Goal: Complete application form: Complete application form

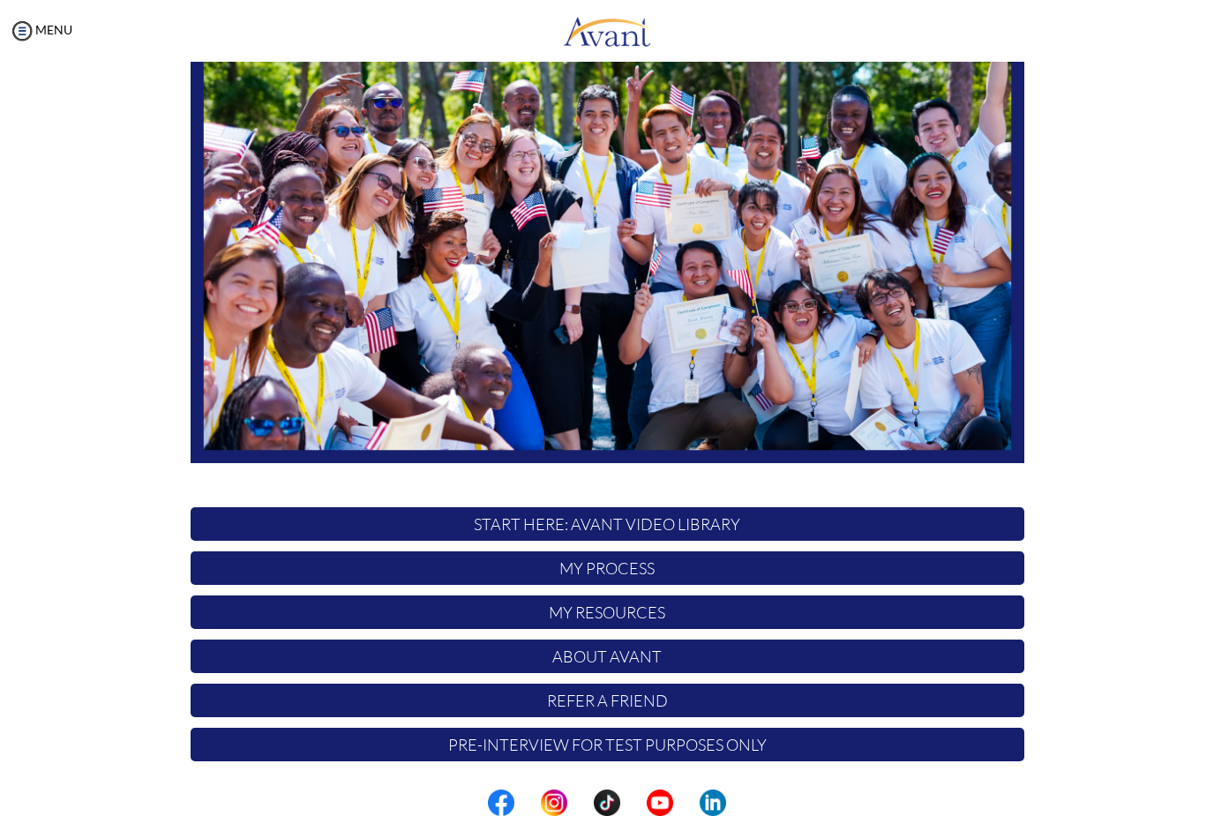
scroll to position [164, 0]
click at [940, 521] on p "START HERE: Avant Video Library" at bounding box center [608, 524] width 834 height 34
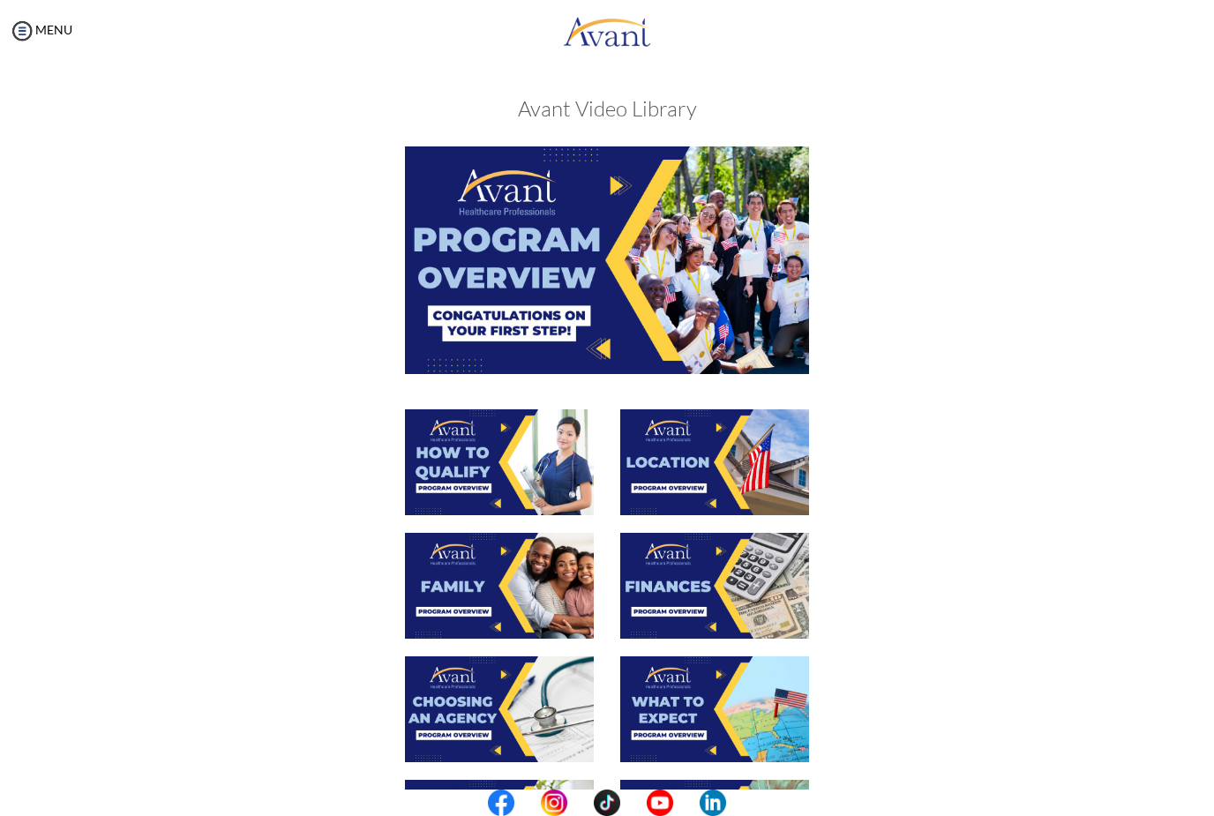
click at [671, 288] on img at bounding box center [607, 259] width 404 height 227
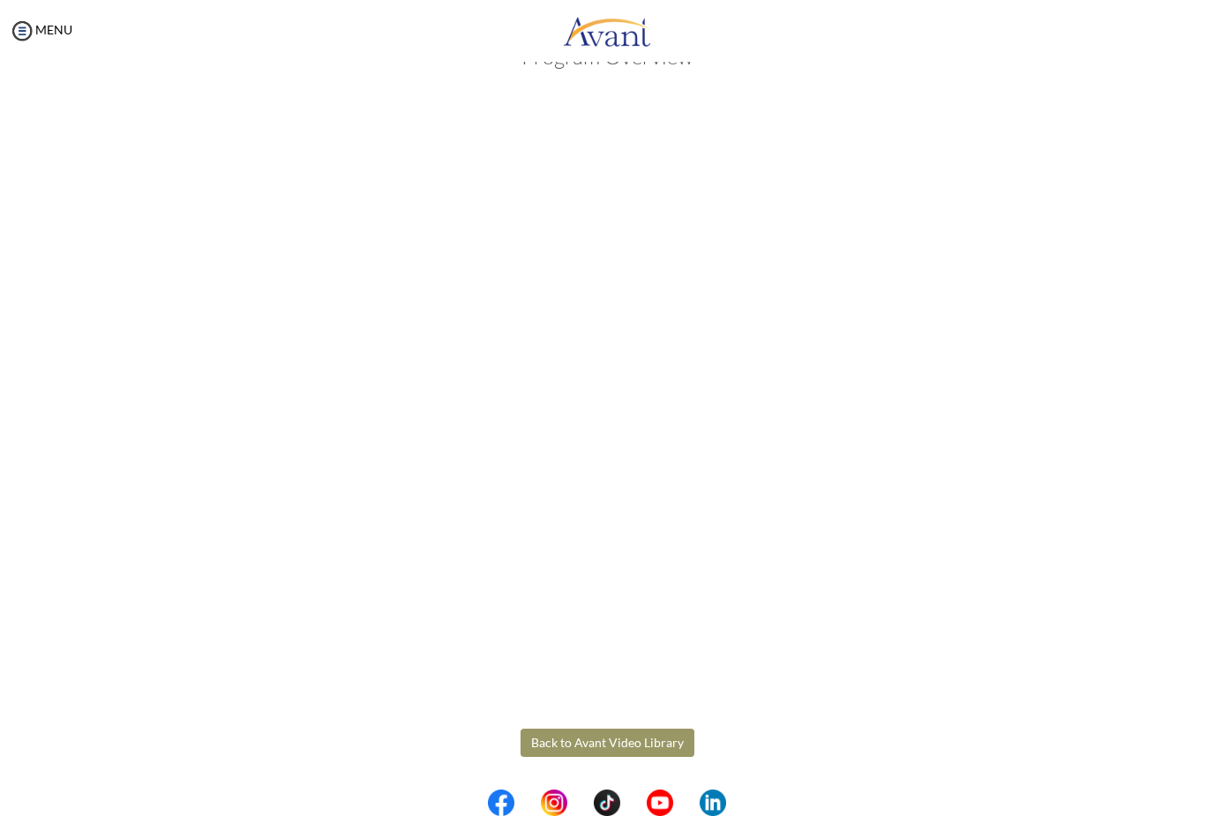
scroll to position [51, 0]
click at [662, 732] on body "Maintenance break. Please come back in 2 hours. MENU My Status What is the next…" at bounding box center [607, 408] width 1214 height 816
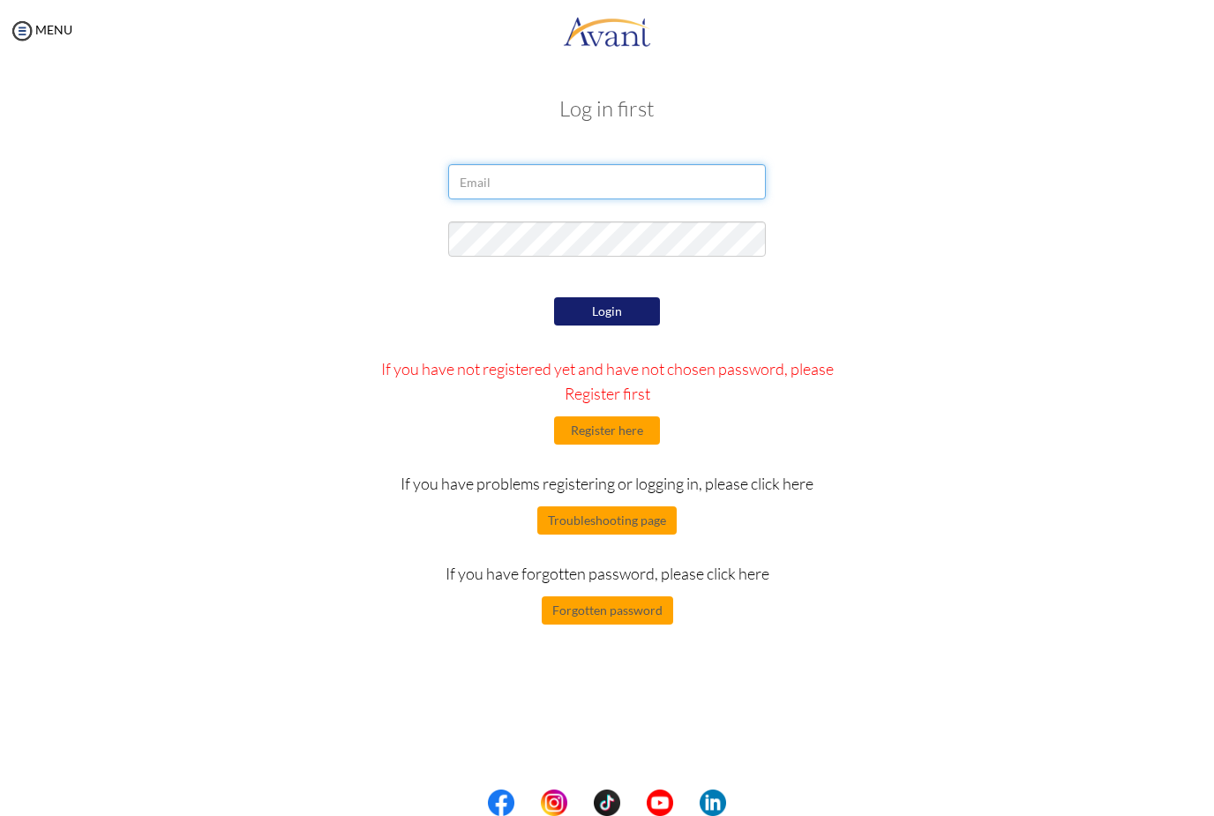
click at [639, 190] on input "email" at bounding box center [607, 181] width 318 height 35
type input "successrichardife@gmail.com"
click at [627, 317] on button "Login" at bounding box center [607, 311] width 106 height 28
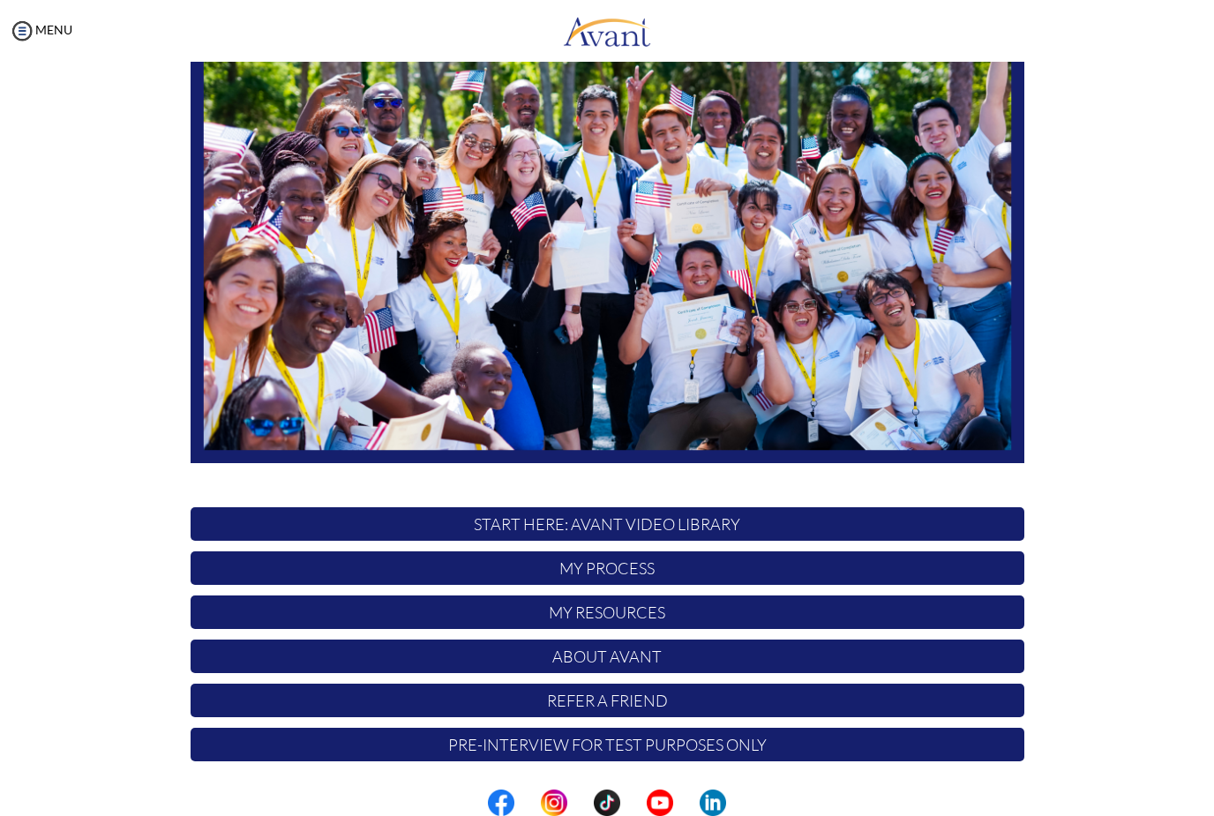
scroll to position [164, 0]
click at [896, 527] on p "START HERE: Avant Video Library" at bounding box center [608, 524] width 834 height 34
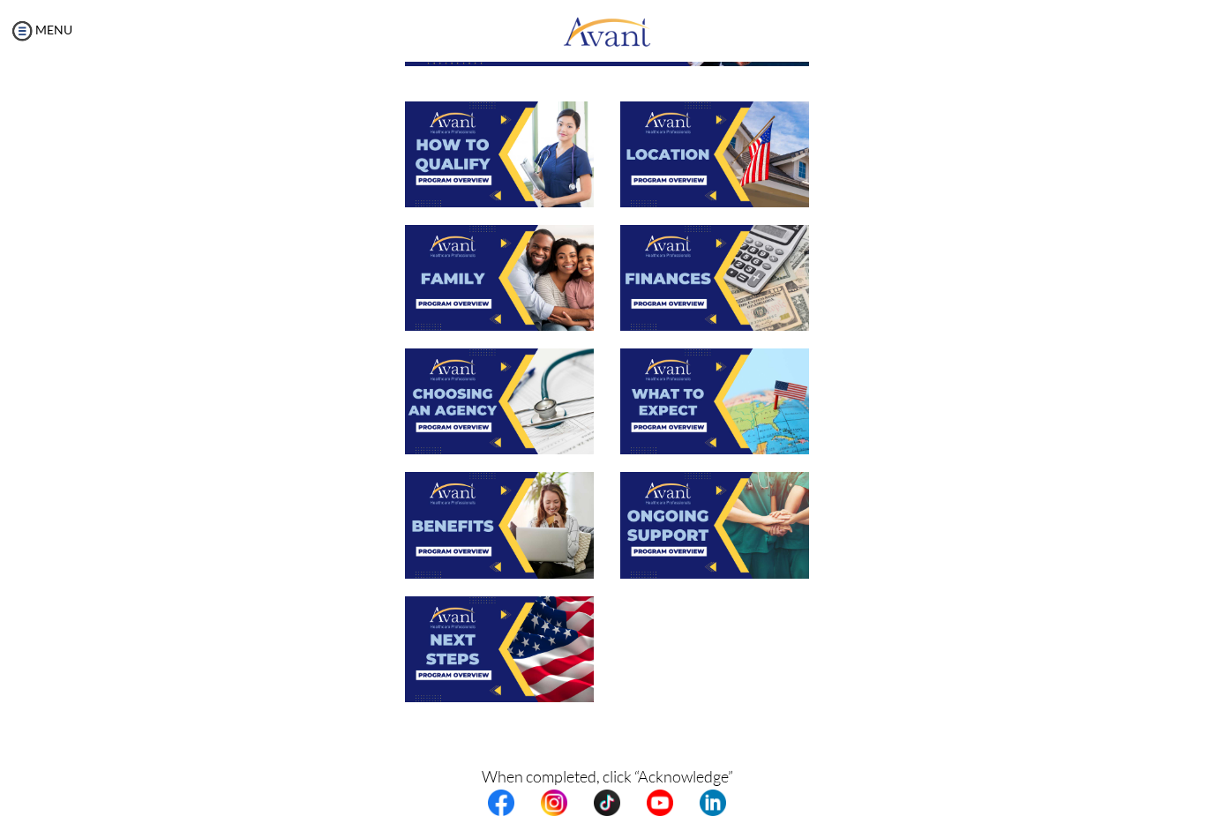
scroll to position [296, 0]
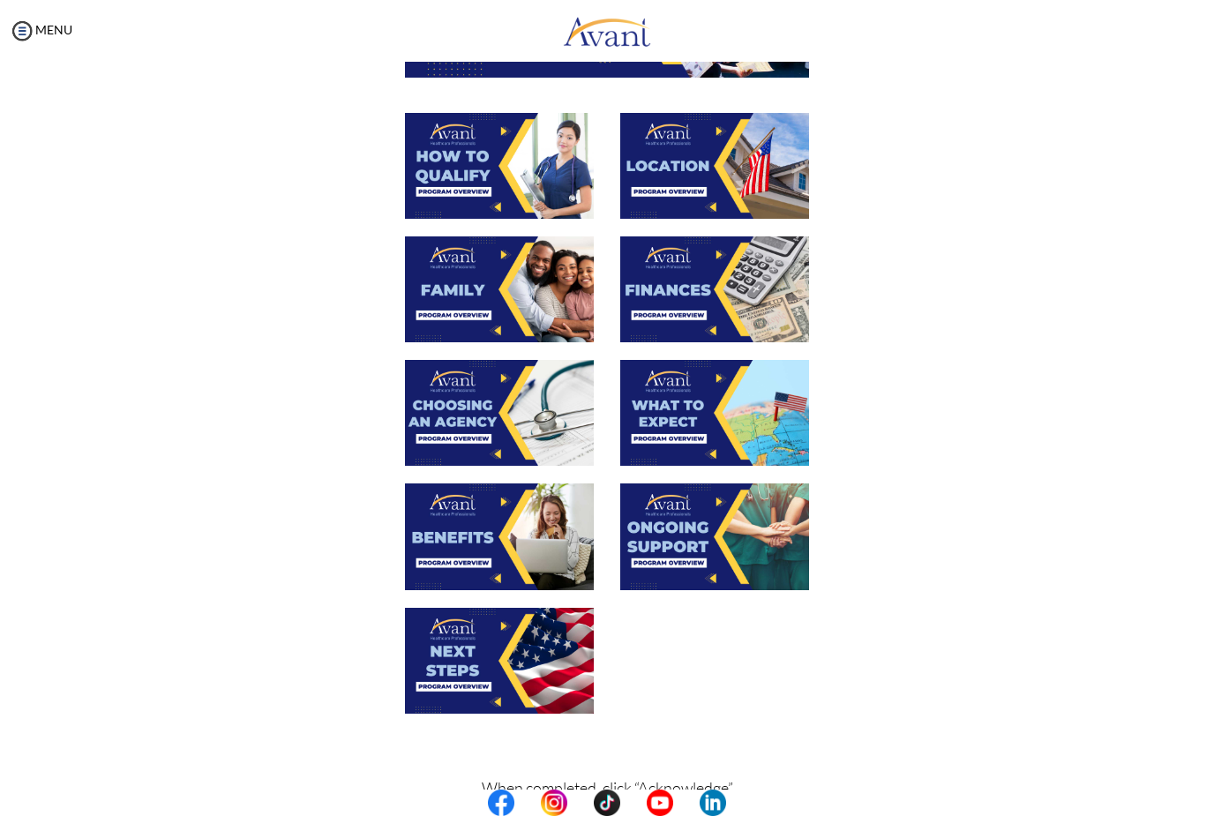
click at [499, 182] on img at bounding box center [499, 166] width 189 height 106
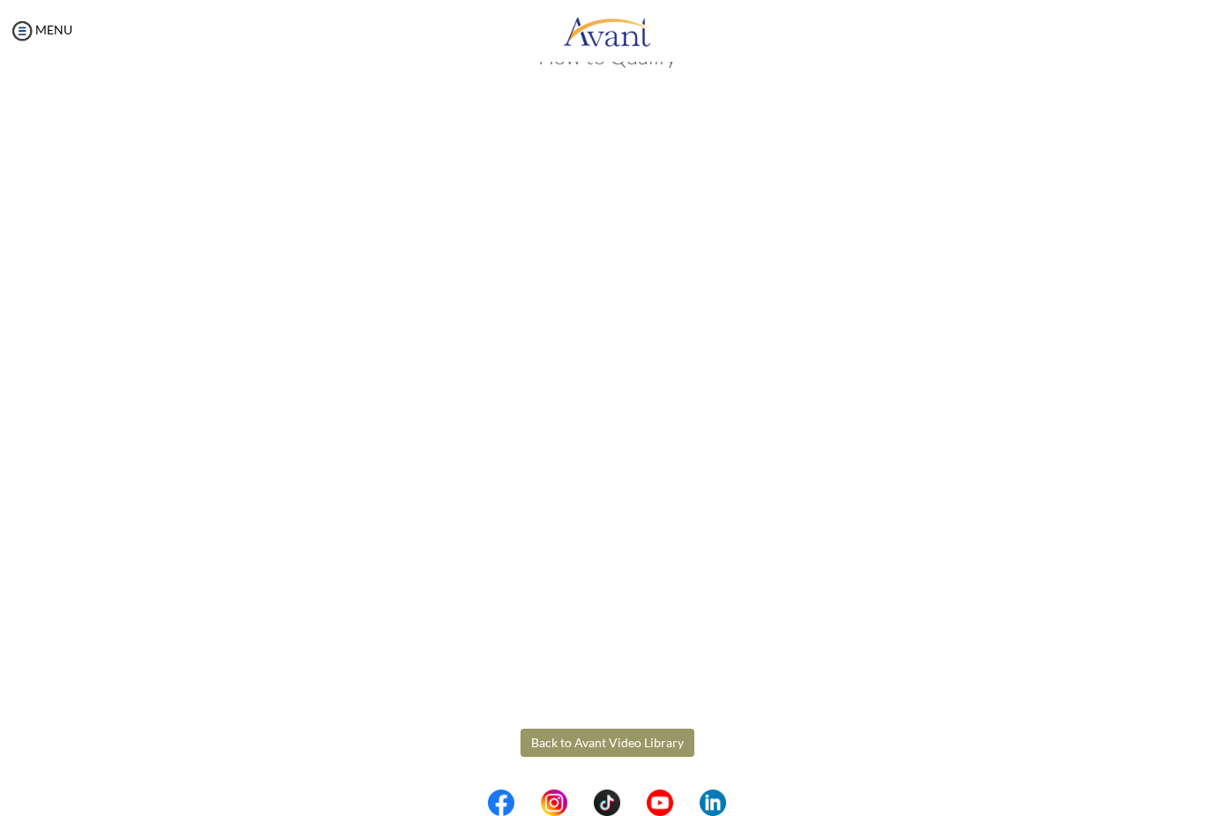
scroll to position [51, 0]
click at [34, 24] on body "Maintenance break. Please come back in 2 hours. MENU My Status What is the next…" at bounding box center [607, 408] width 1214 height 816
click at [26, 32] on img at bounding box center [22, 31] width 26 height 26
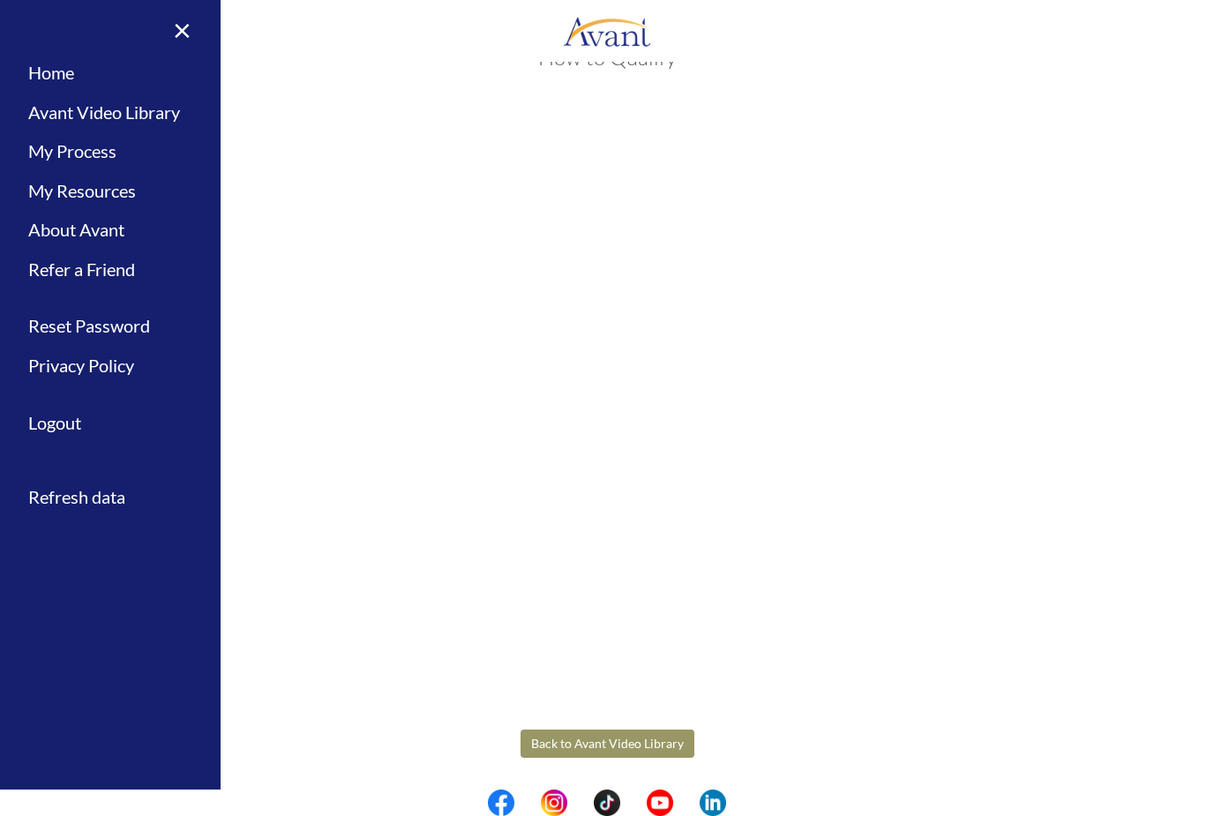
click at [50, 107] on link "Avant Video Library" at bounding box center [110, 113] width 221 height 40
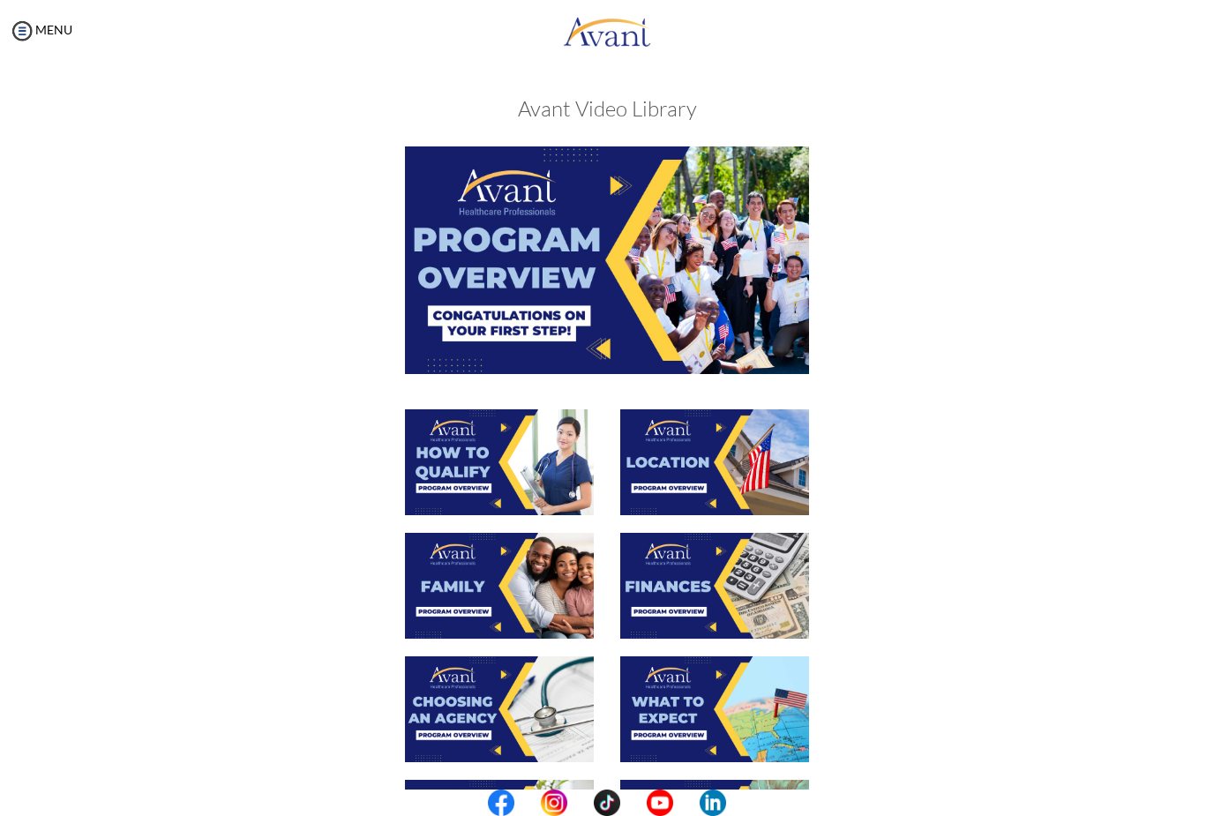
click at [447, 587] on img at bounding box center [499, 586] width 189 height 106
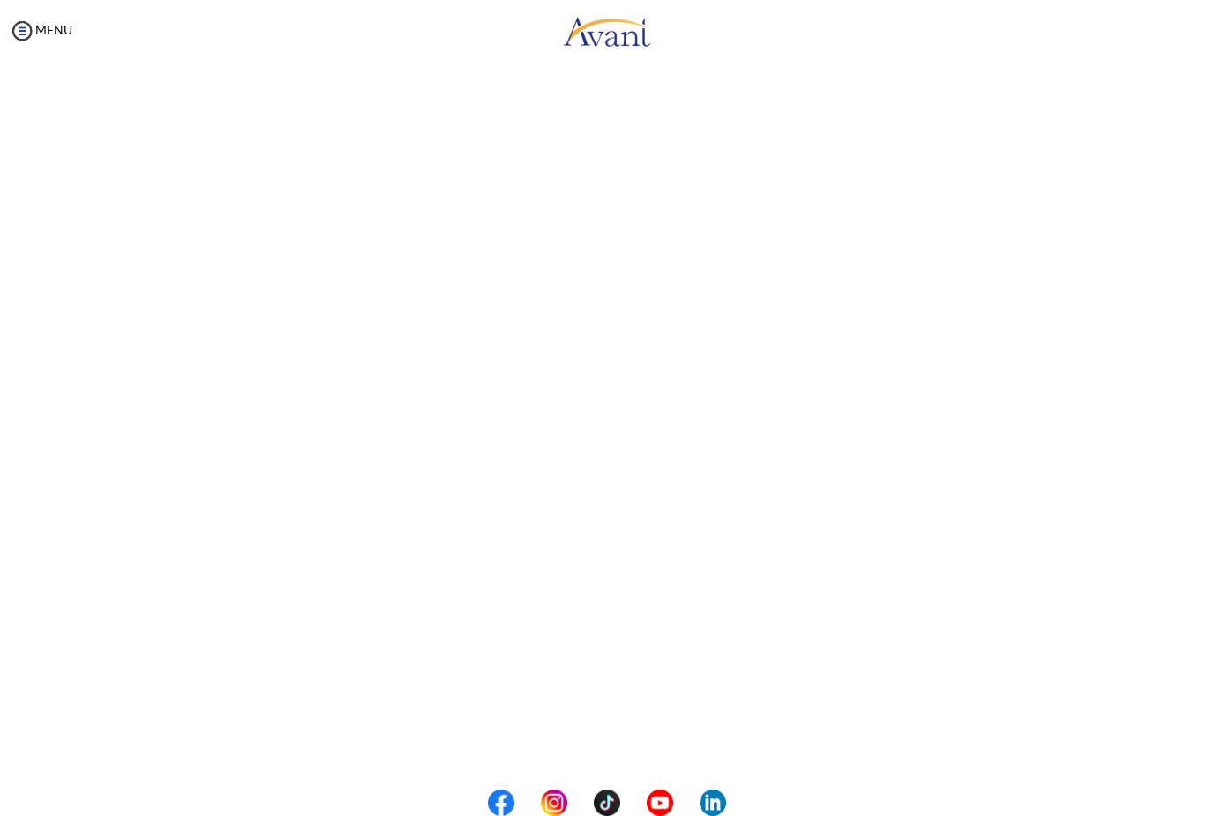
scroll to position [127, 0]
click at [33, 26] on body "Maintenance break. Please come back in 2 hours. MENU My Status What is the next…" at bounding box center [607, 408] width 1214 height 816
click at [31, 26] on img at bounding box center [22, 31] width 26 height 26
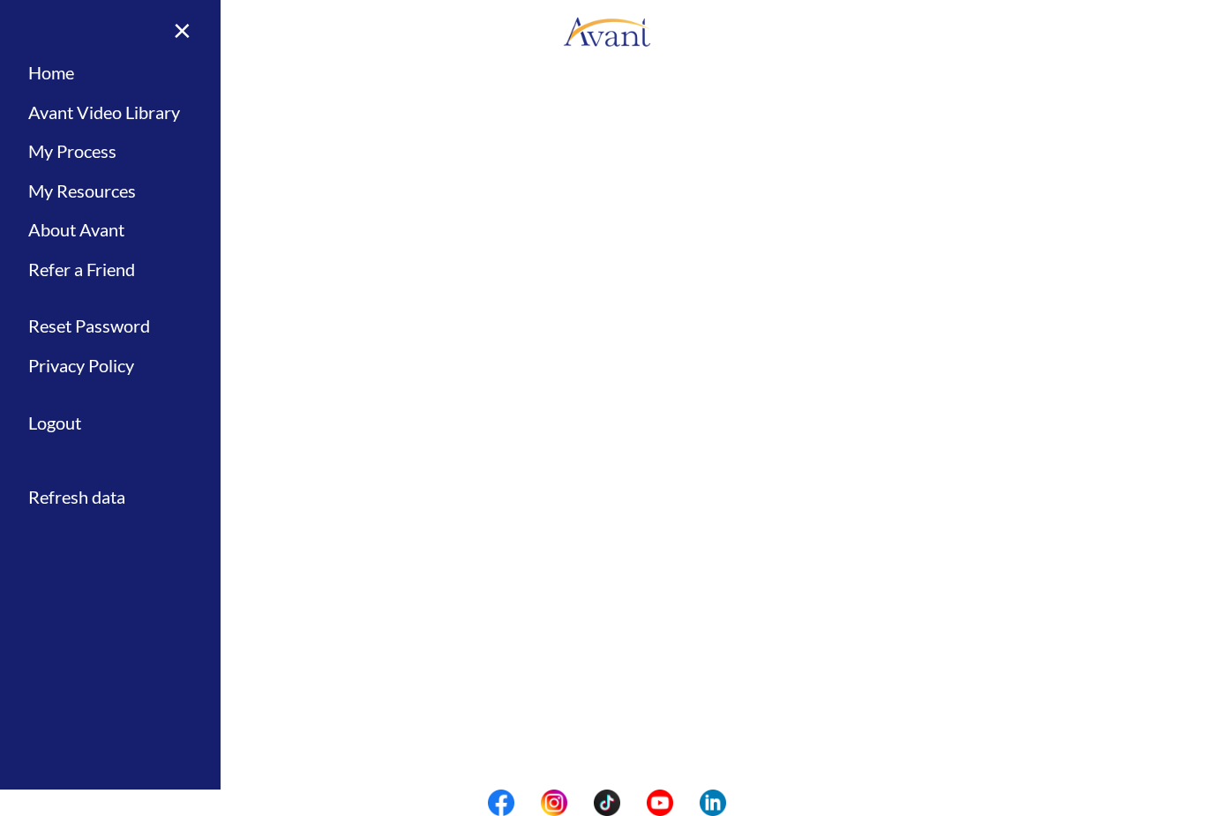
click at [66, 98] on link "Avant Video Library" at bounding box center [110, 113] width 221 height 40
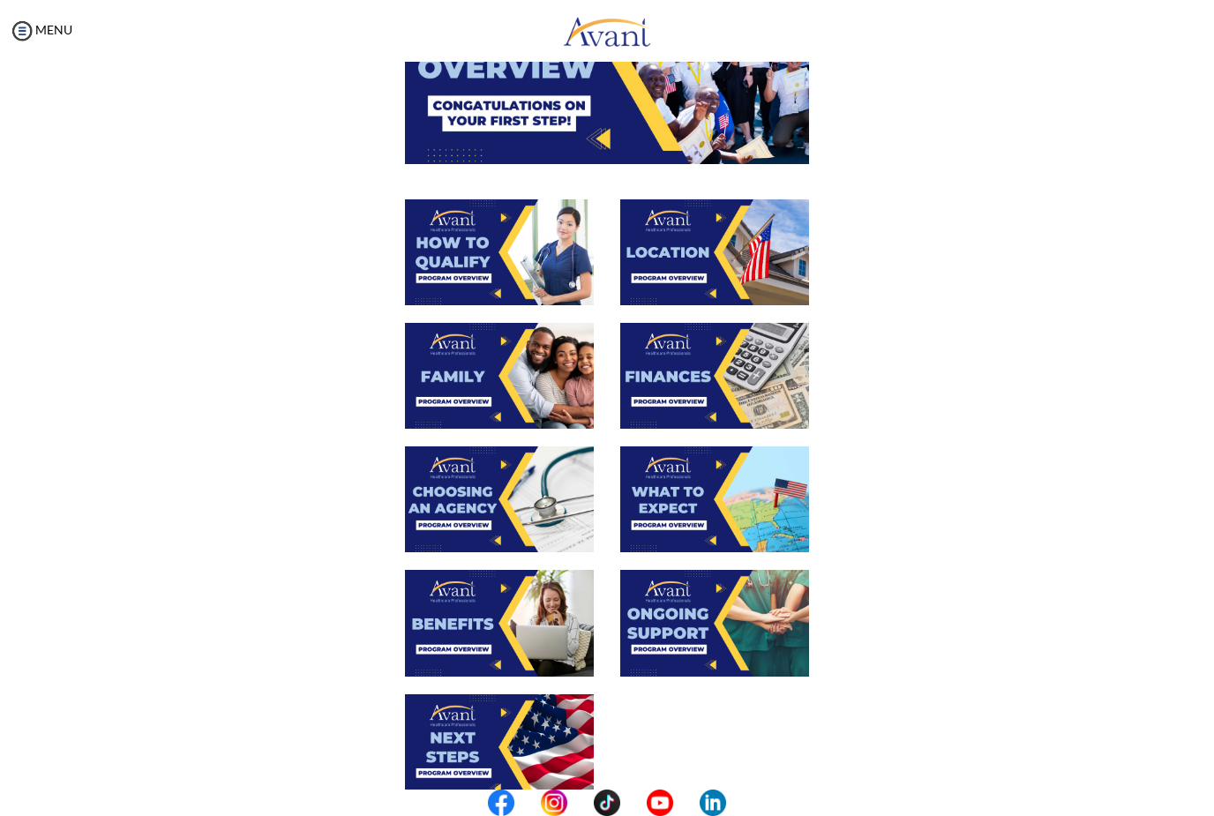
scroll to position [212, 0]
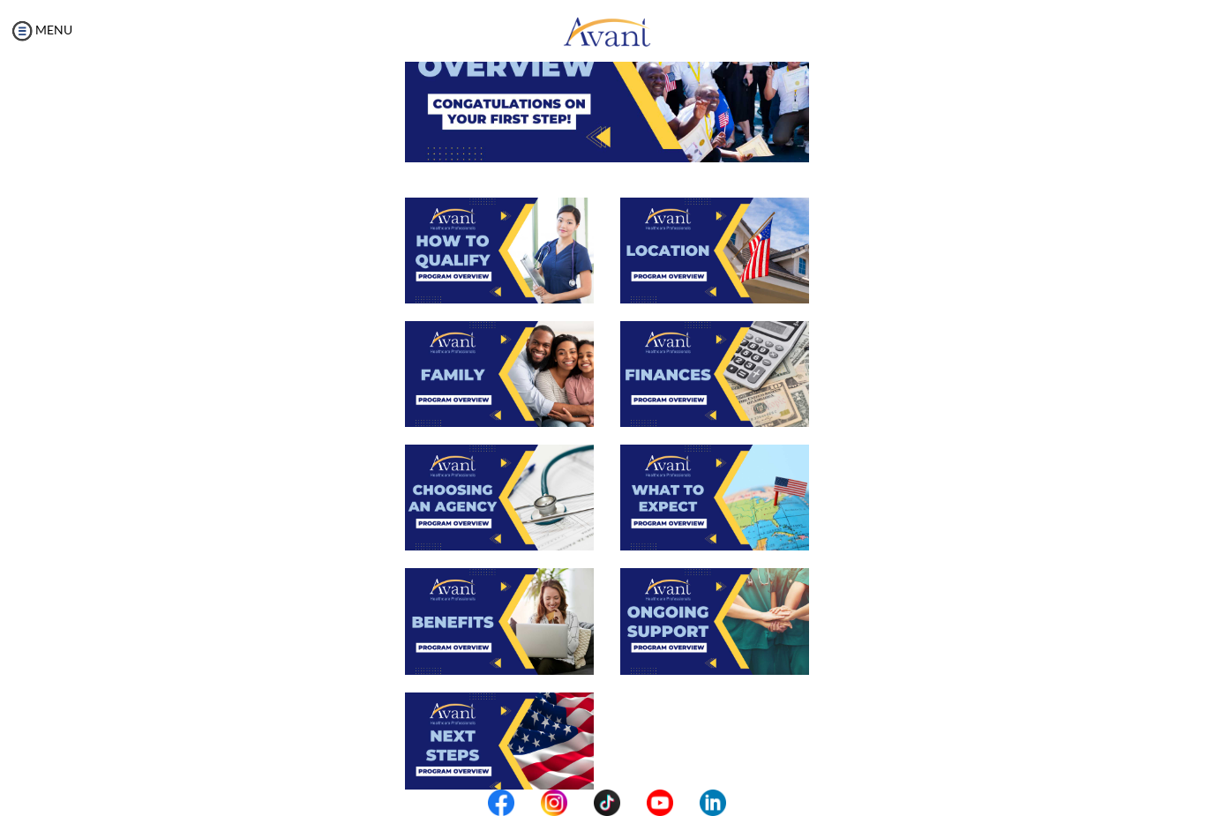
click at [442, 508] on img at bounding box center [499, 498] width 189 height 106
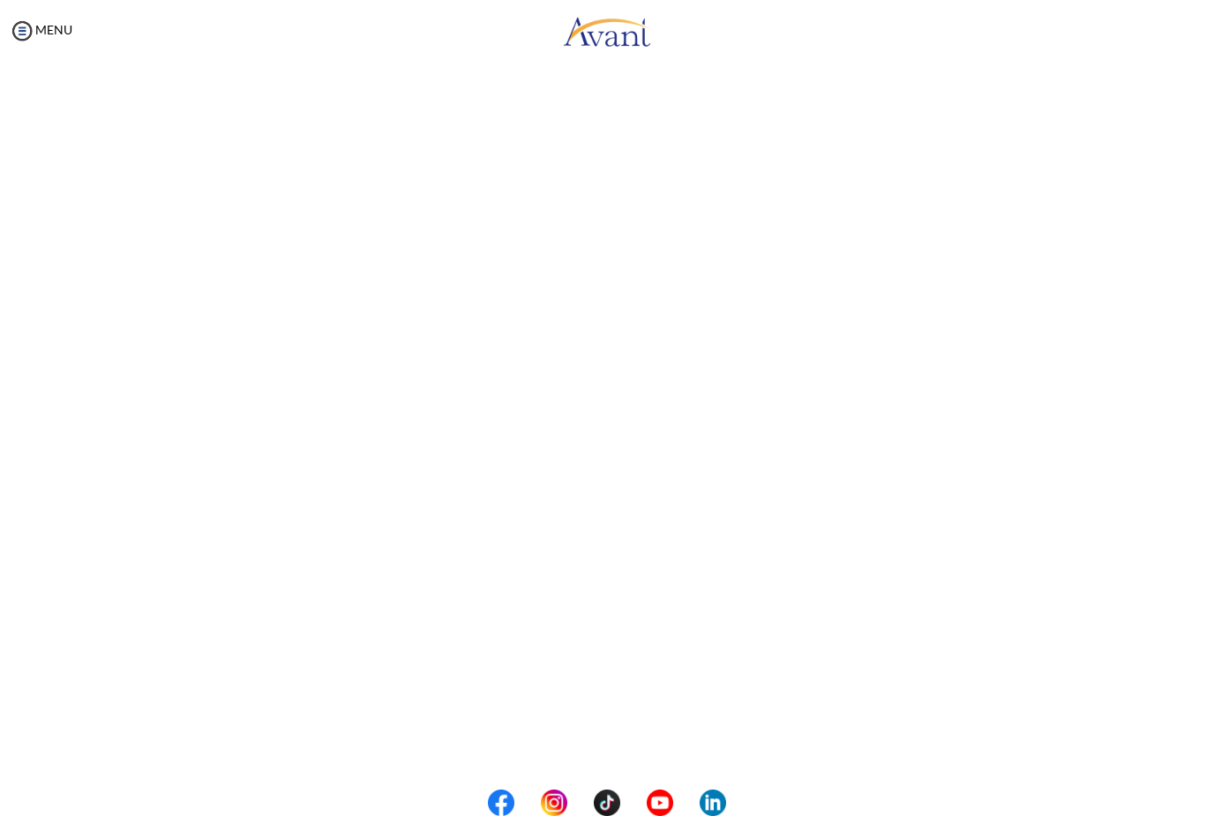
scroll to position [92, 0]
click at [34, 21] on body "Maintenance break. Please come back in 2 hours. MENU My Status What is the next…" at bounding box center [607, 408] width 1214 height 816
click at [33, 31] on img at bounding box center [22, 31] width 26 height 26
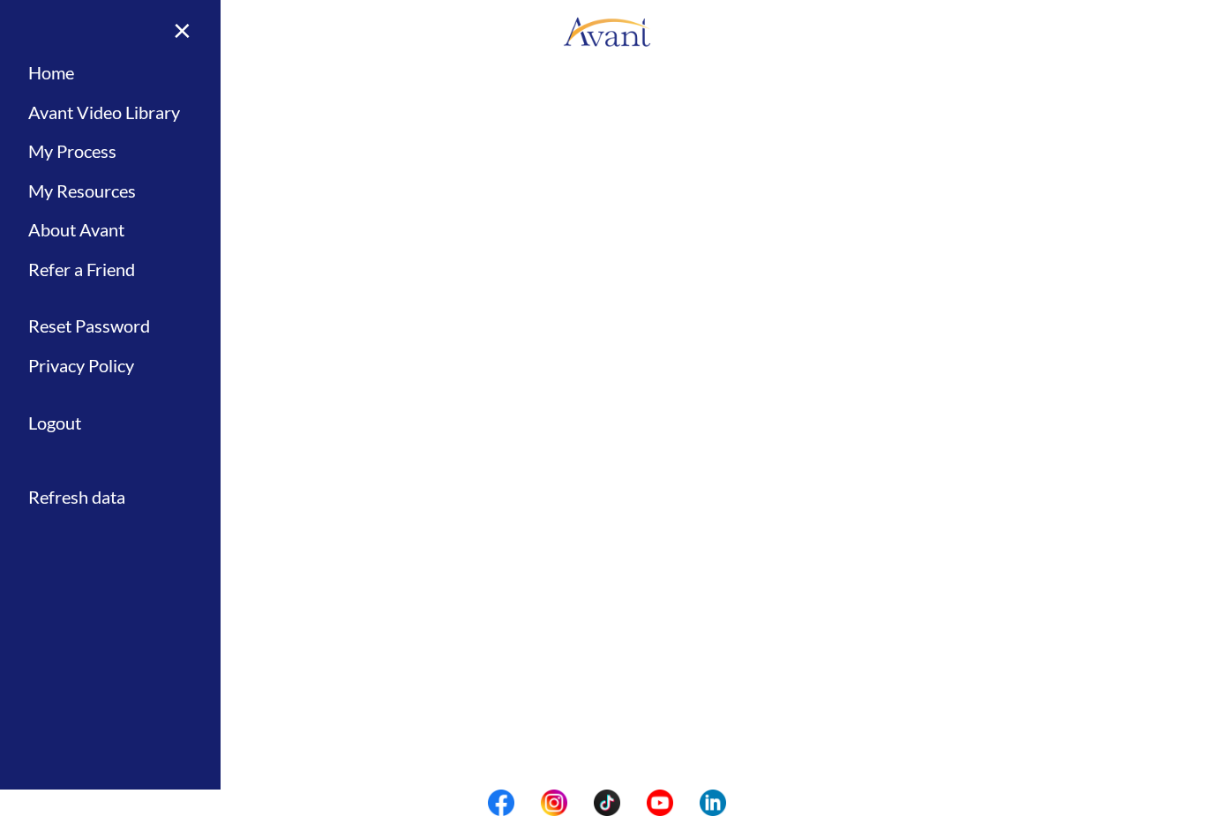
click at [77, 107] on link "Avant Video Library" at bounding box center [110, 113] width 221 height 40
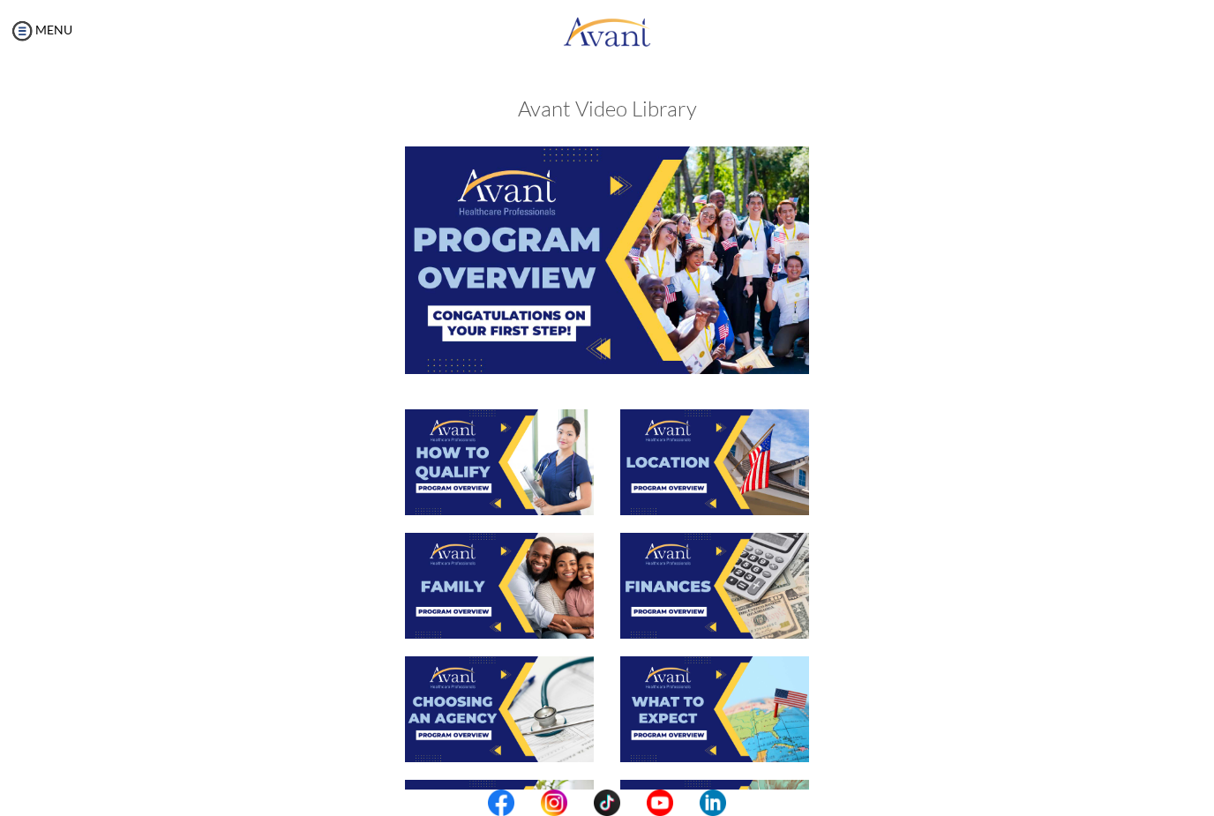
click at [713, 454] on img at bounding box center [714, 462] width 189 height 106
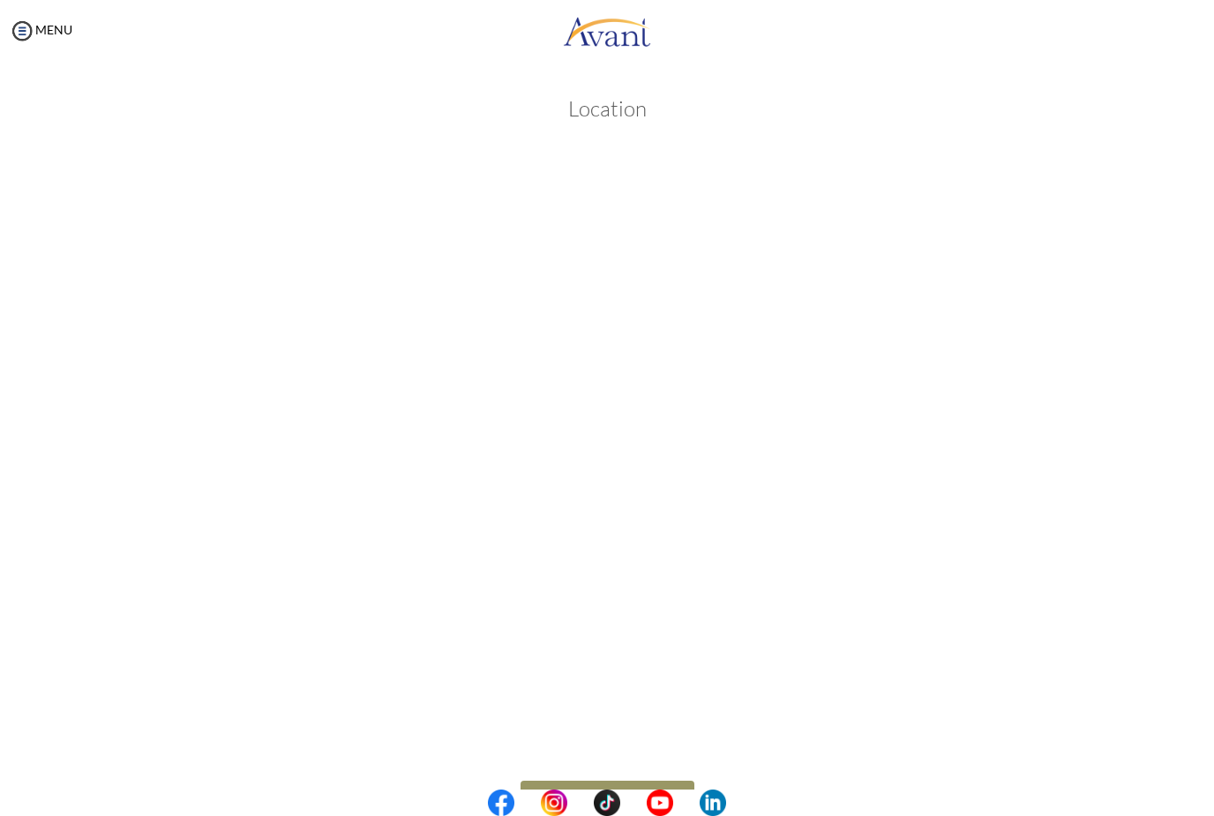
click at [39, 22] on body "Maintenance break. Please come back in 2 hours. MENU My Status What is the next…" at bounding box center [607, 408] width 1214 height 816
click at [27, 26] on img at bounding box center [22, 31] width 26 height 26
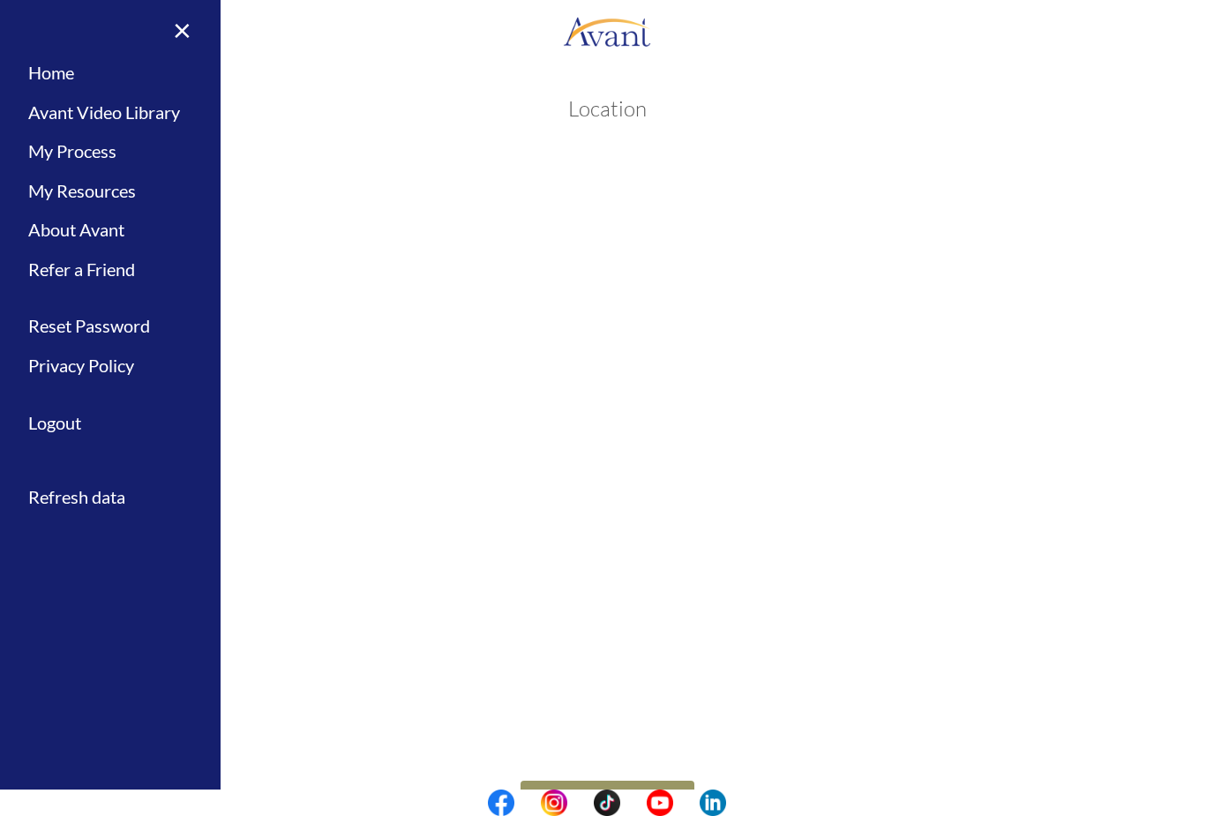
click at [55, 107] on link "Avant Video Library" at bounding box center [110, 113] width 221 height 40
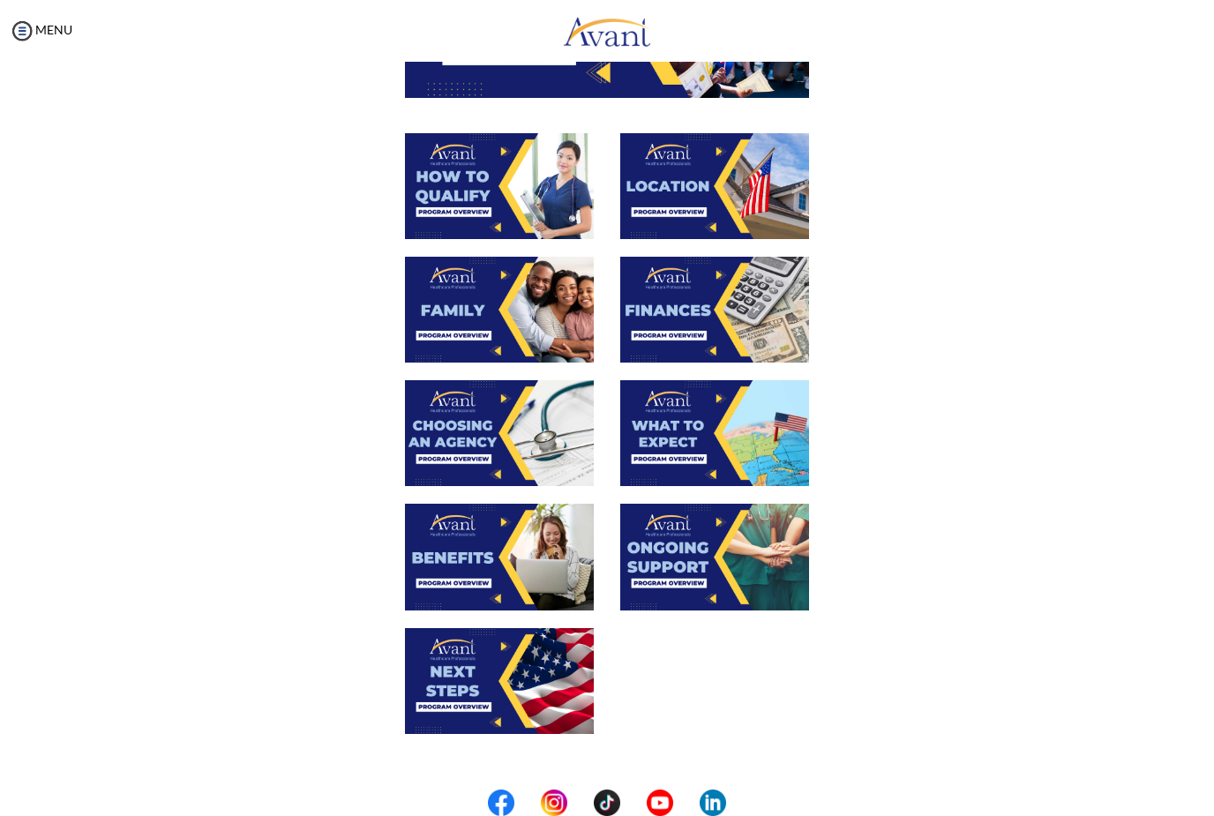
scroll to position [277, 0]
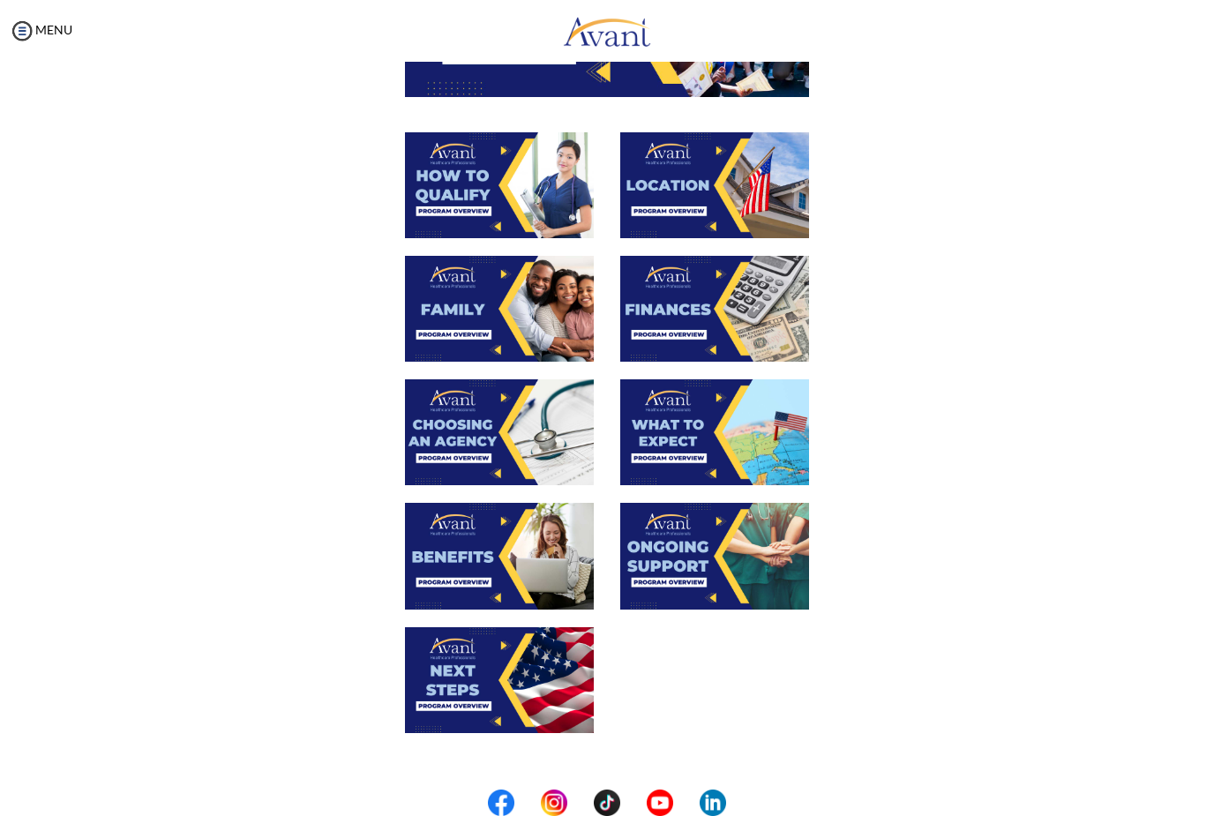
click at [709, 278] on img at bounding box center [714, 309] width 189 height 106
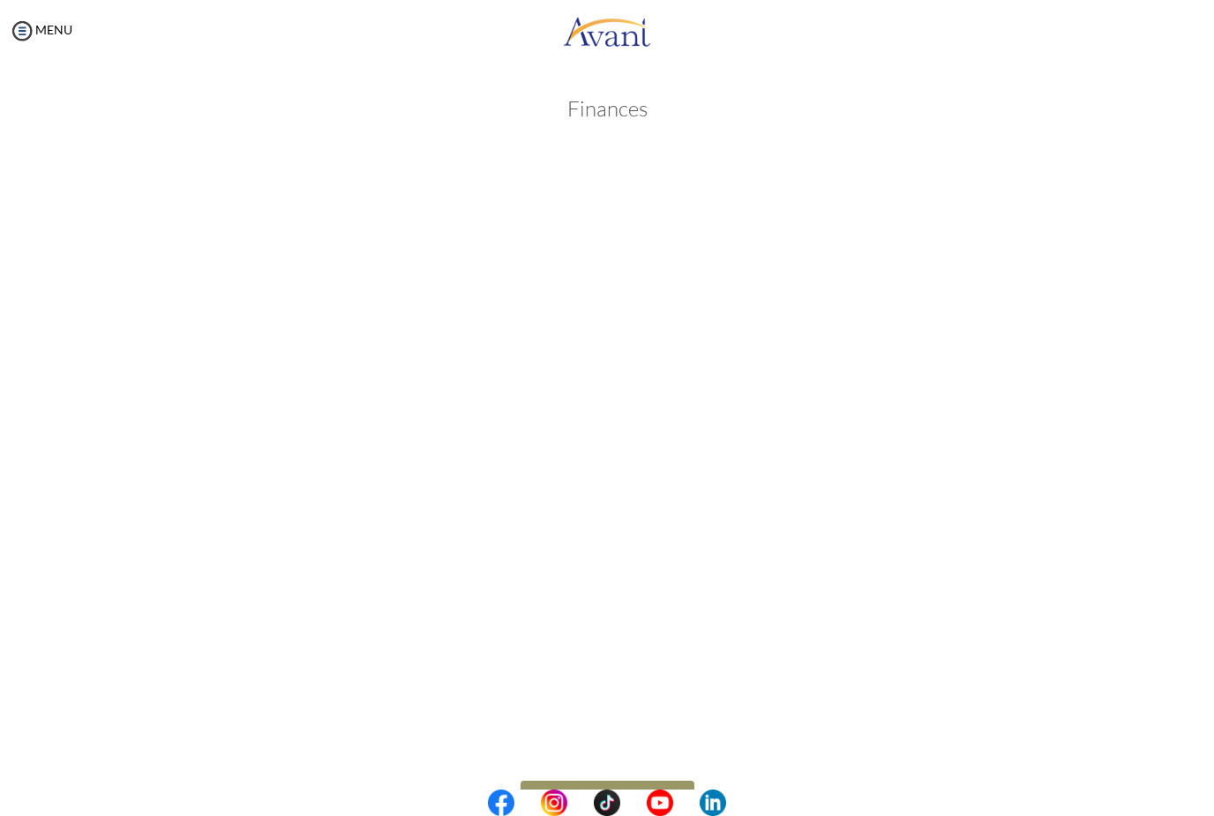
click at [27, 28] on body "Maintenance break. Please come back in 2 hours. MENU My Status What is the next…" at bounding box center [607, 408] width 1214 height 816
click at [28, 34] on img at bounding box center [22, 31] width 26 height 26
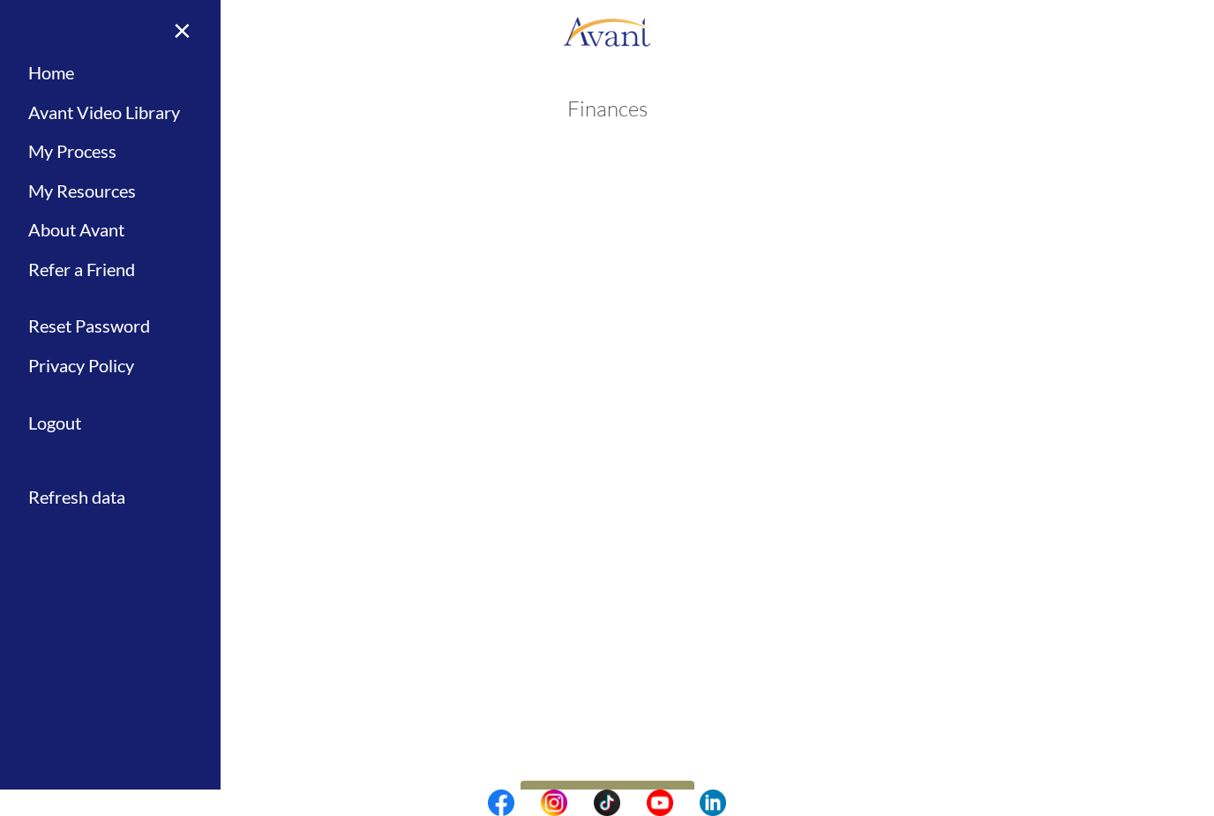
click at [56, 113] on link "Avant Video Library" at bounding box center [110, 113] width 221 height 40
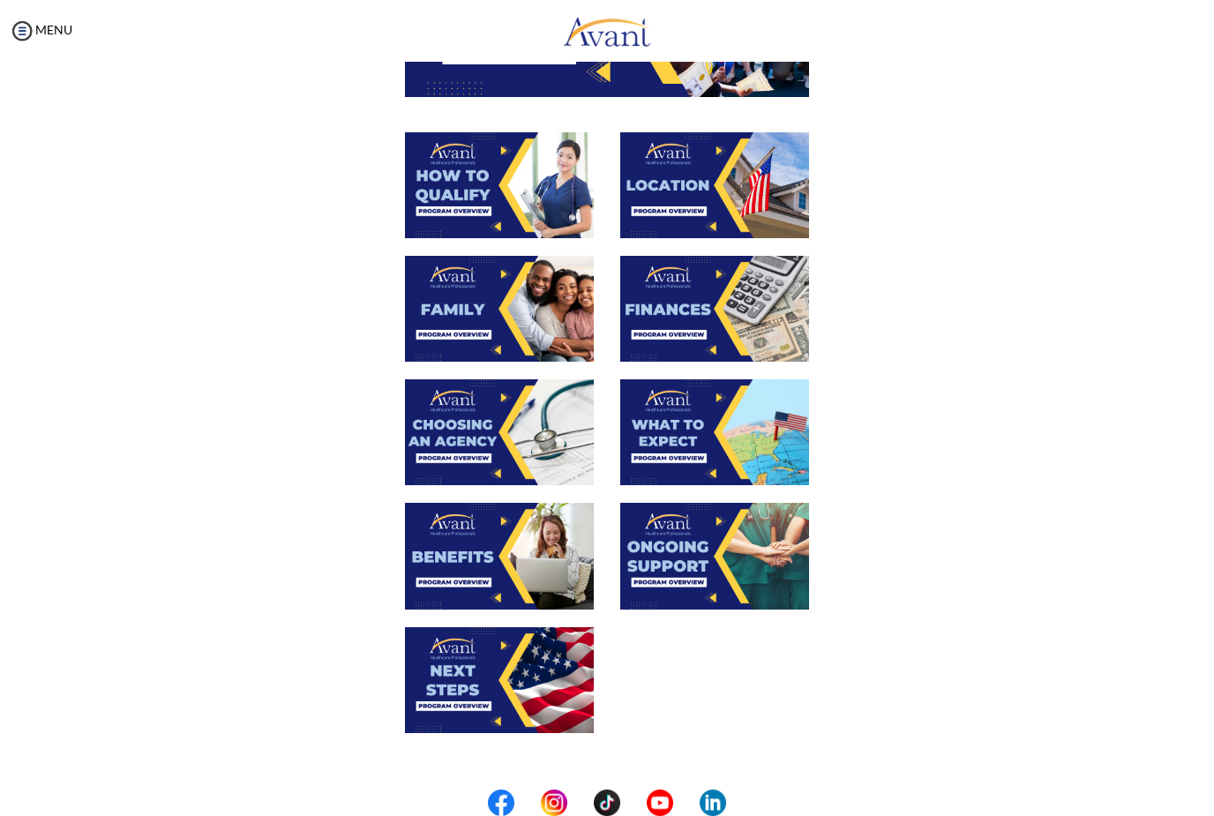
scroll to position [282, 0]
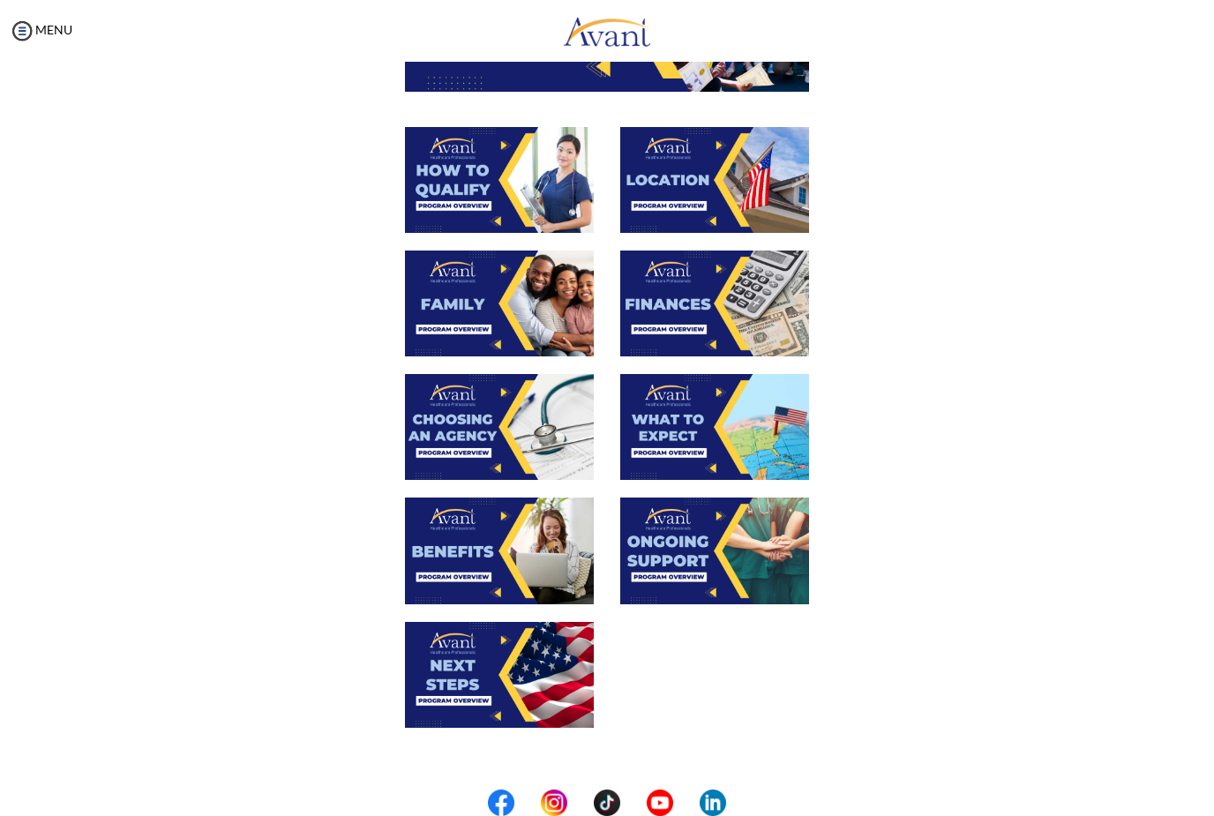
click at [676, 457] on img at bounding box center [714, 427] width 189 height 106
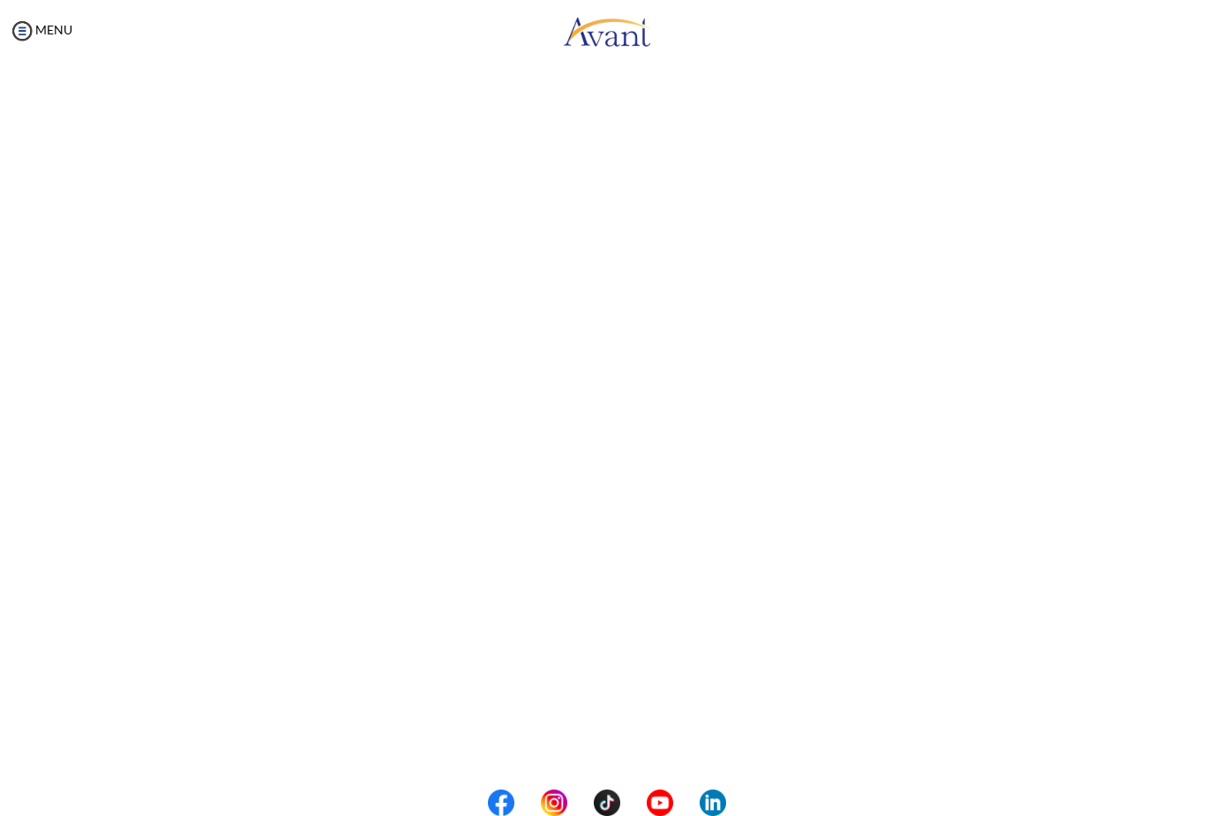
scroll to position [115, 0]
click at [48, 32] on body "Maintenance break. Please come back in 2 hours. MENU My Status What is the next…" at bounding box center [607, 408] width 1214 height 816
click at [22, 24] on img at bounding box center [22, 31] width 26 height 26
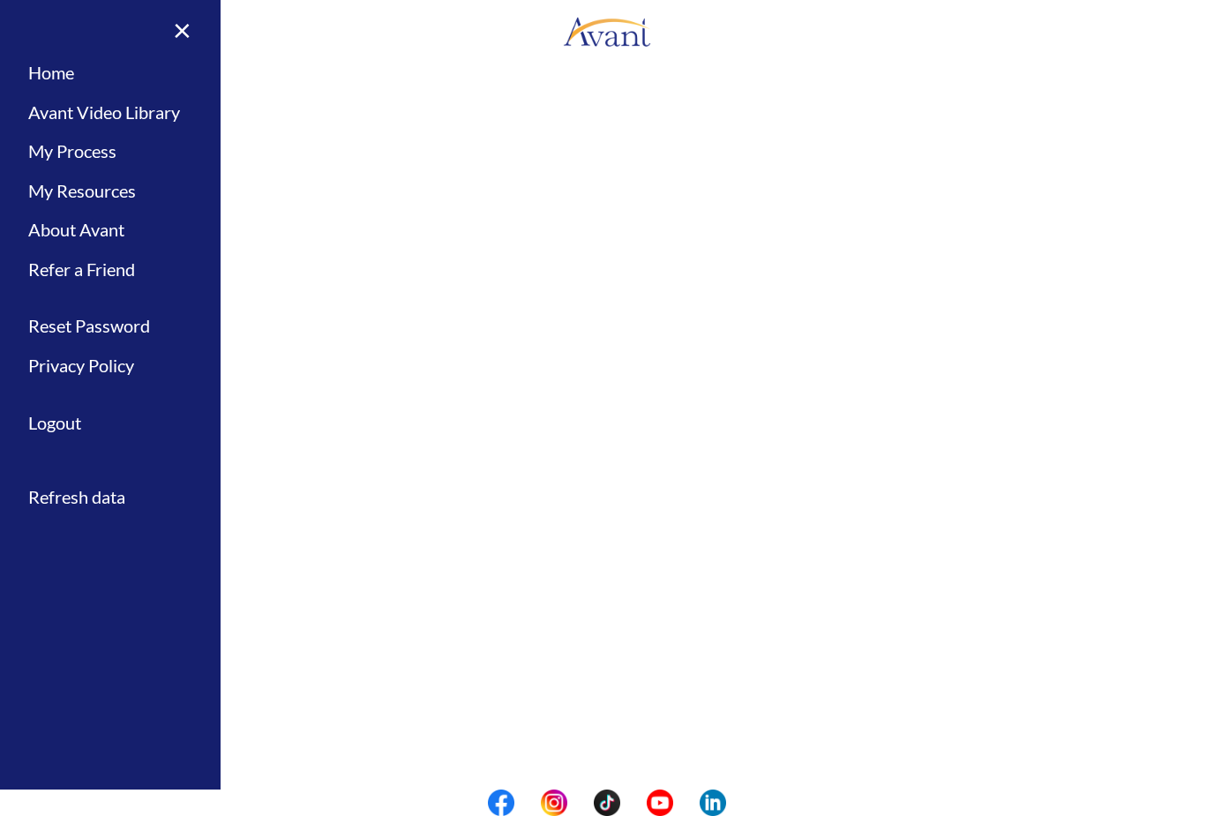
click at [59, 111] on link "Avant Video Library" at bounding box center [110, 113] width 221 height 40
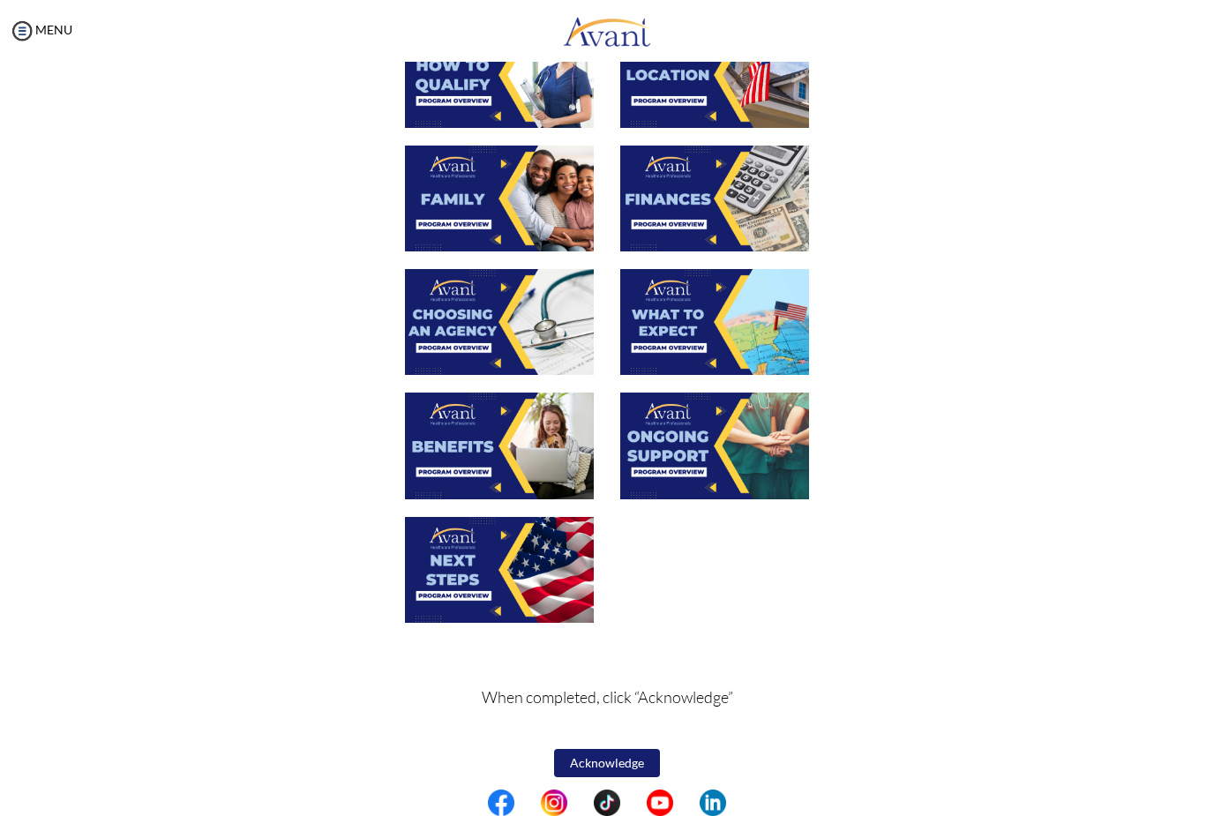
scroll to position [390, 0]
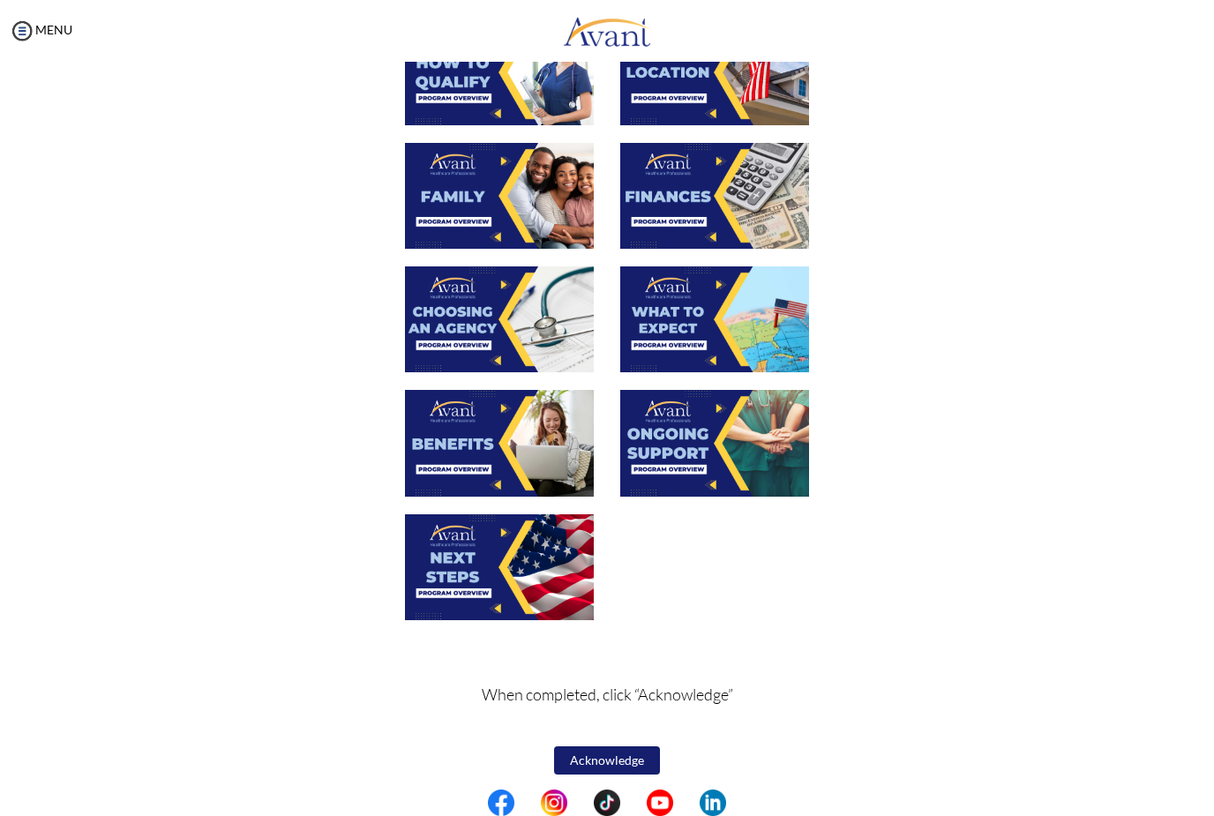
click at [493, 437] on img at bounding box center [499, 443] width 189 height 106
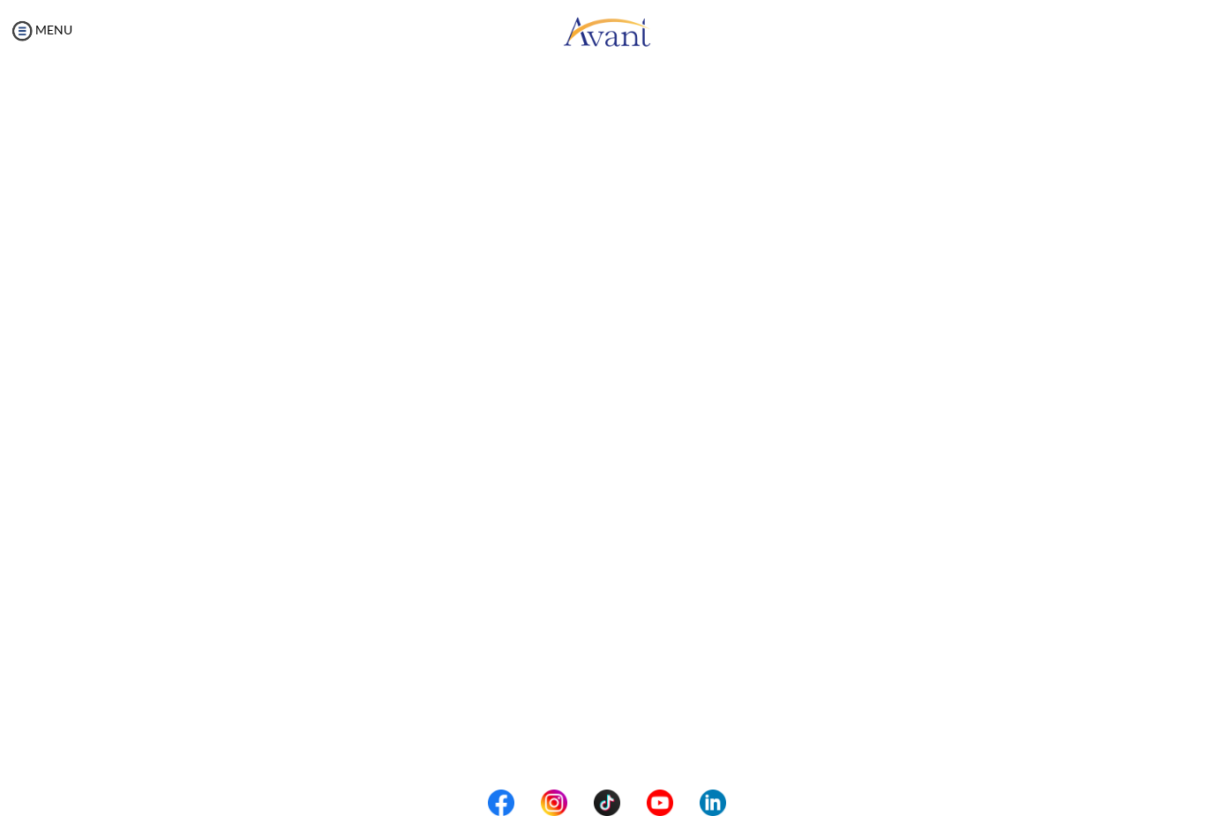
scroll to position [127, 0]
click at [46, 32] on body "Maintenance break. Please come back in 2 hours. MENU My Status What is the next…" at bounding box center [607, 408] width 1214 height 816
click at [28, 34] on img at bounding box center [22, 31] width 26 height 26
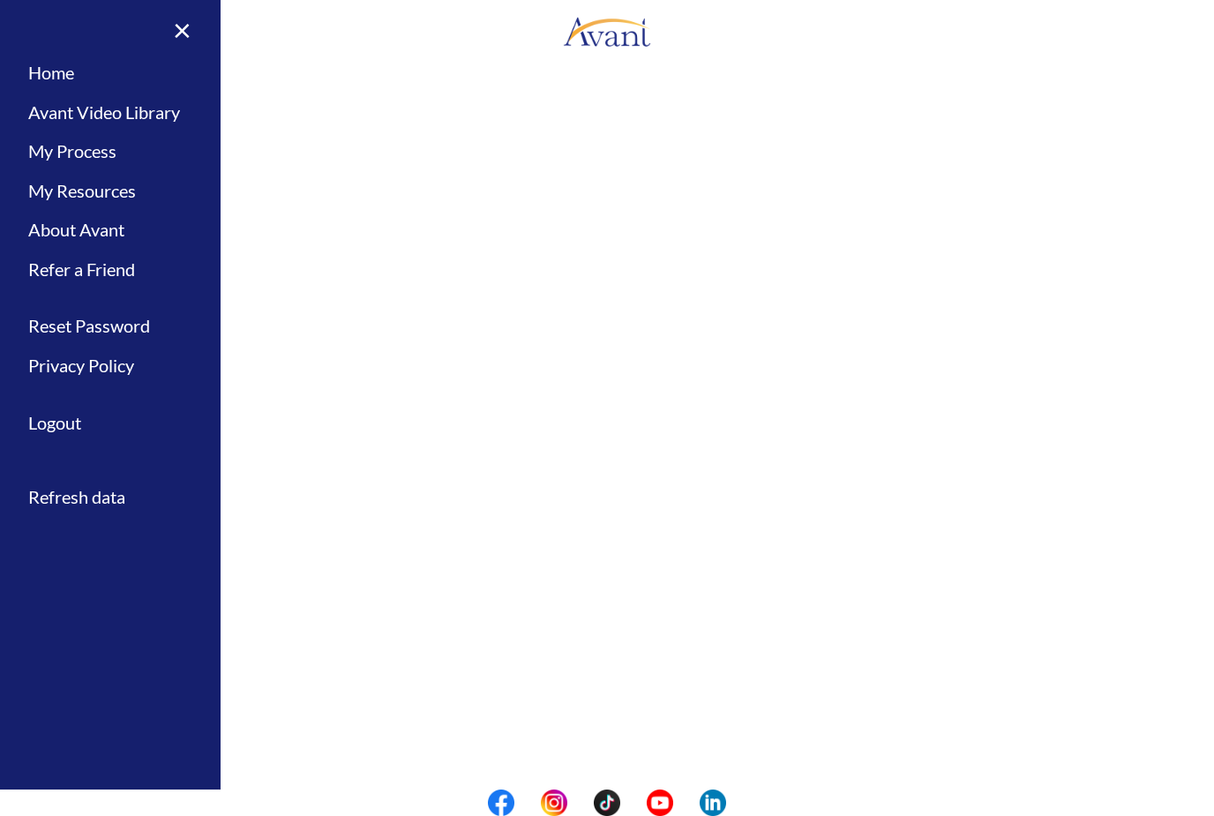
click at [75, 108] on link "Avant Video Library" at bounding box center [110, 113] width 221 height 40
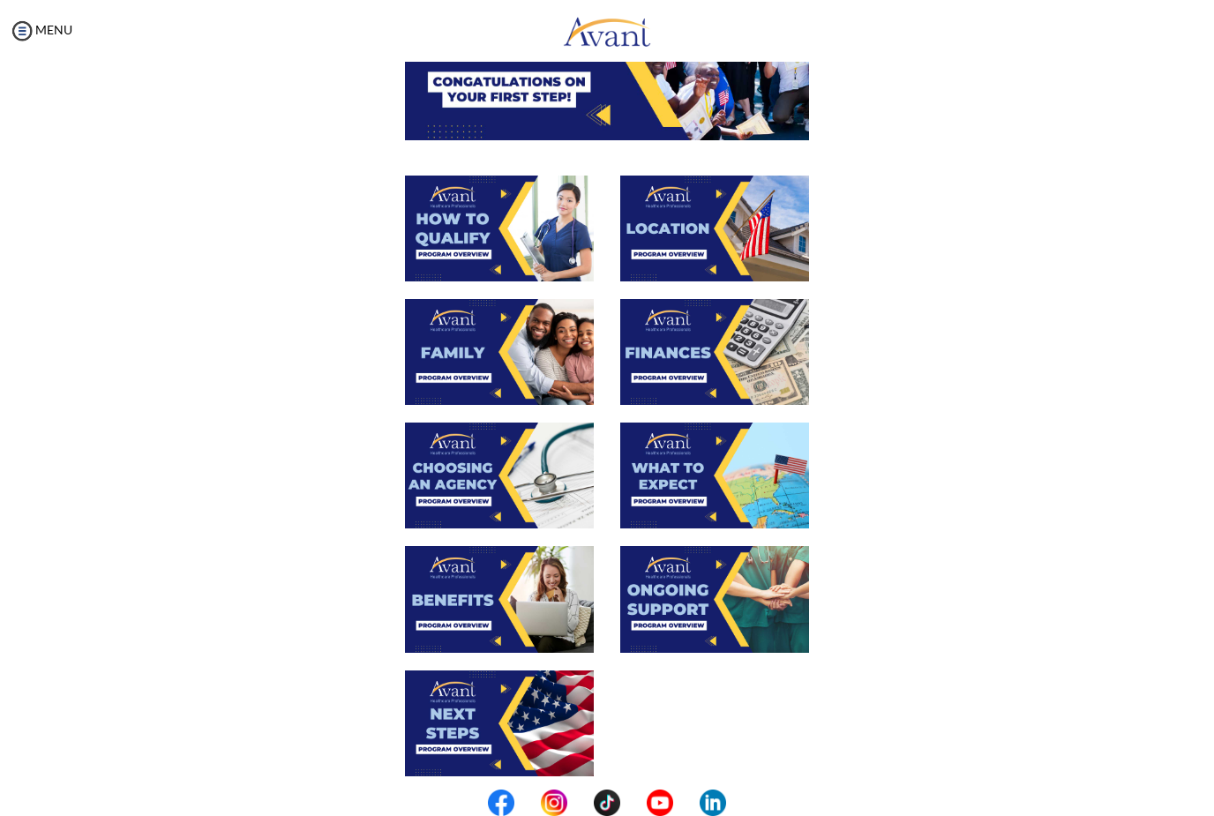
scroll to position [262, 0]
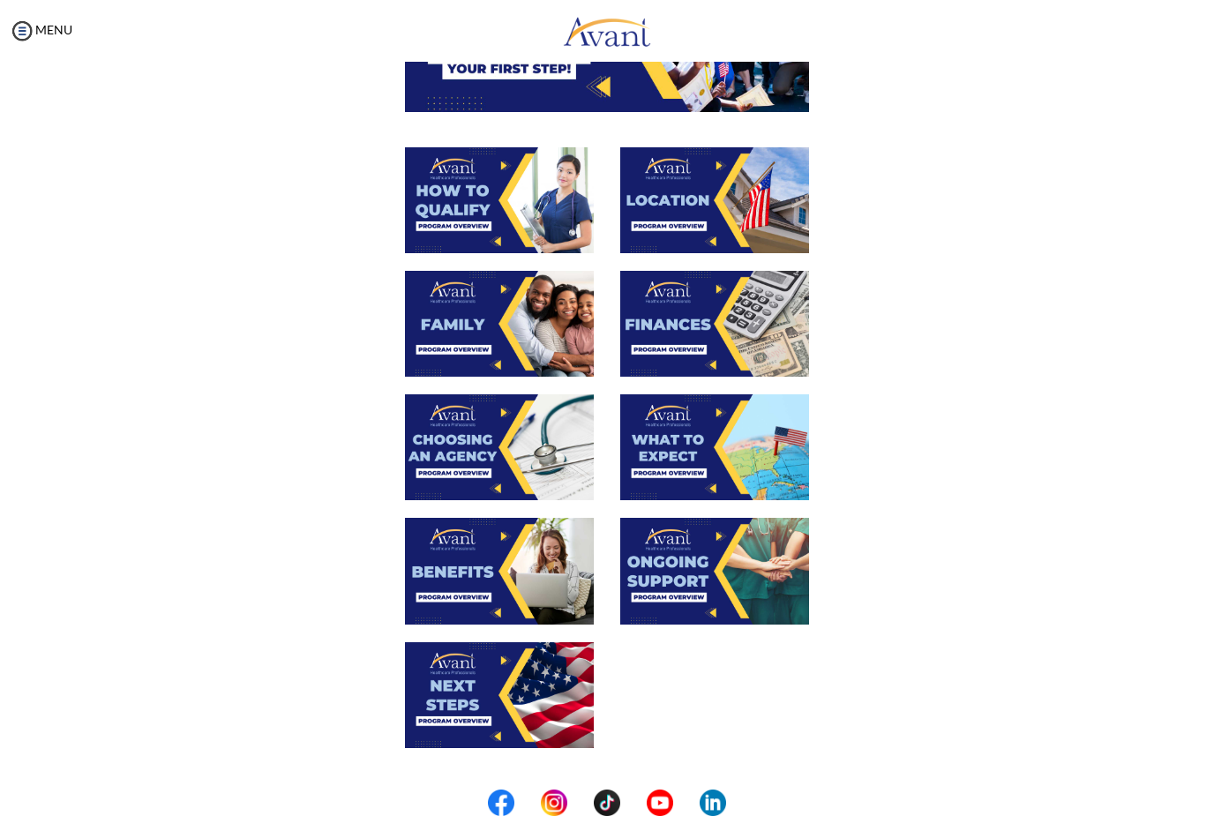
click at [485, 689] on img at bounding box center [499, 695] width 189 height 106
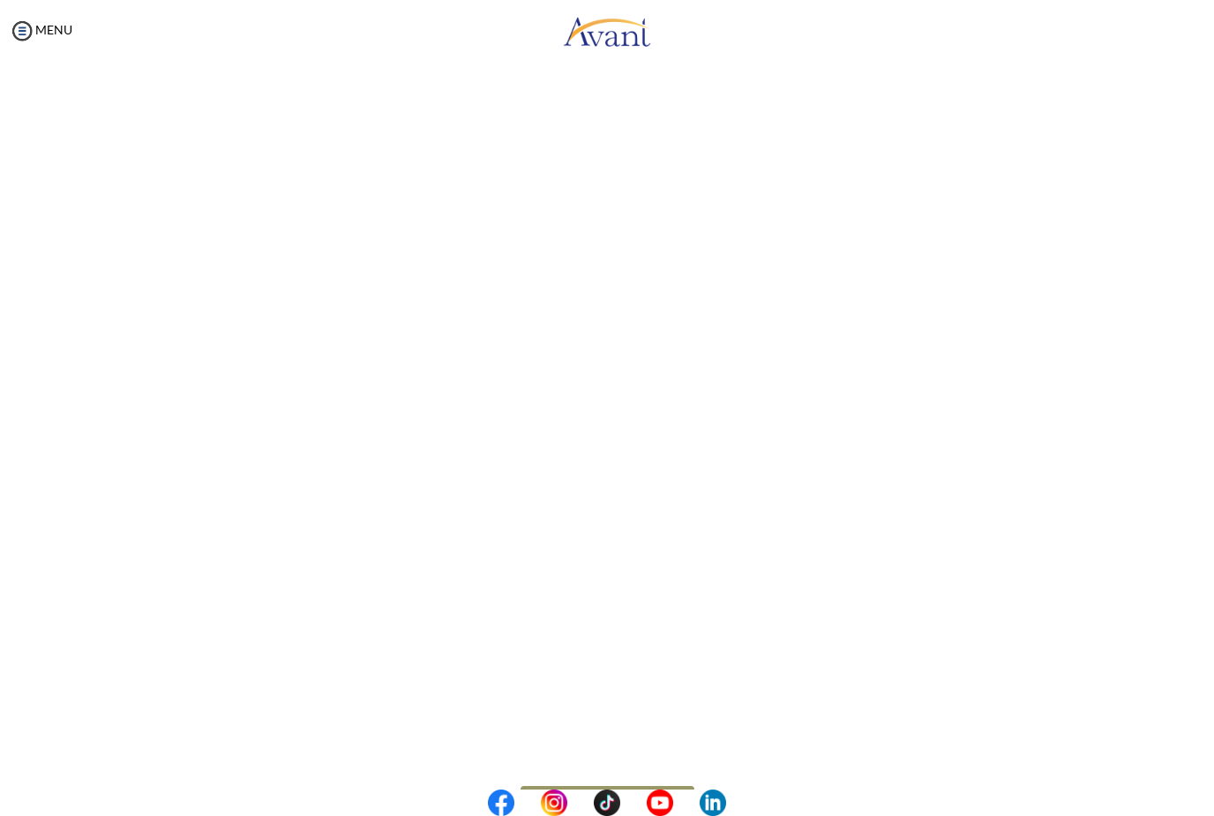
scroll to position [184, 0]
click at [30, 25] on body "Maintenance break. Please come back in 2 hours. MENU My Status What is the next…" at bounding box center [607, 408] width 1214 height 816
click at [32, 27] on img at bounding box center [22, 31] width 26 height 26
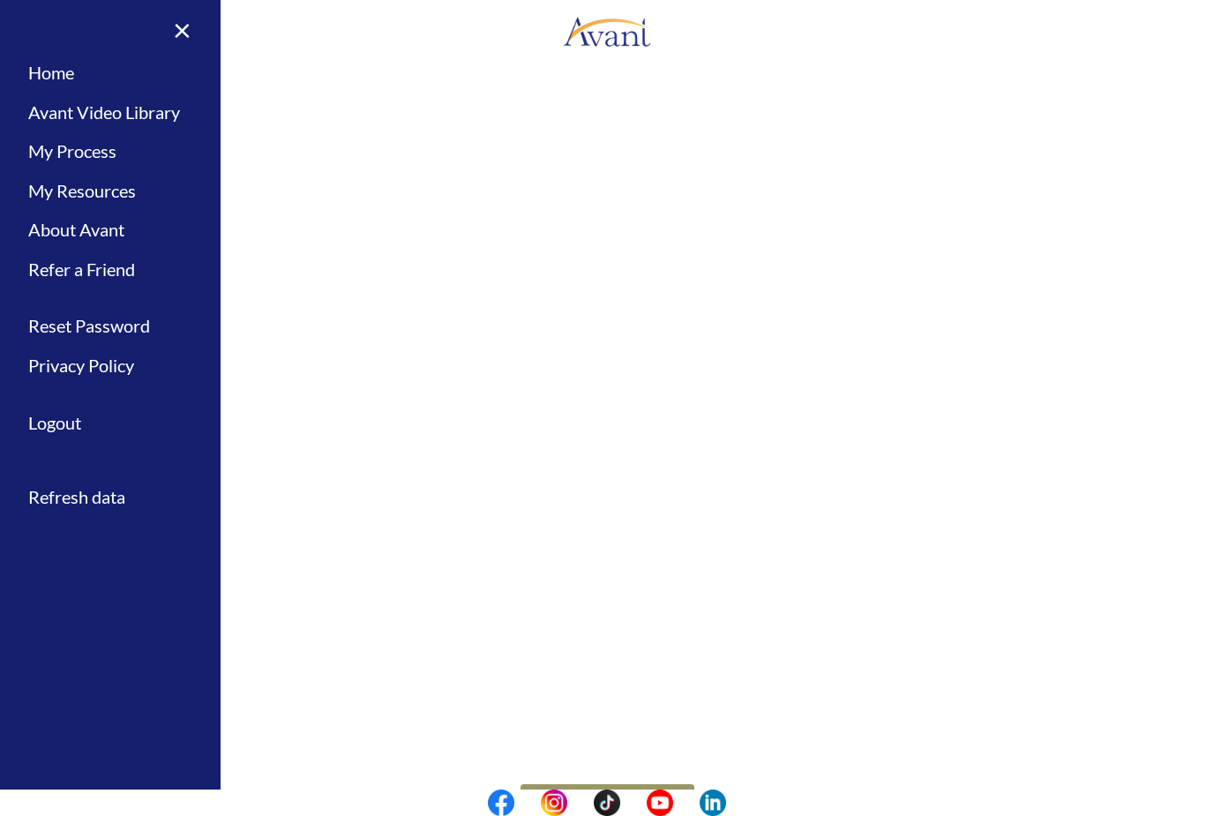
click at [94, 108] on link "Avant Video Library" at bounding box center [110, 113] width 221 height 40
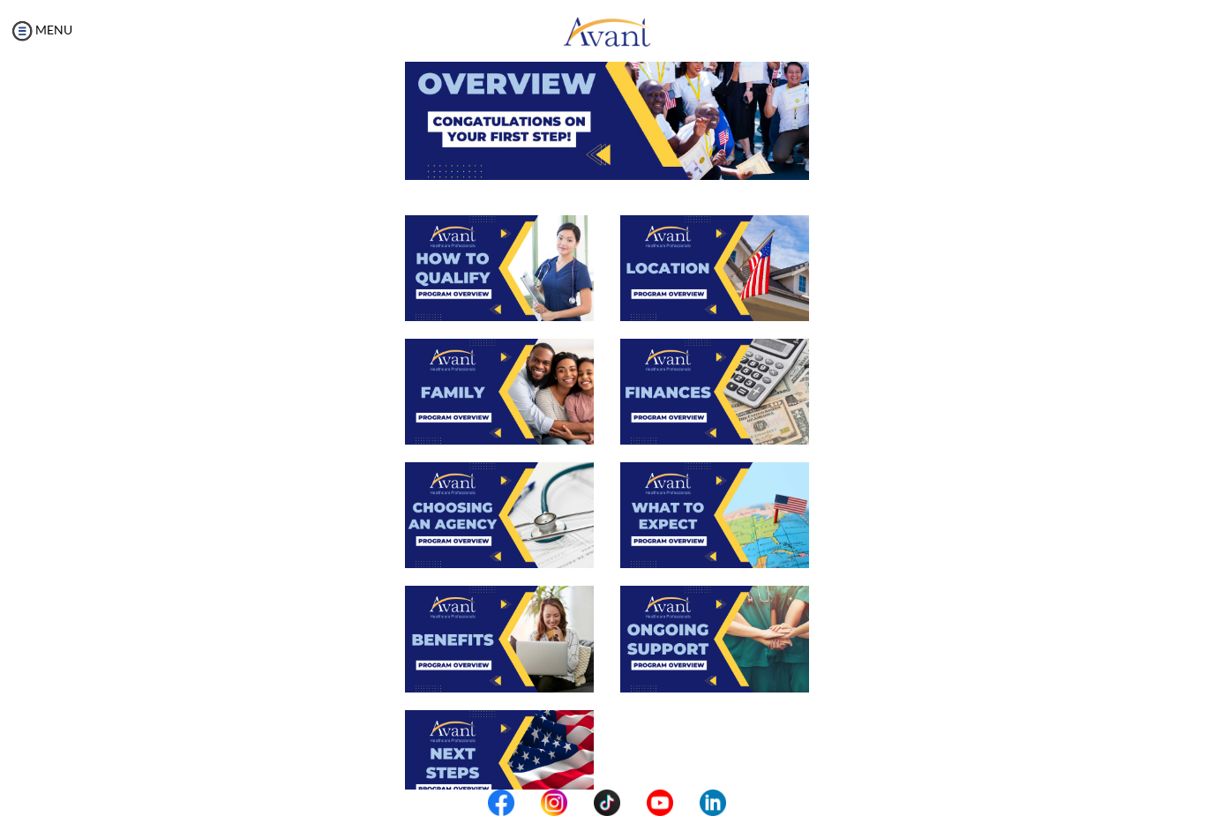
scroll to position [214, 0]
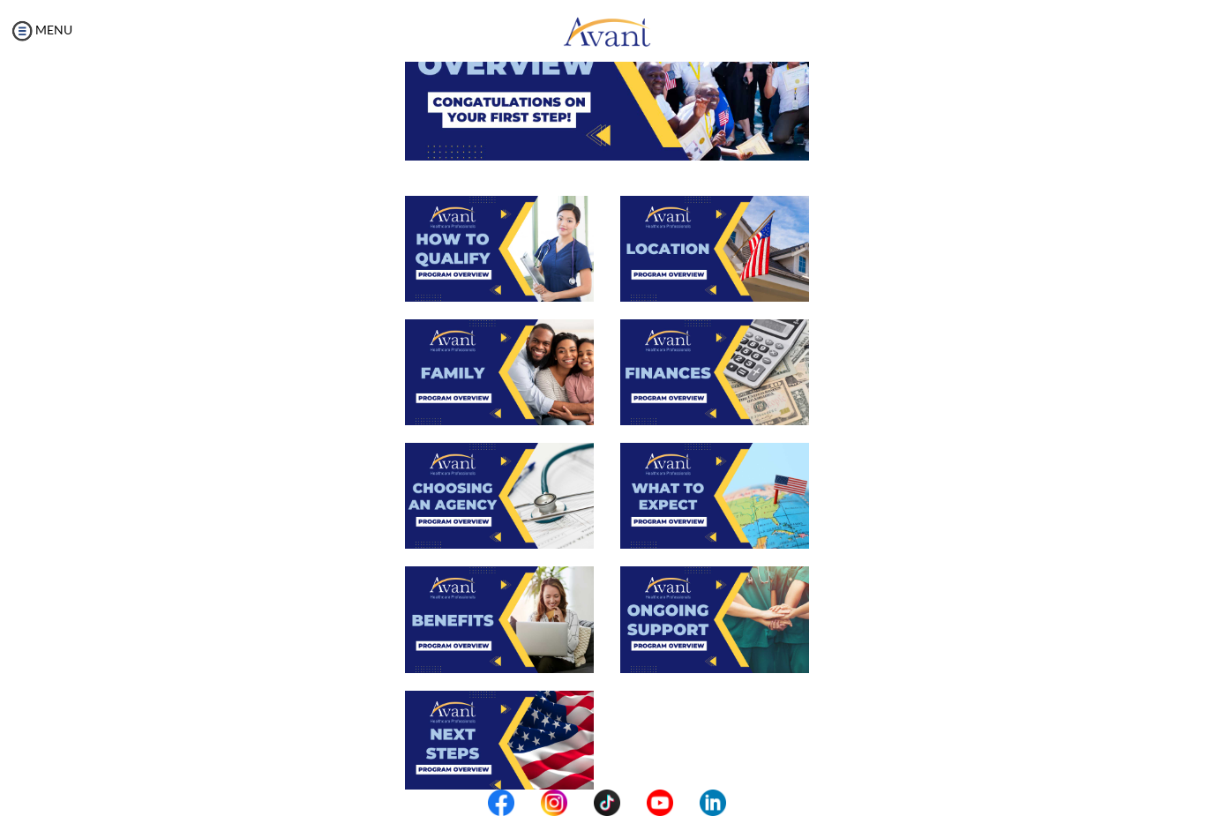
click at [679, 634] on img at bounding box center [714, 619] width 189 height 106
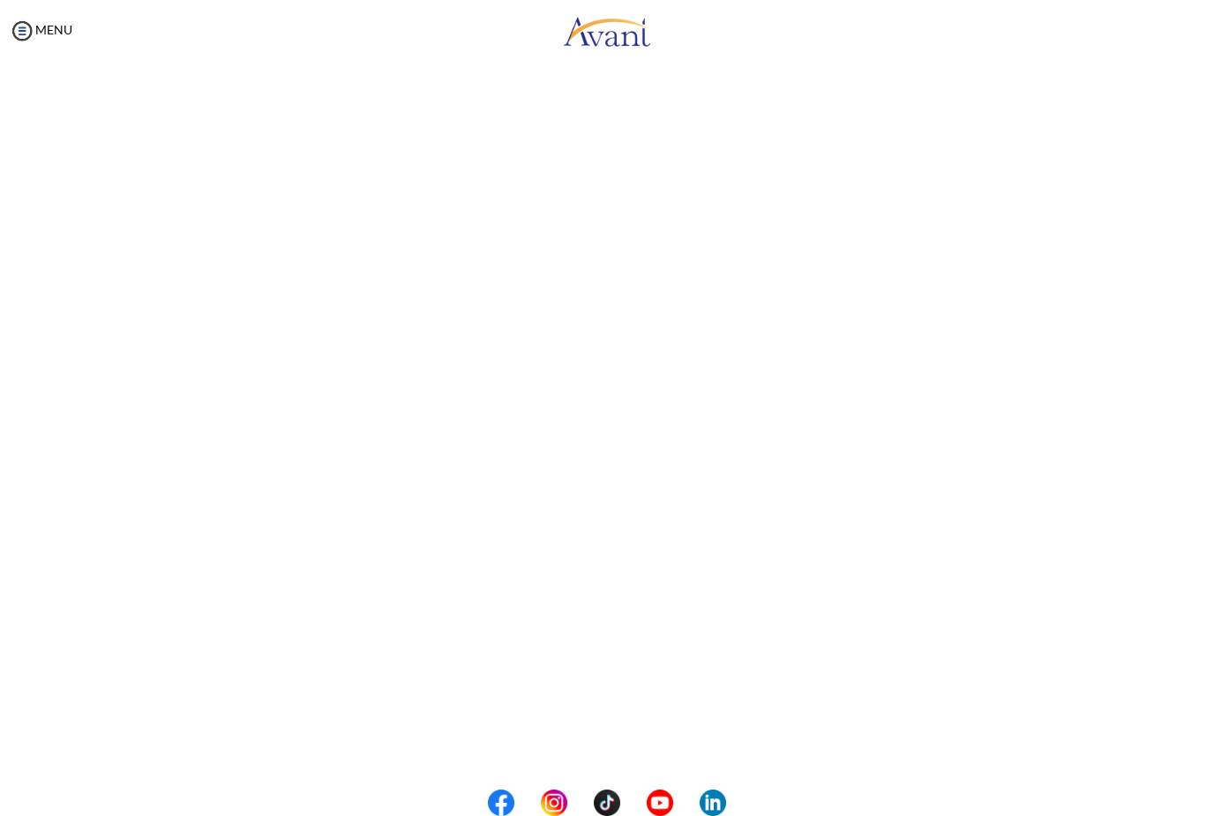
scroll to position [104, 0]
click at [31, 41] on body "Maintenance break. Please come back in 2 hours. MENU My Status What is the next…" at bounding box center [607, 408] width 1214 height 816
click at [34, 22] on img at bounding box center [22, 31] width 26 height 26
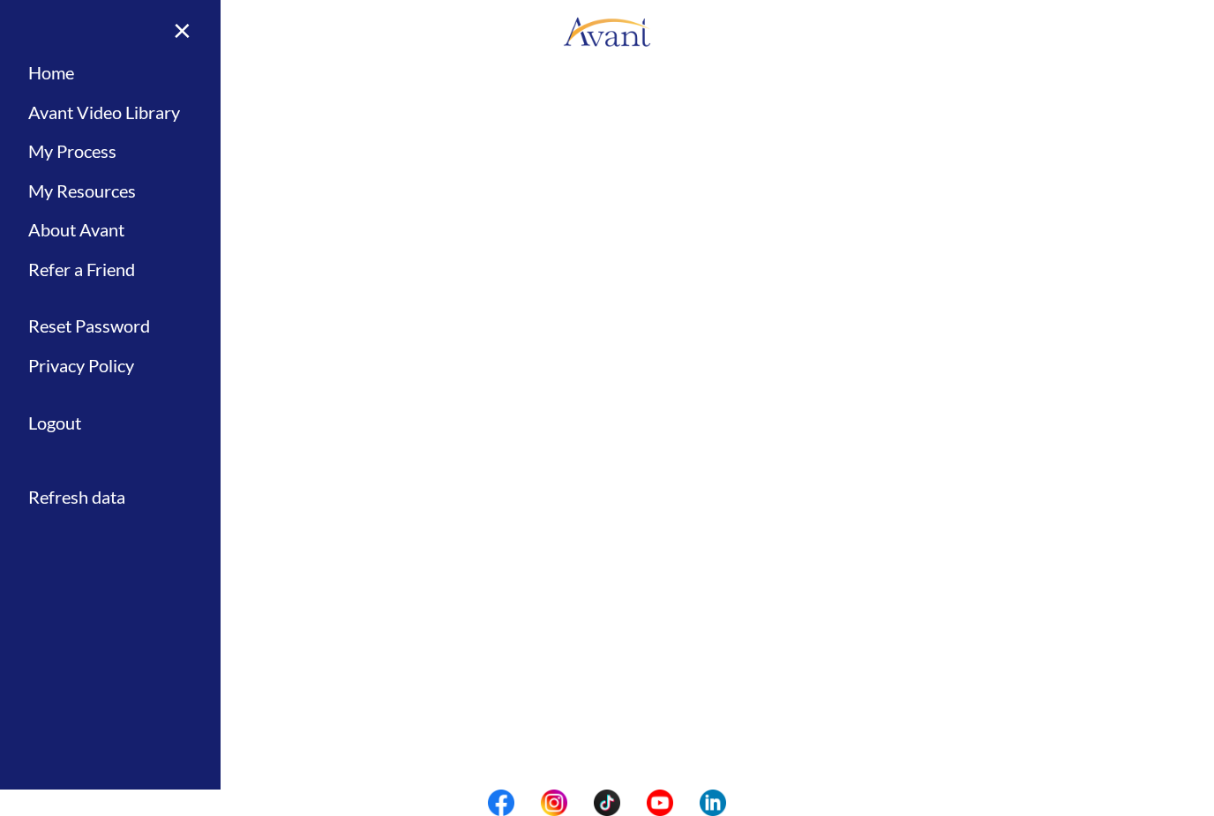
click at [82, 116] on link "Avant Video Library" at bounding box center [110, 113] width 221 height 40
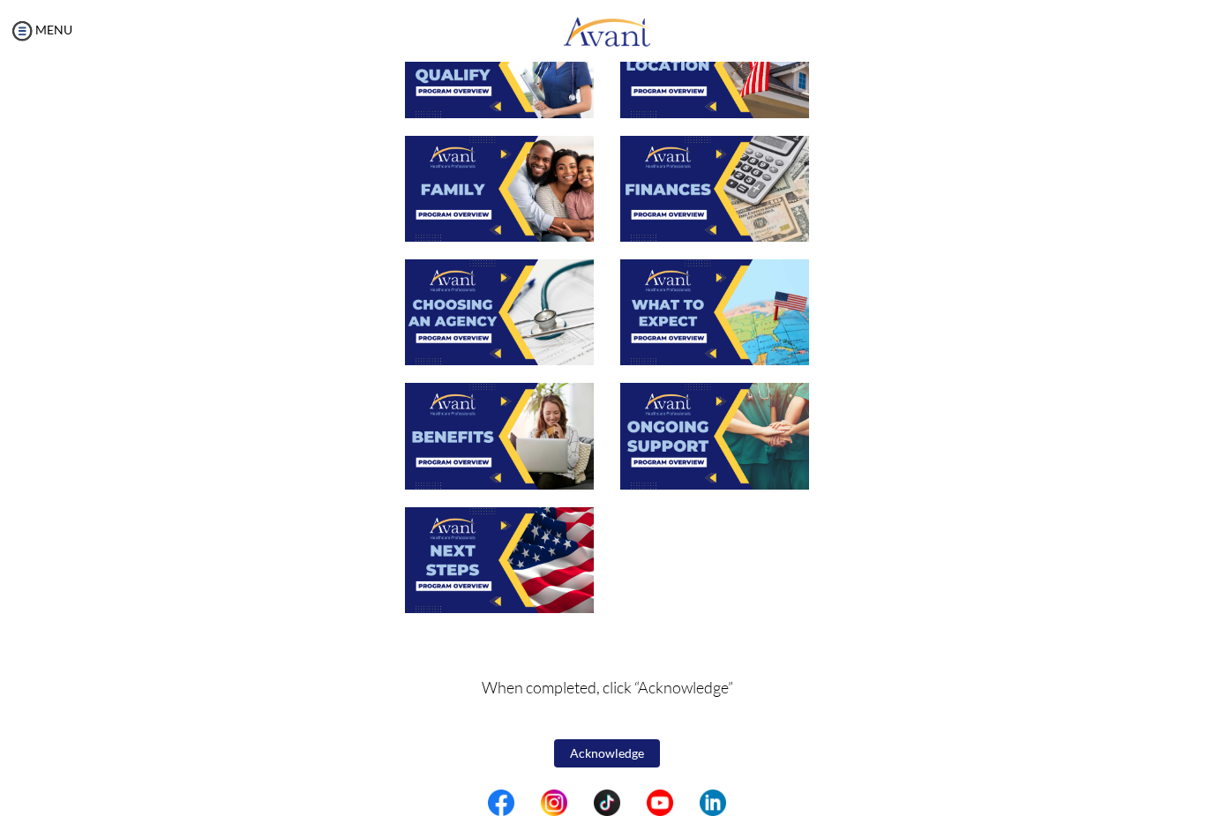
scroll to position [397, 0]
click at [628, 755] on button "Acknowledge" at bounding box center [607, 753] width 106 height 28
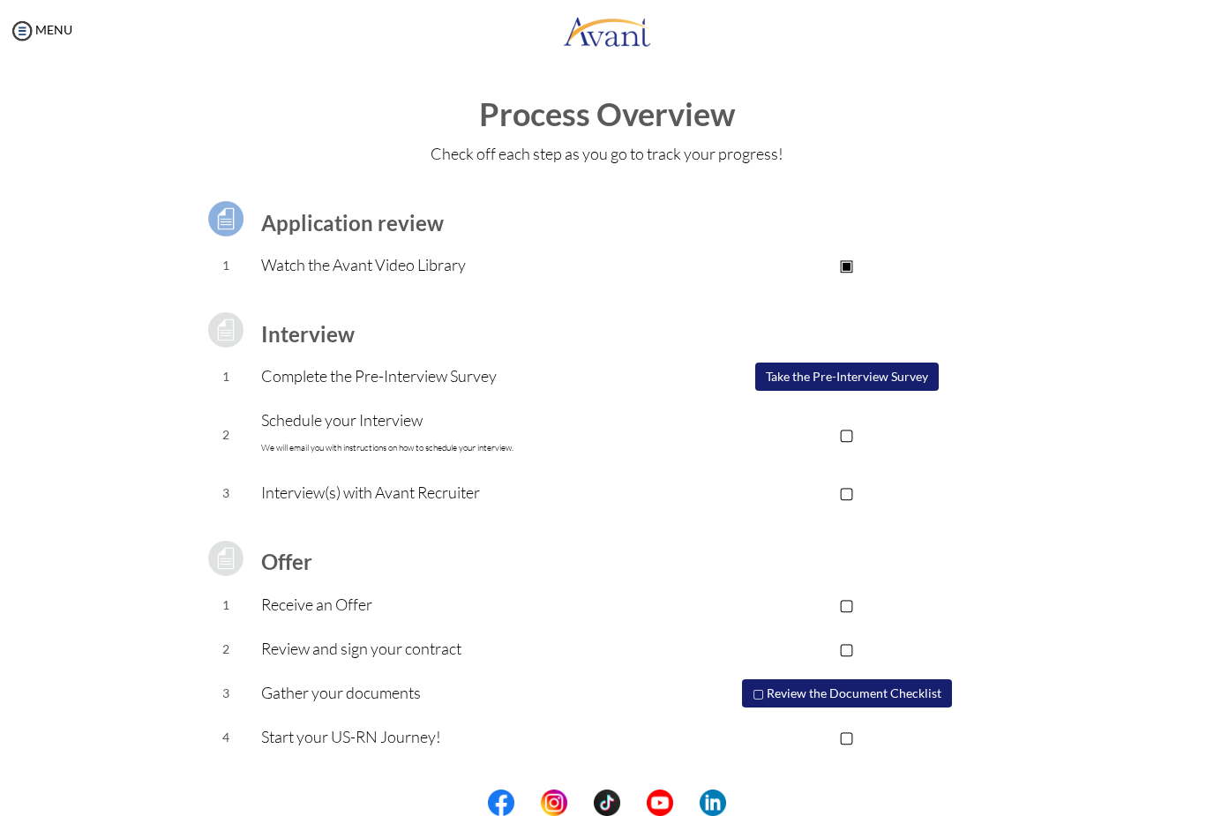
click at [872, 378] on button "Take the Pre-Interview Survey" at bounding box center [847, 377] width 184 height 28
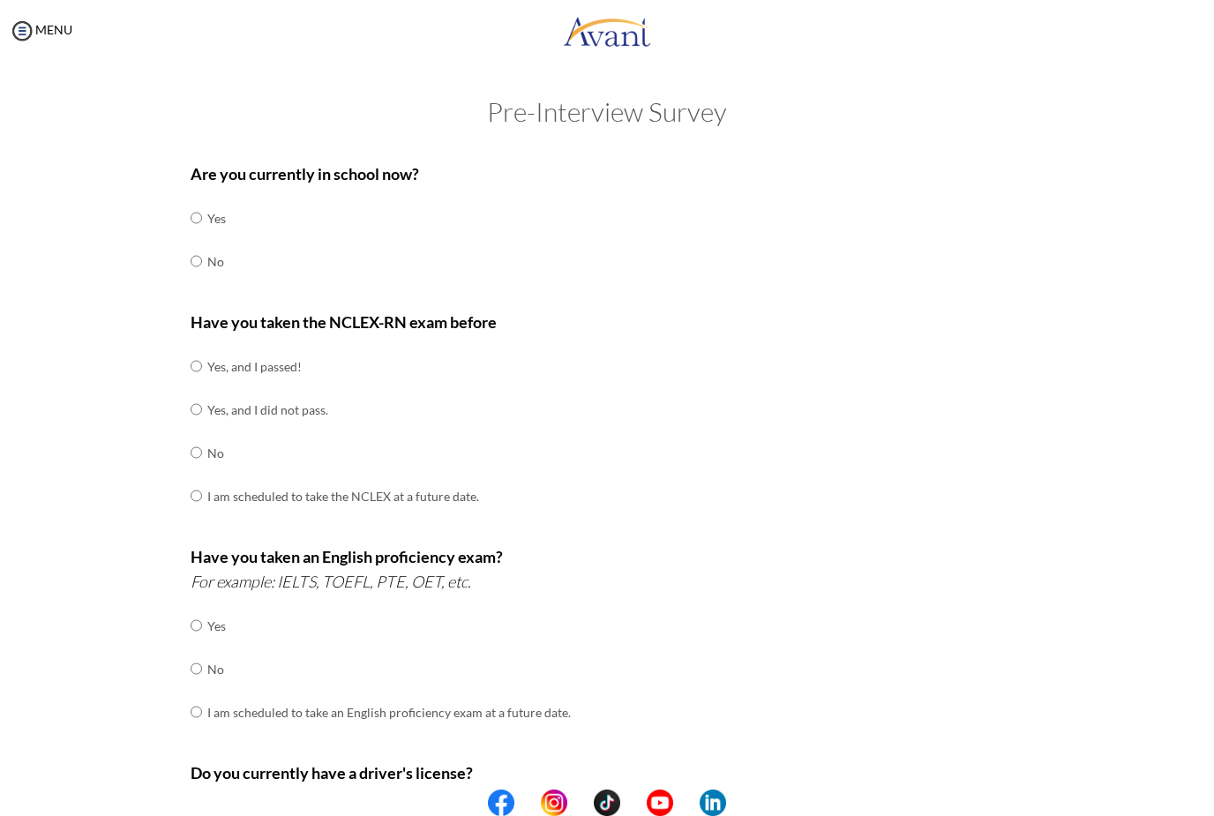
click at [202, 229] on input "radio" at bounding box center [196, 217] width 11 height 35
radio input "true"
click at [201, 362] on input "radio" at bounding box center [196, 366] width 11 height 35
radio input "true"
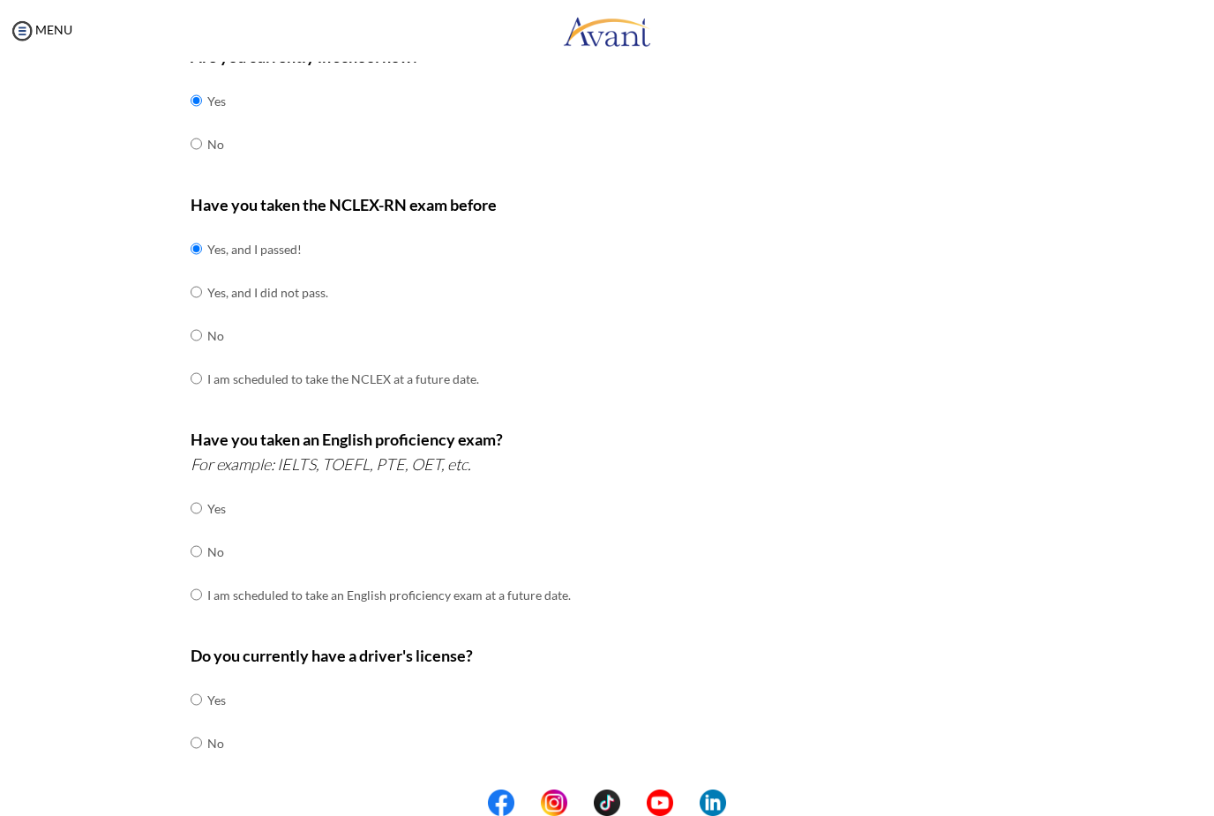
scroll to position [119, 0]
click at [202, 524] on input "radio" at bounding box center [196, 506] width 11 height 35
radio input "true"
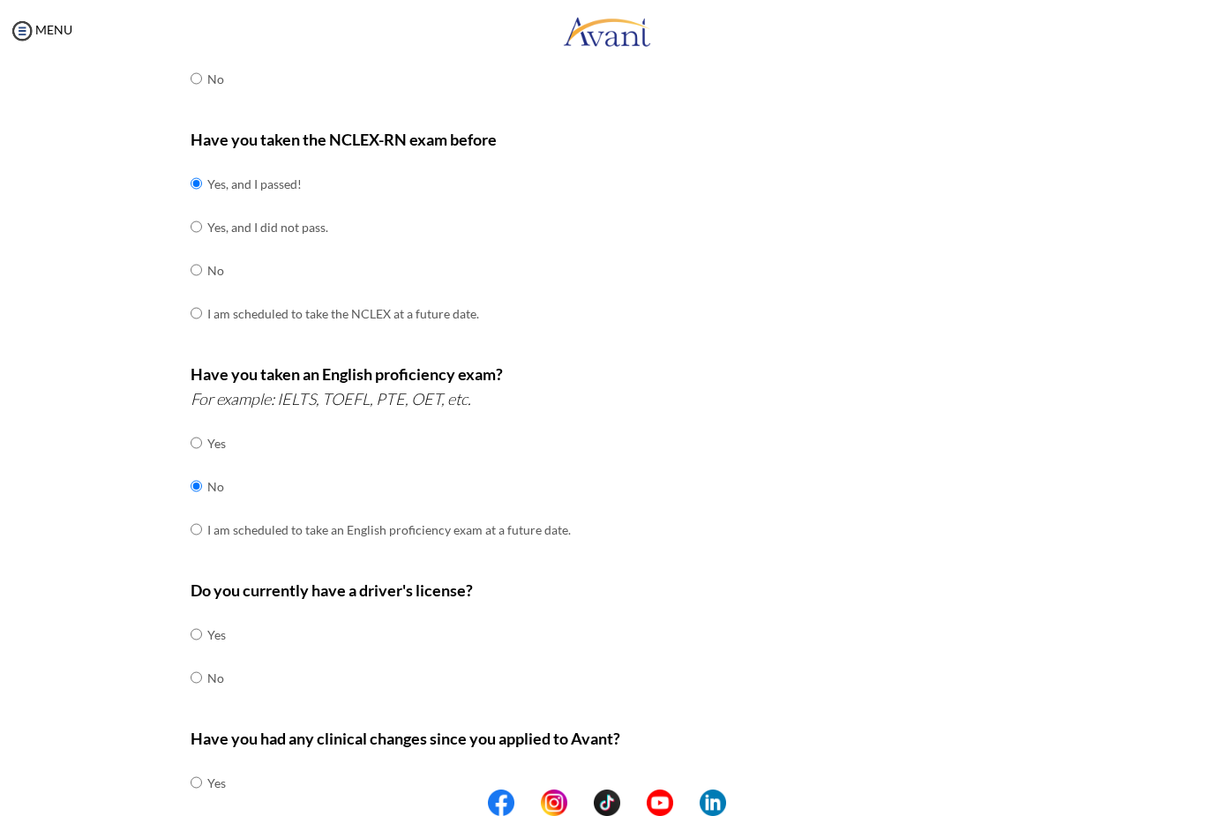
scroll to position [187, 0]
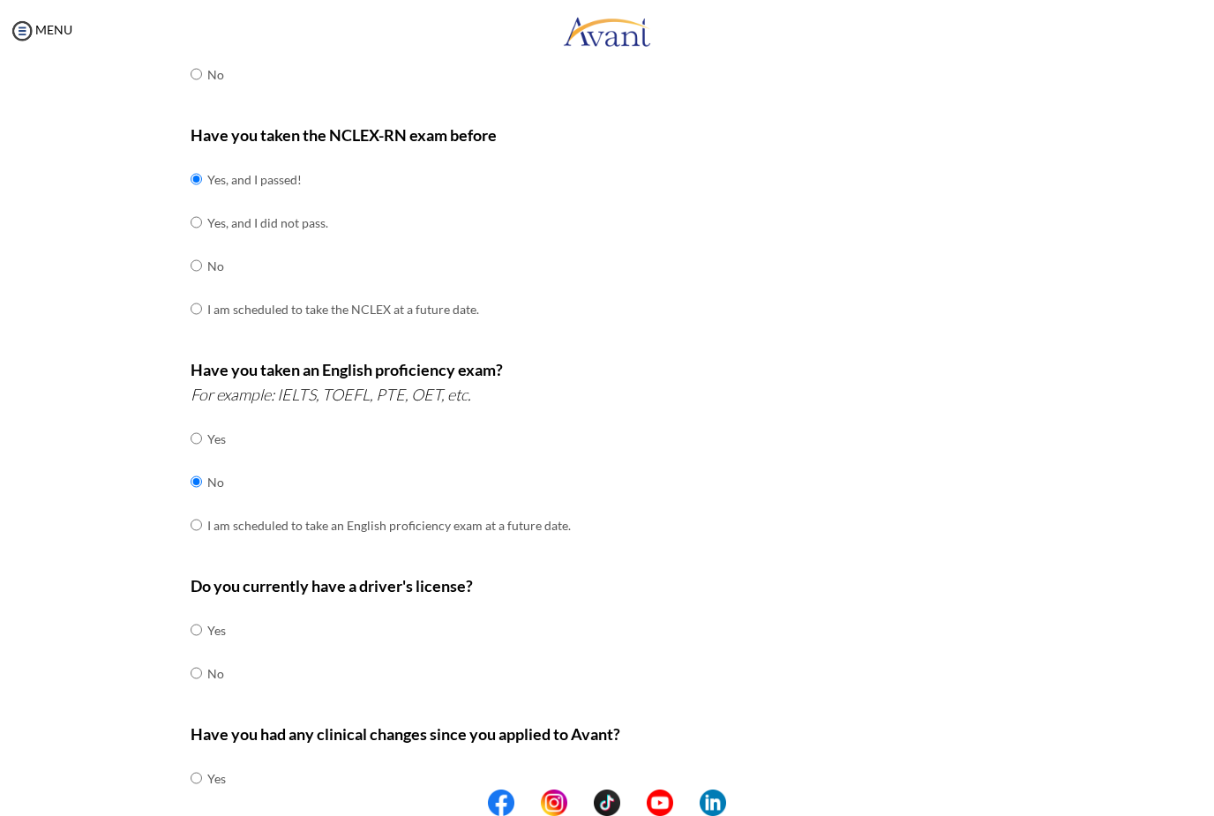
click at [198, 648] on input "radio" at bounding box center [196, 629] width 11 height 35
radio input "true"
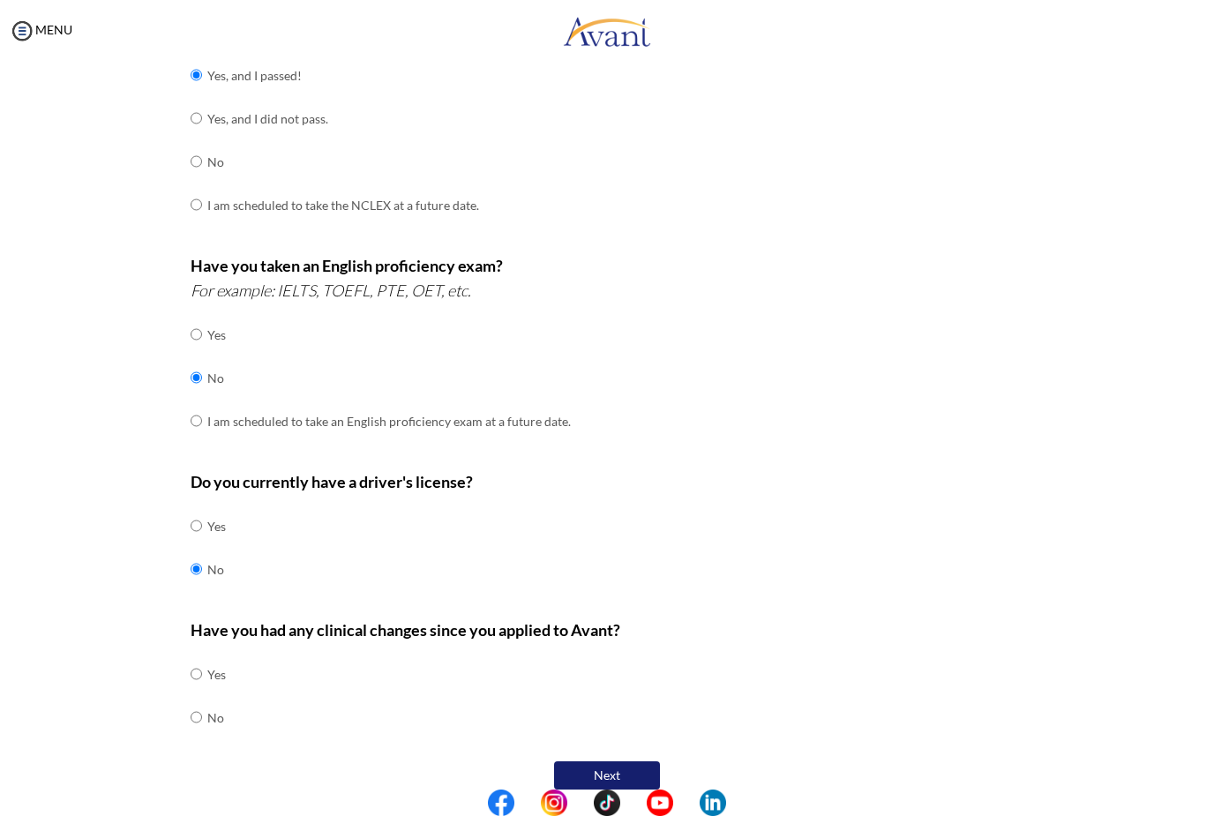
scroll to position [290, 0]
click at [199, 693] on input "radio" at bounding box center [196, 674] width 11 height 35
radio input "true"
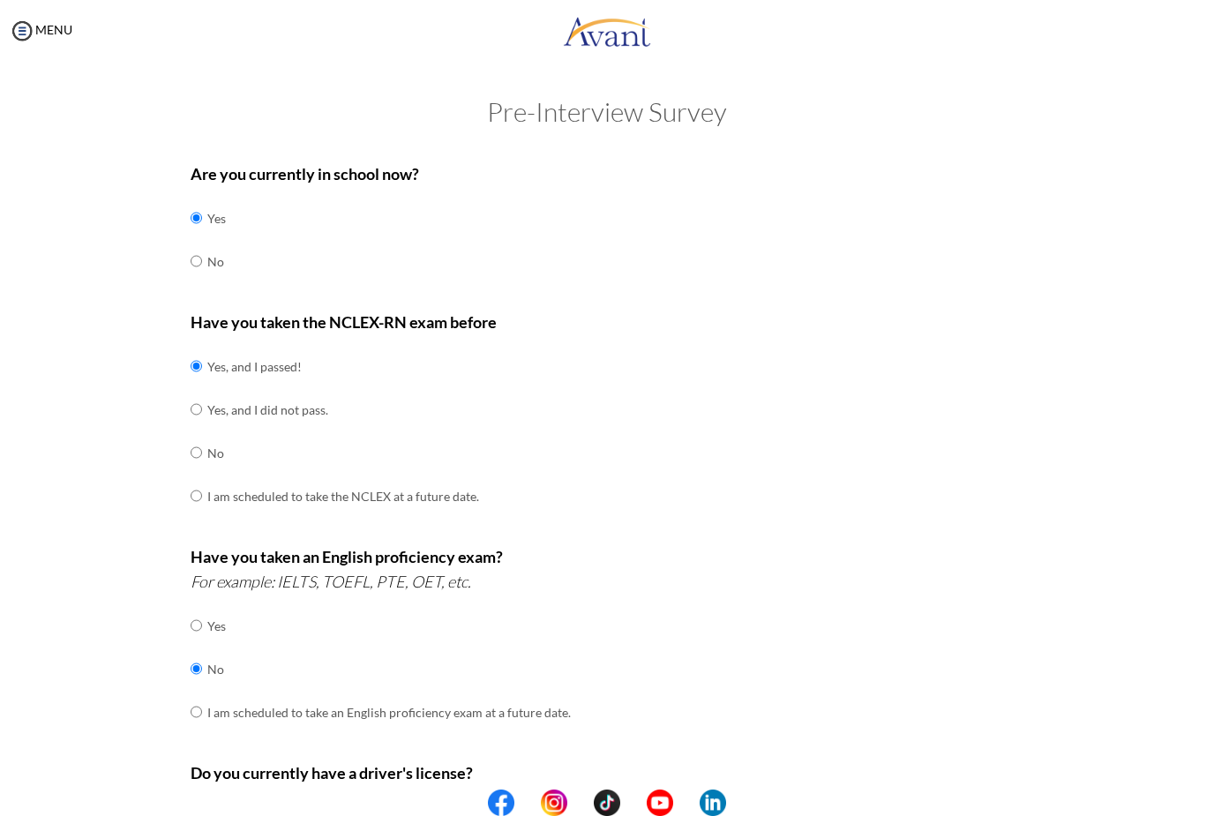
scroll to position [0, 0]
click at [191, 236] on input "radio" at bounding box center [196, 217] width 11 height 35
radio input "true"
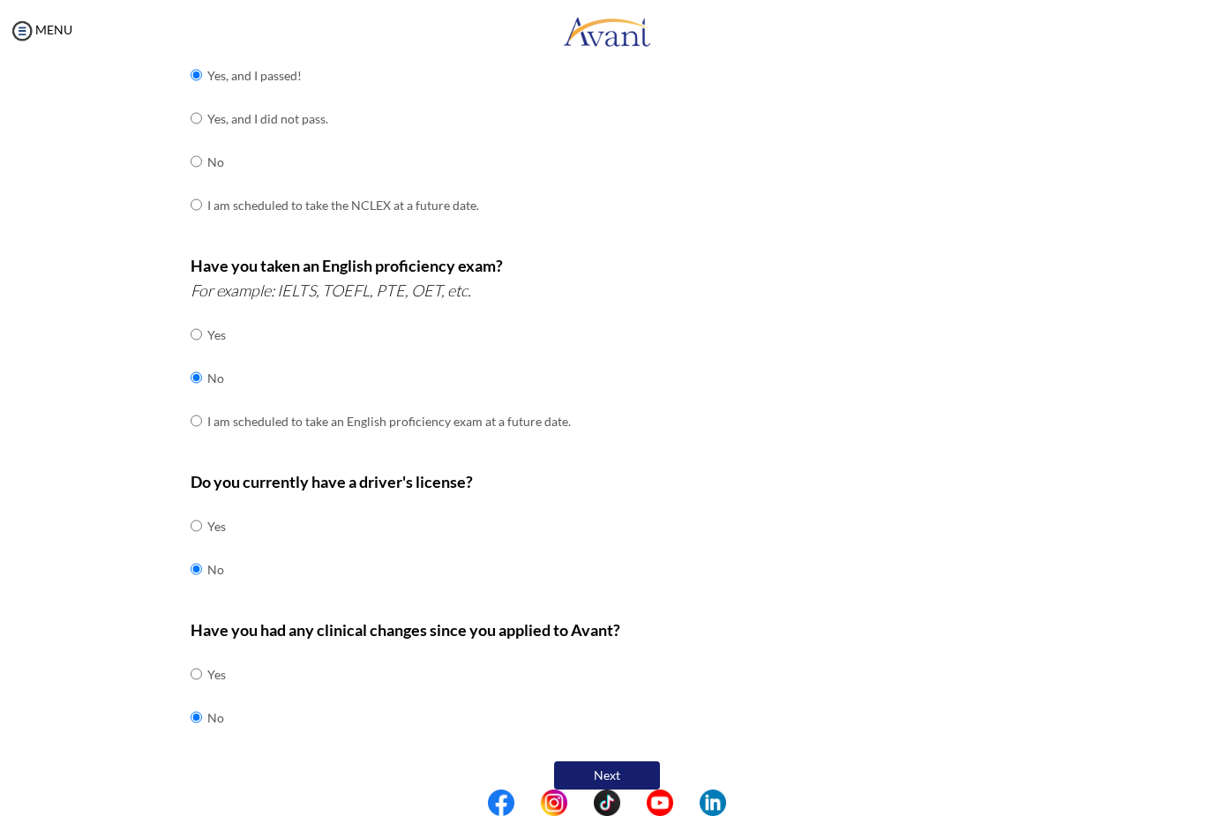
scroll to position [290, 0]
click at [589, 762] on button "Next" at bounding box center [607, 776] width 106 height 28
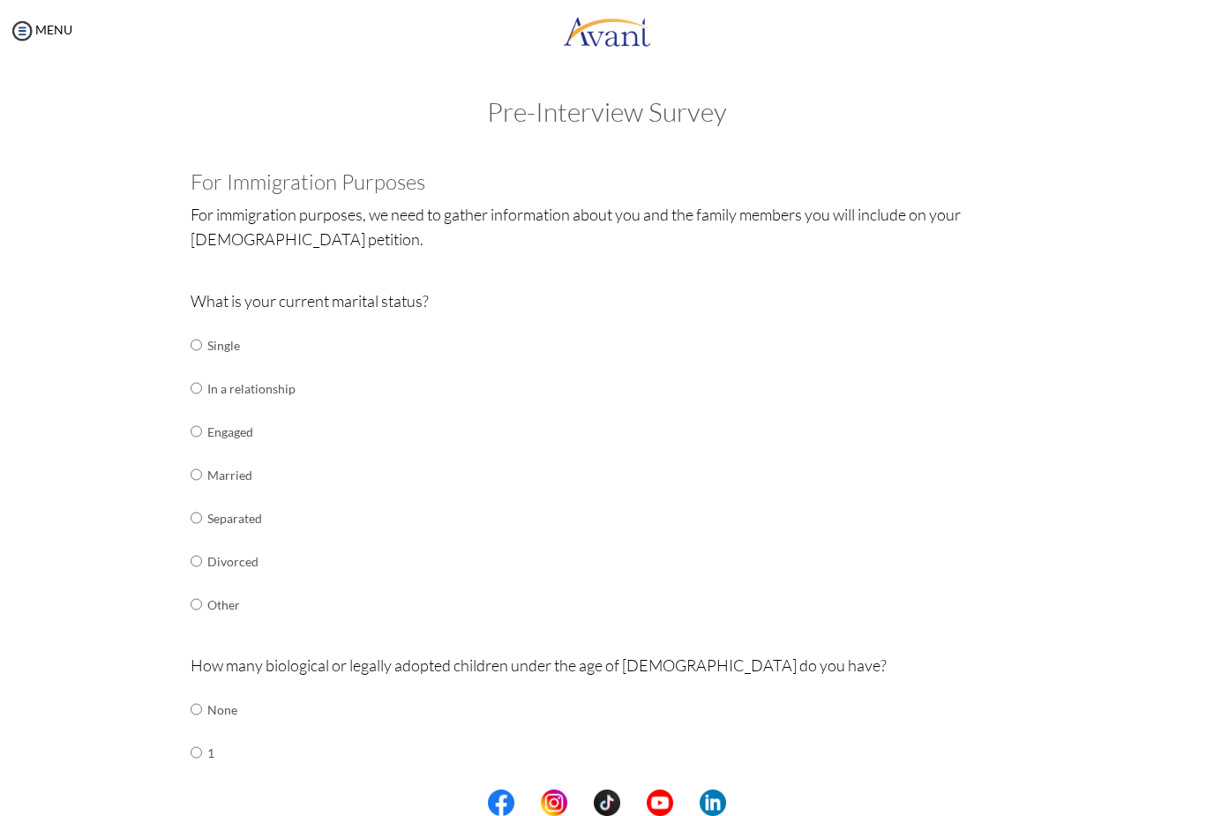
click at [191, 343] on input "radio" at bounding box center [196, 344] width 11 height 35
radio input "true"
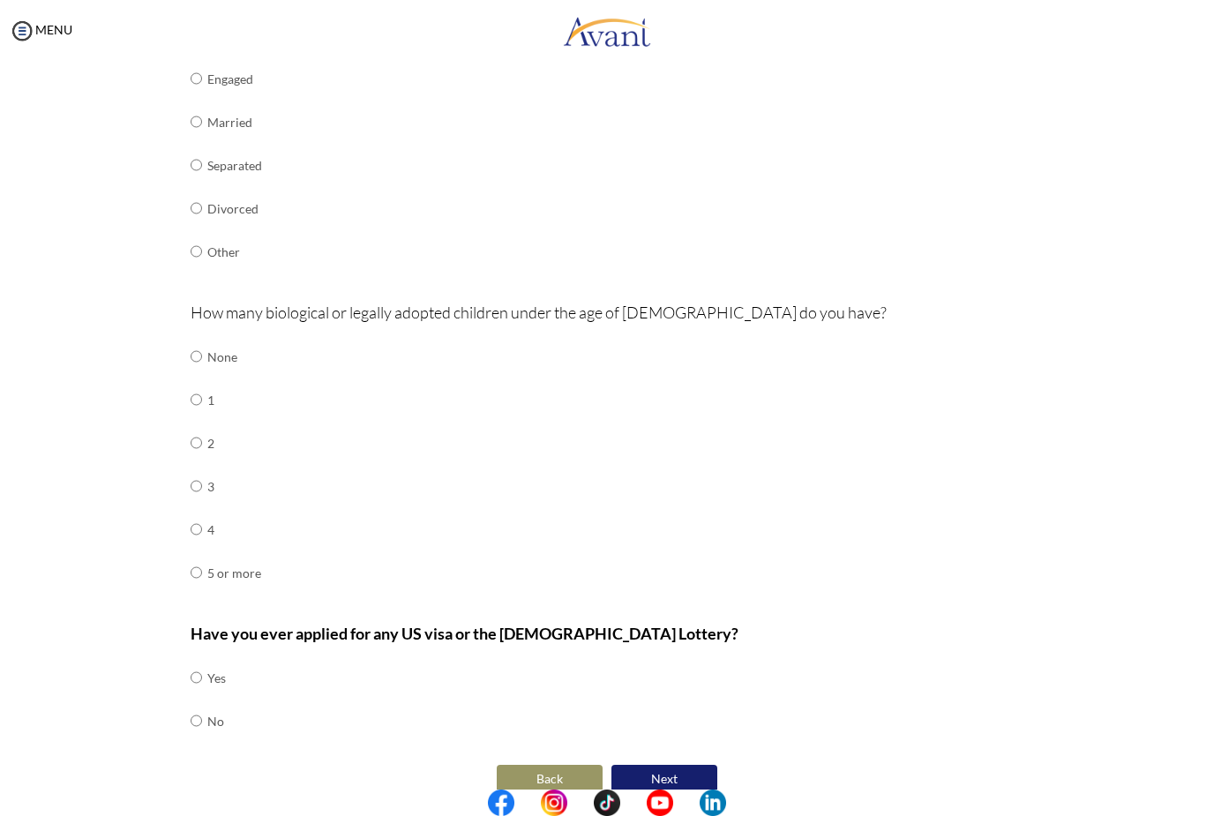
scroll to position [352, 0]
click at [193, 361] on input "radio" at bounding box center [196, 357] width 11 height 35
radio input "true"
click at [185, 657] on div "Are you currently in school now? Yes No Have you taken the NCLEX-RN exam before…" at bounding box center [607, 300] width 860 height 998
click at [193, 695] on input "radio" at bounding box center [196, 678] width 11 height 35
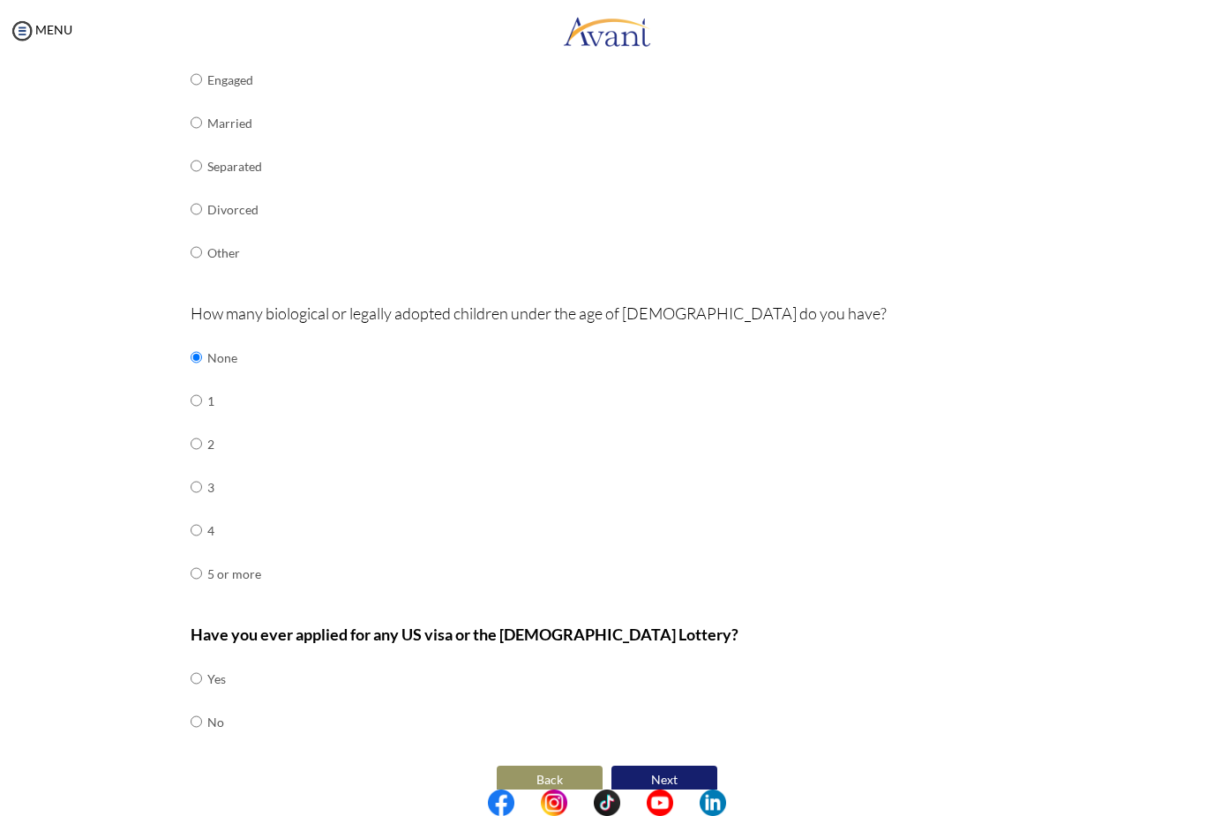
radio input "true"
click at [663, 766] on button "Next" at bounding box center [664, 780] width 106 height 28
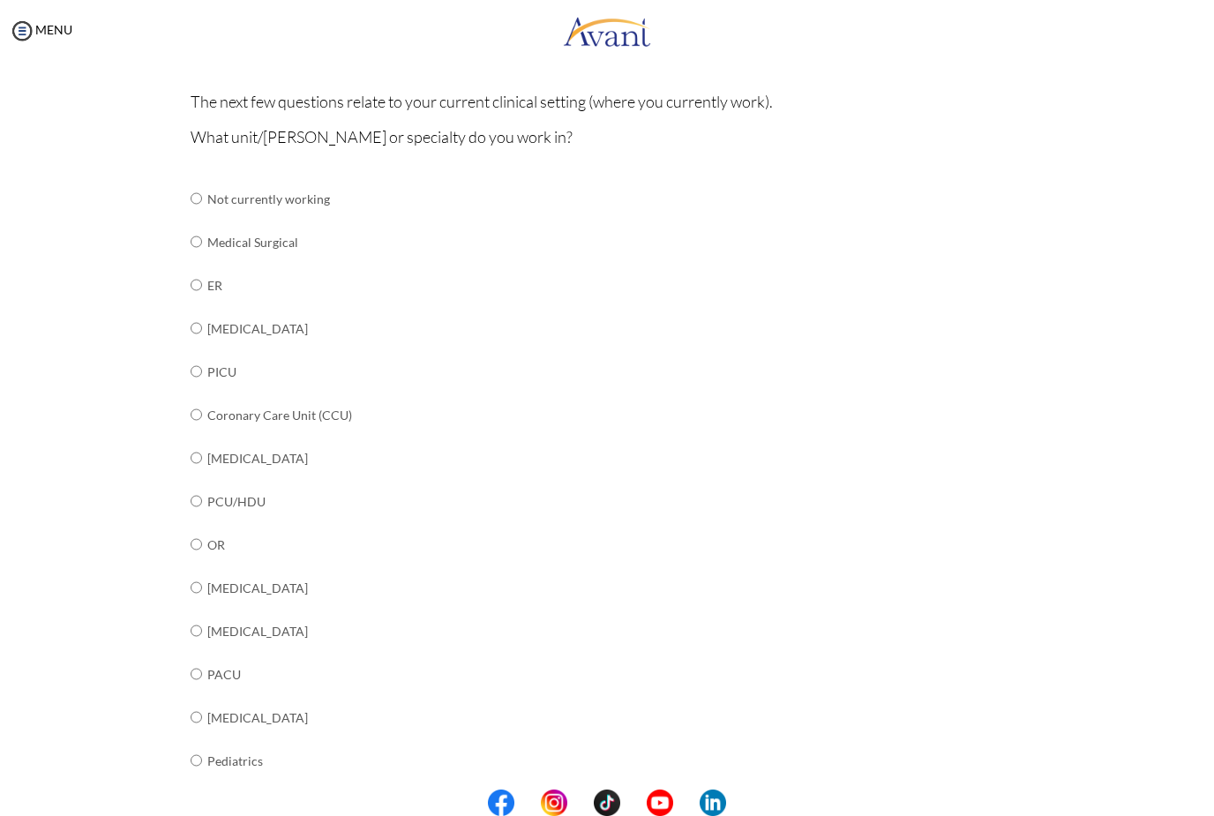
scroll to position [139, 0]
click at [193, 217] on input "radio" at bounding box center [196, 199] width 11 height 35
radio input "true"
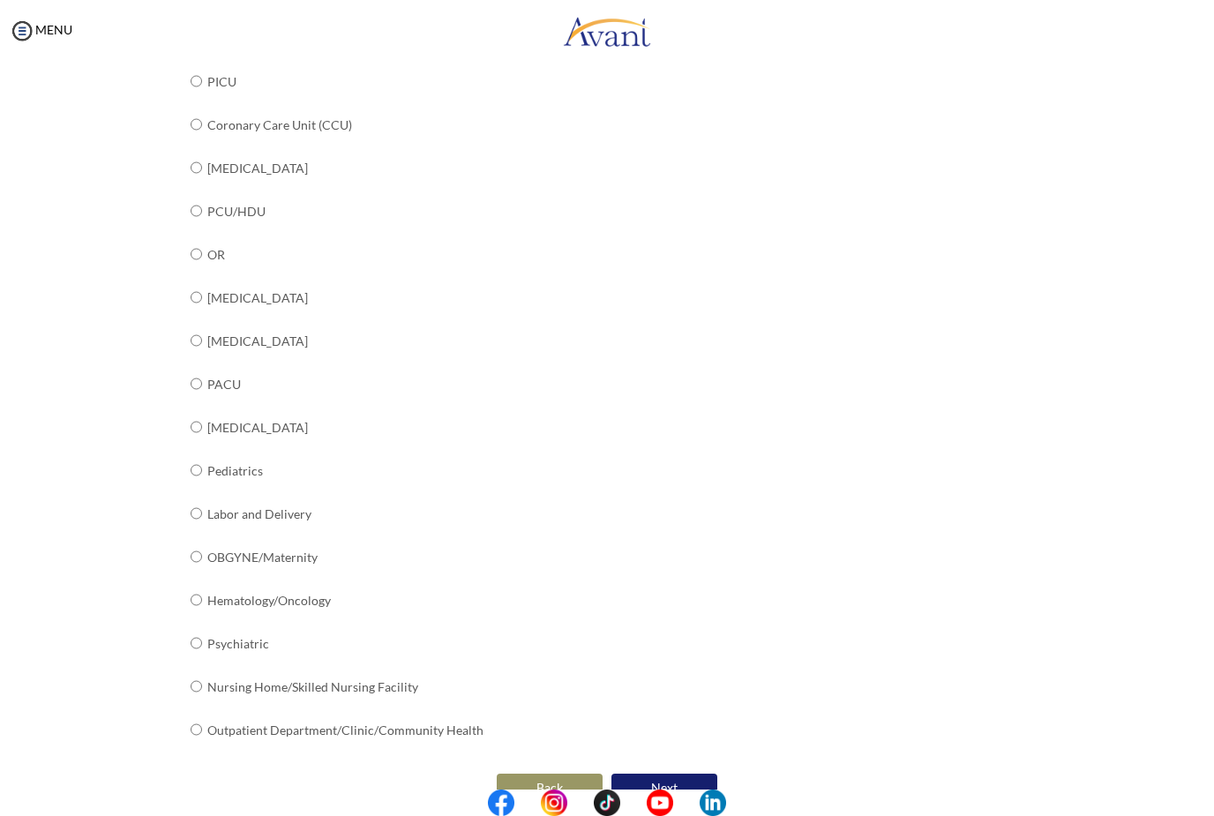
scroll to position [429, 0]
click at [659, 775] on button "Next" at bounding box center [664, 789] width 106 height 28
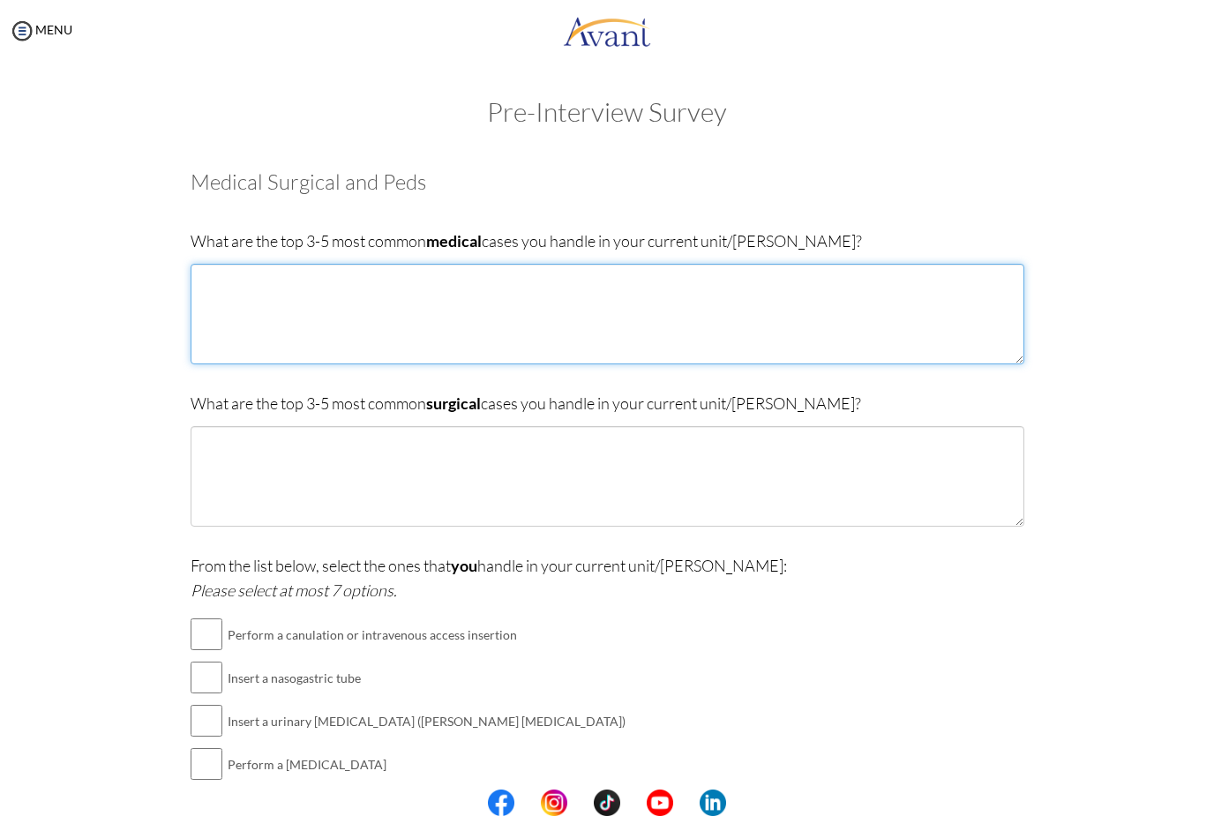
click at [235, 331] on textarea at bounding box center [608, 314] width 834 height 101
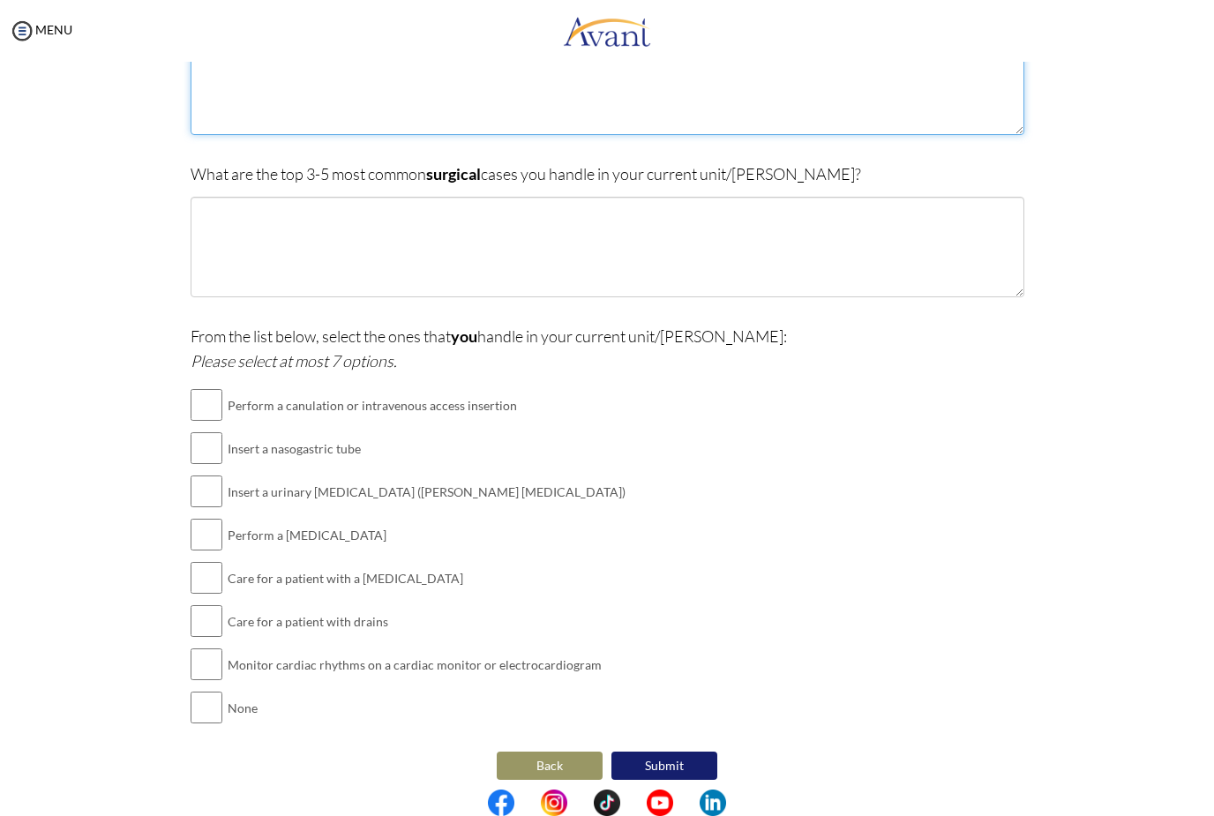
scroll to position [228, 0]
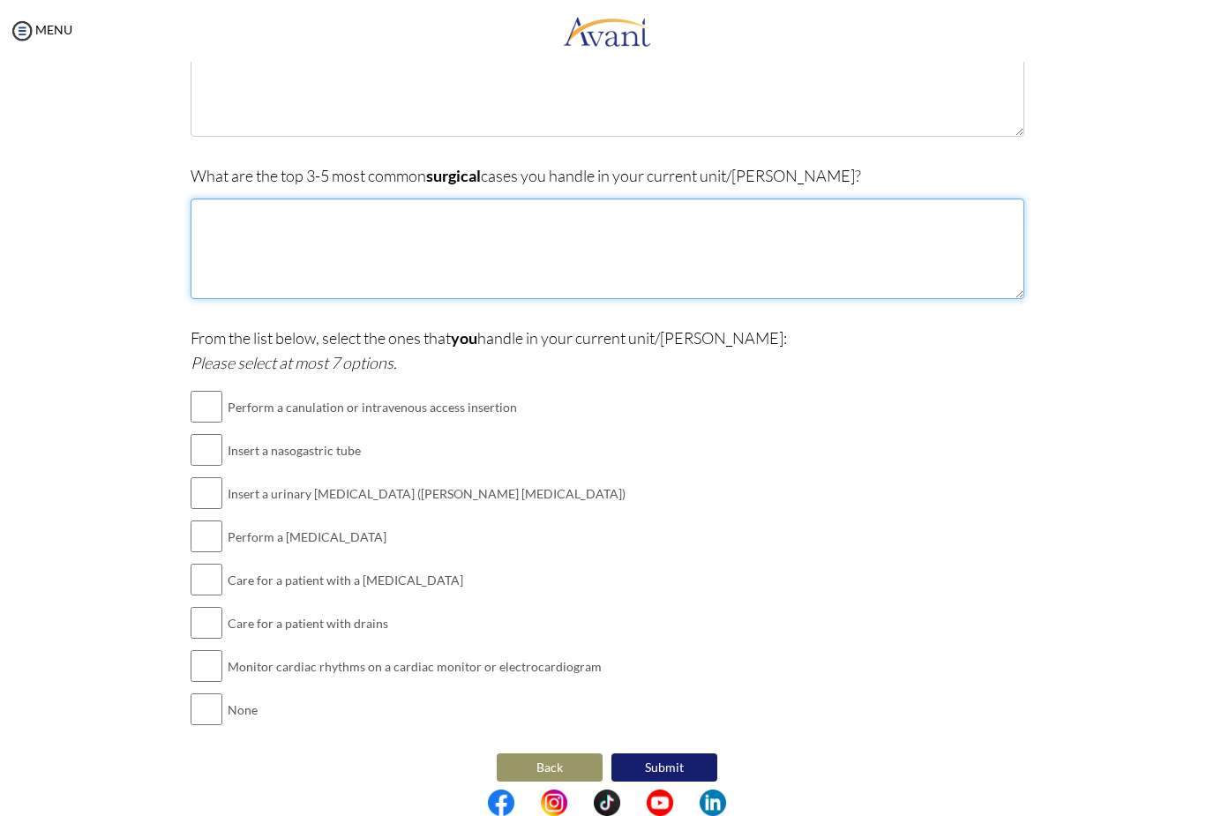
click at [604, 276] on textarea at bounding box center [608, 249] width 834 height 101
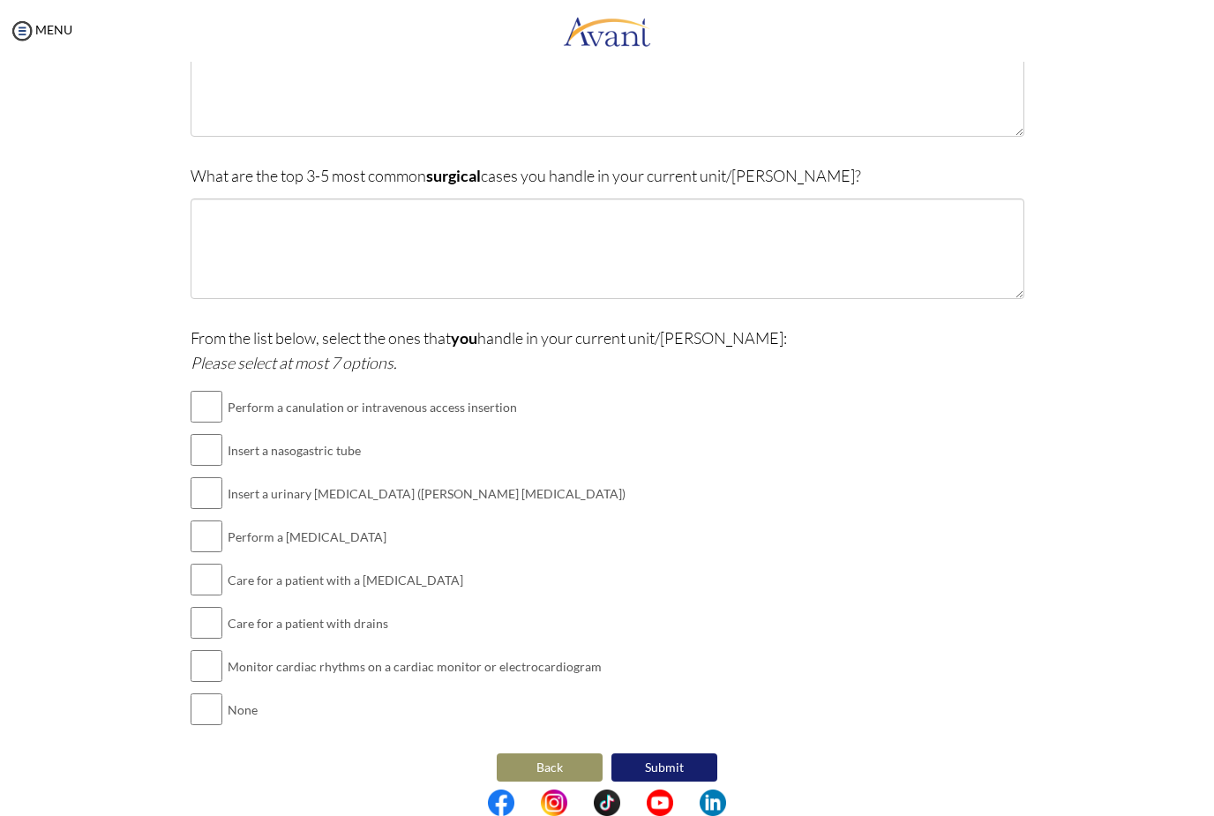
click at [211, 398] on input "checkbox" at bounding box center [207, 406] width 32 height 35
checkbox input "true"
click at [214, 453] on input "checkbox" at bounding box center [207, 449] width 32 height 35
checkbox input "true"
click at [204, 499] on input "checkbox" at bounding box center [207, 493] width 32 height 35
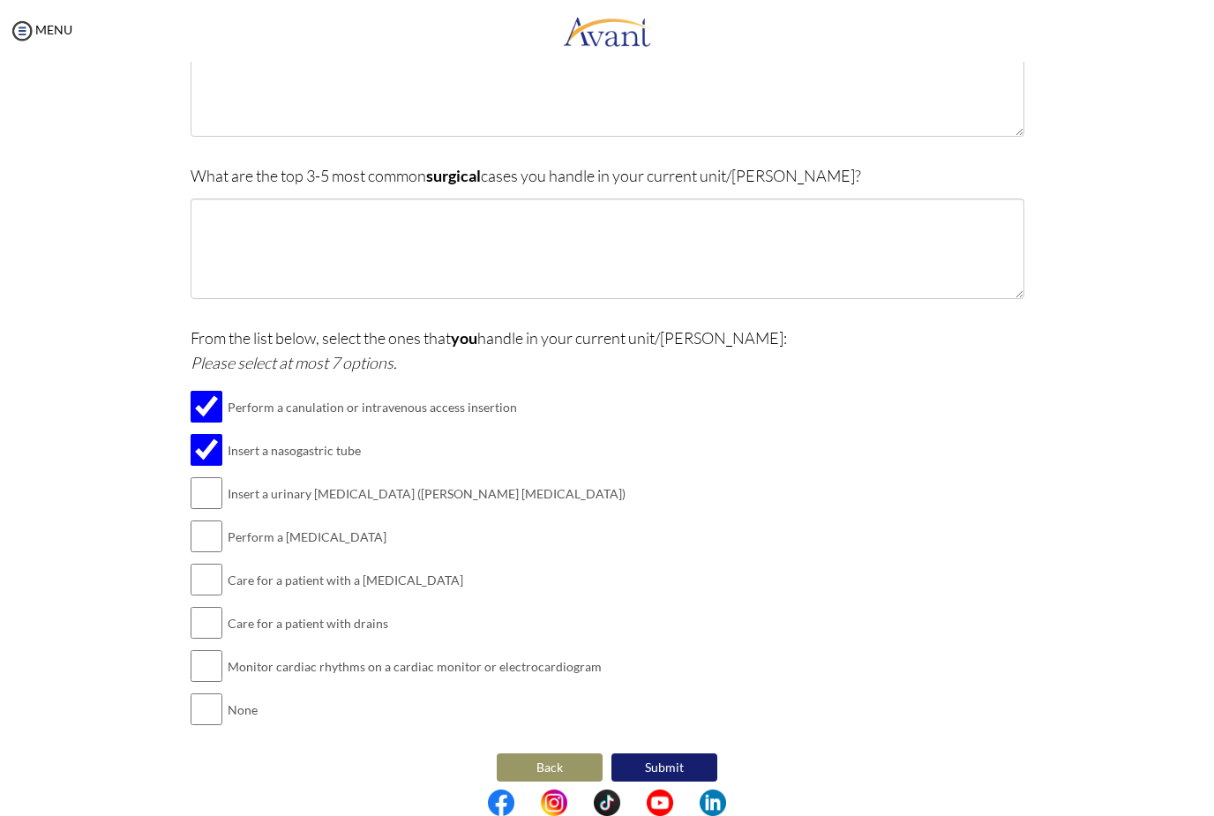
checkbox input "true"
click at [199, 536] on input "checkbox" at bounding box center [207, 536] width 32 height 35
checkbox input "true"
click at [200, 576] on input "checkbox" at bounding box center [207, 579] width 32 height 35
checkbox input "true"
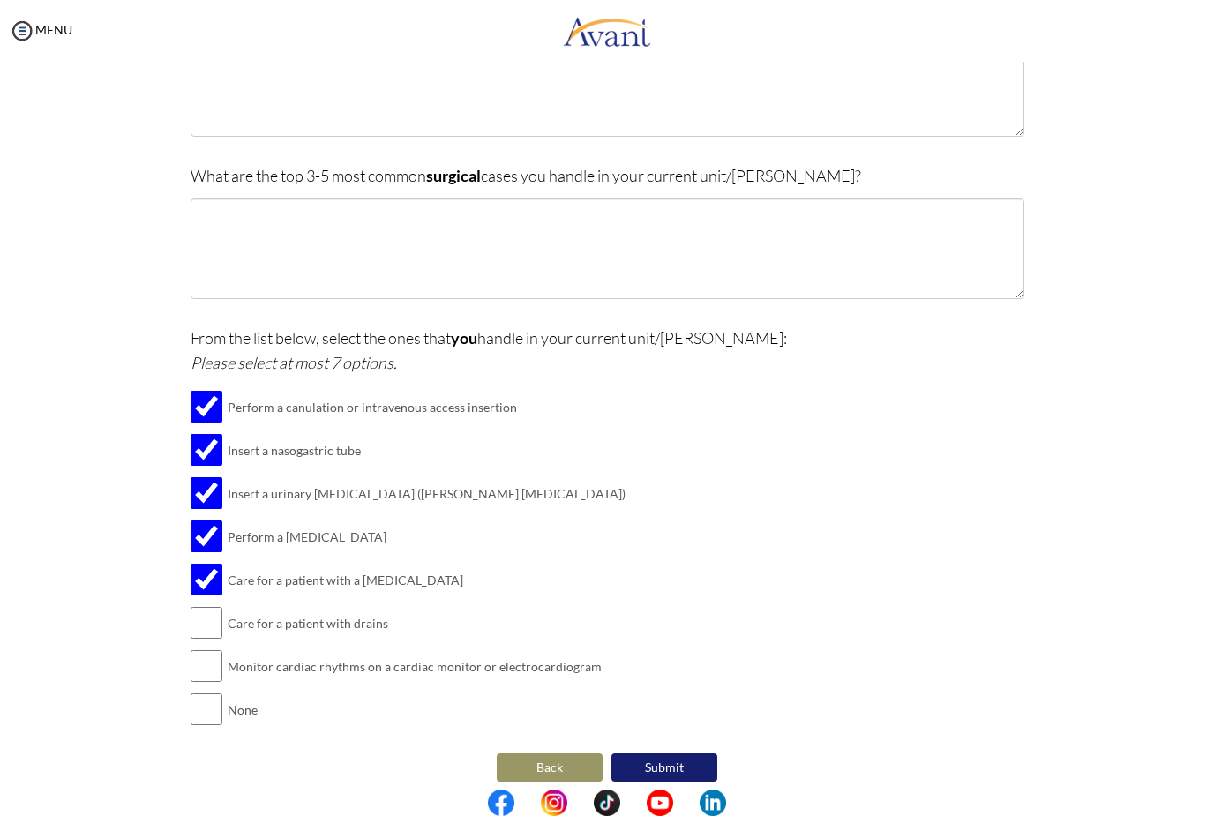
click at [199, 612] on input "checkbox" at bounding box center [207, 622] width 32 height 35
checkbox input "true"
click at [198, 656] on input "checkbox" at bounding box center [207, 666] width 32 height 35
checkbox input "true"
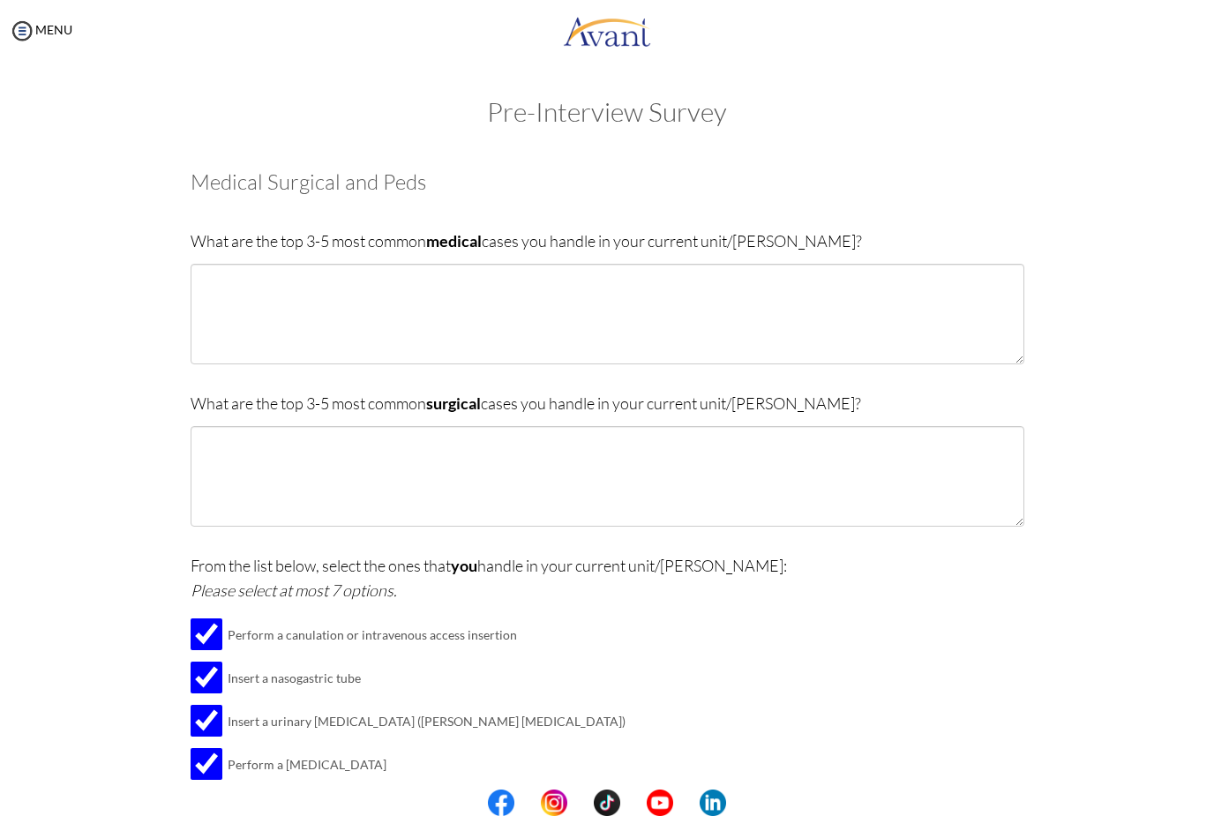
scroll to position [0, 0]
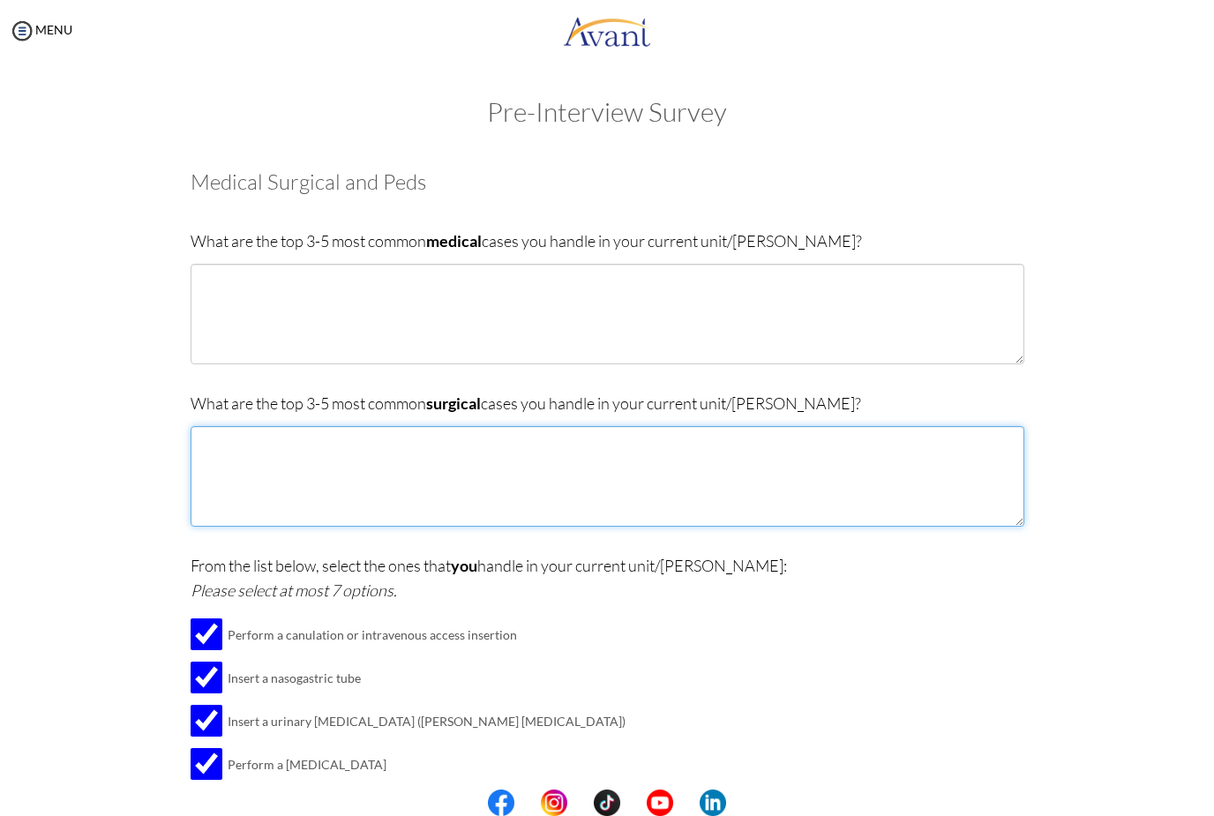
click at [243, 474] on textarea at bounding box center [608, 476] width 834 height 101
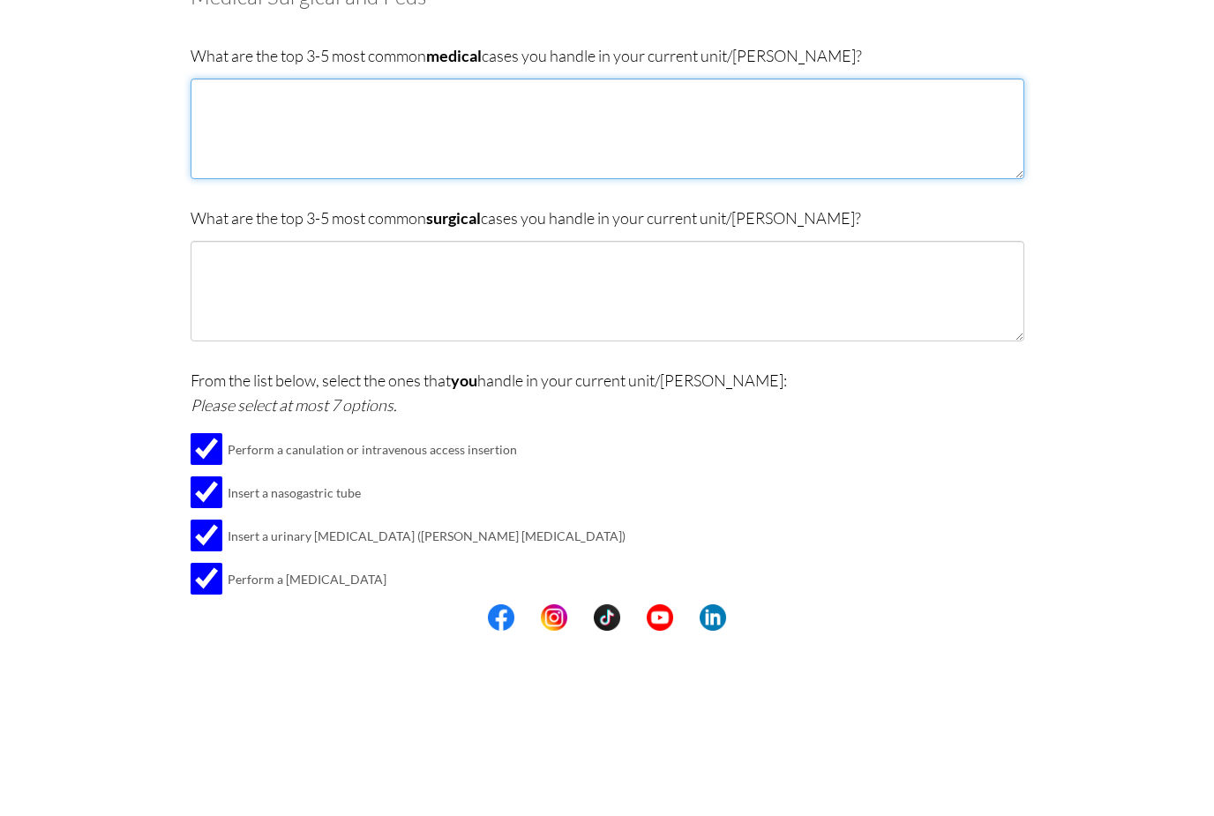
click at [618, 264] on textarea at bounding box center [608, 314] width 834 height 101
type textarea "Acute kidney infection COPD Hypertension"
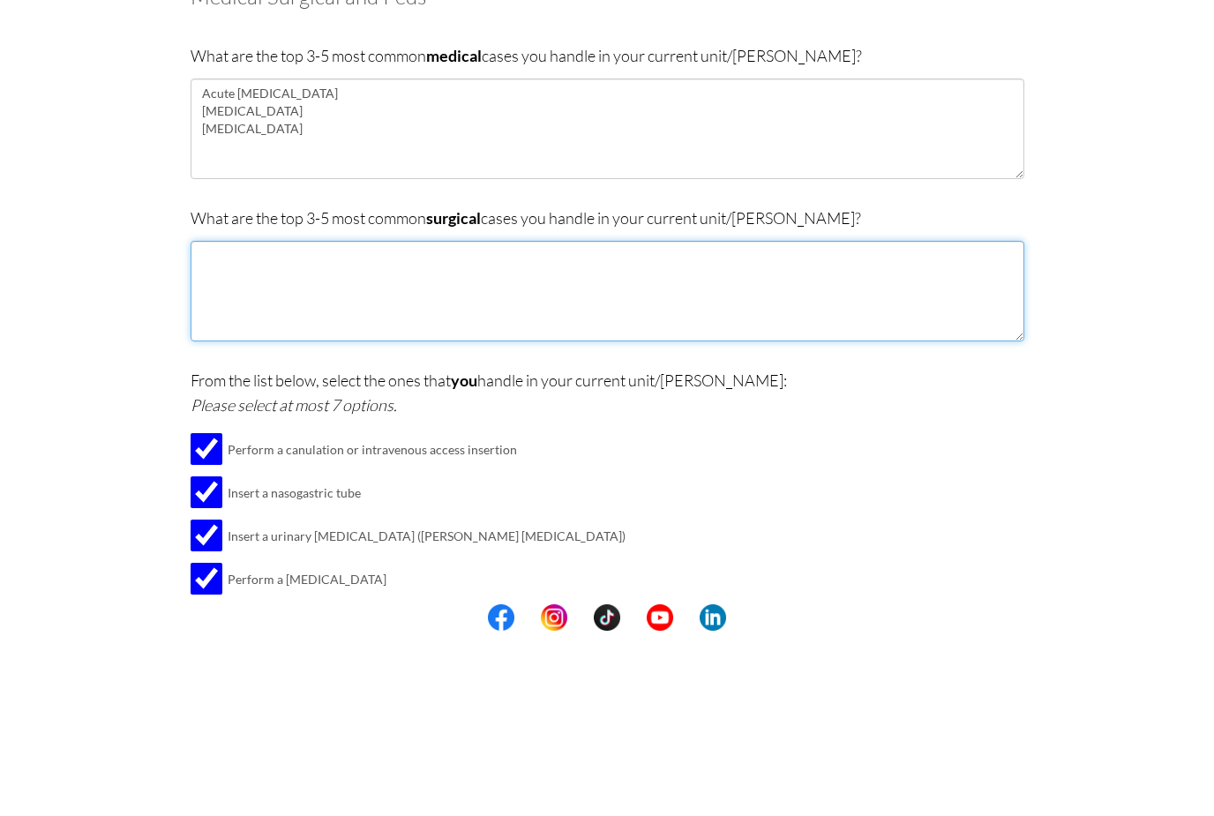
click at [211, 426] on textarea at bounding box center [608, 476] width 834 height 101
type textarea "Knee Replacement"
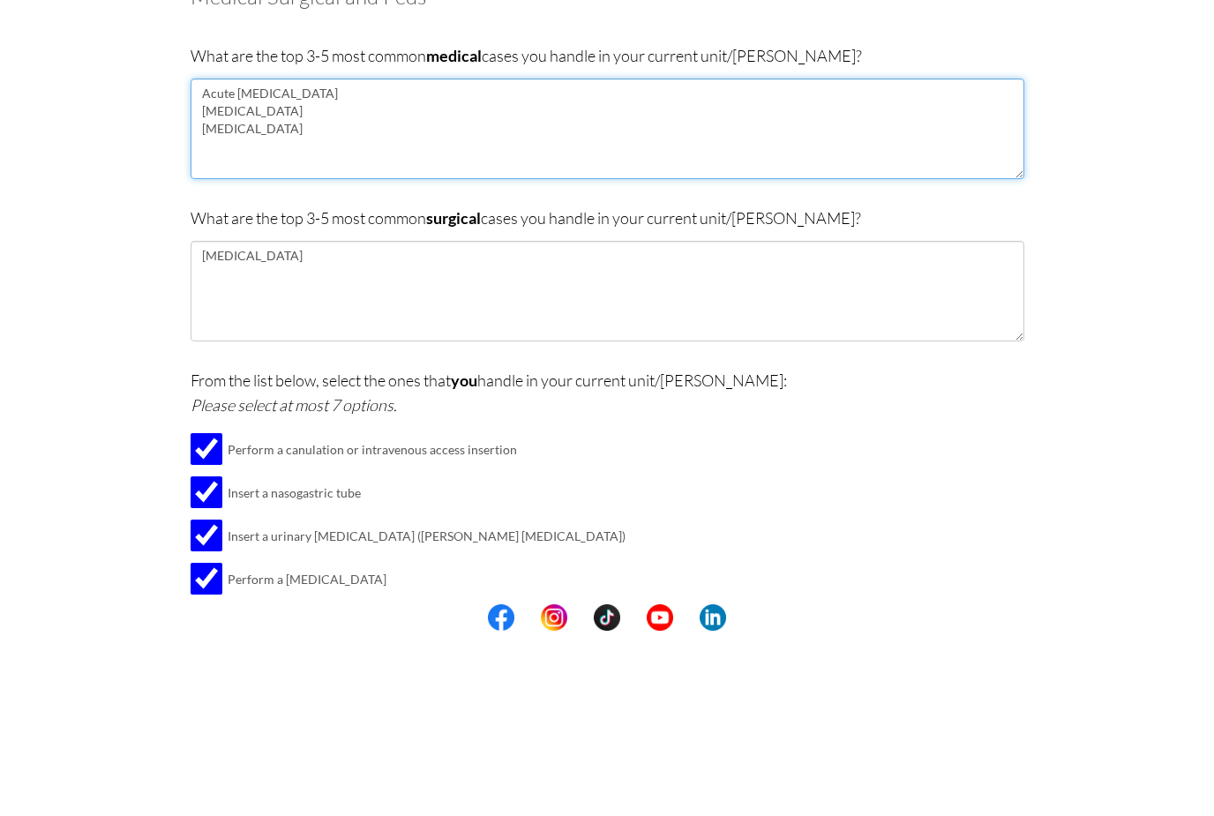
click at [301, 264] on textarea "Acute kidney infection COPD Hypertension" at bounding box center [608, 314] width 834 height 101
type textarea "Acute kidney infection COPD Hypertension Cholecystitis Cellulitis"
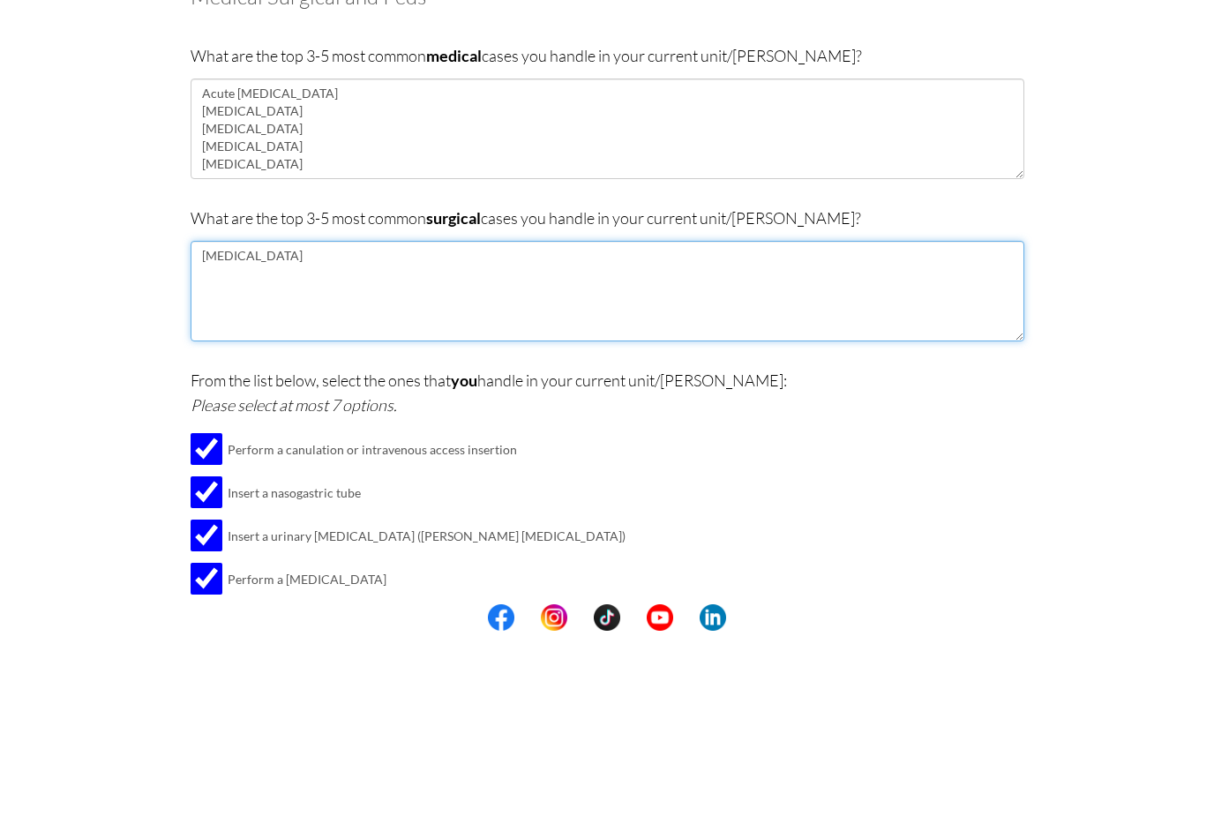
click at [340, 426] on textarea "Knee Replacement" at bounding box center [608, 476] width 834 height 101
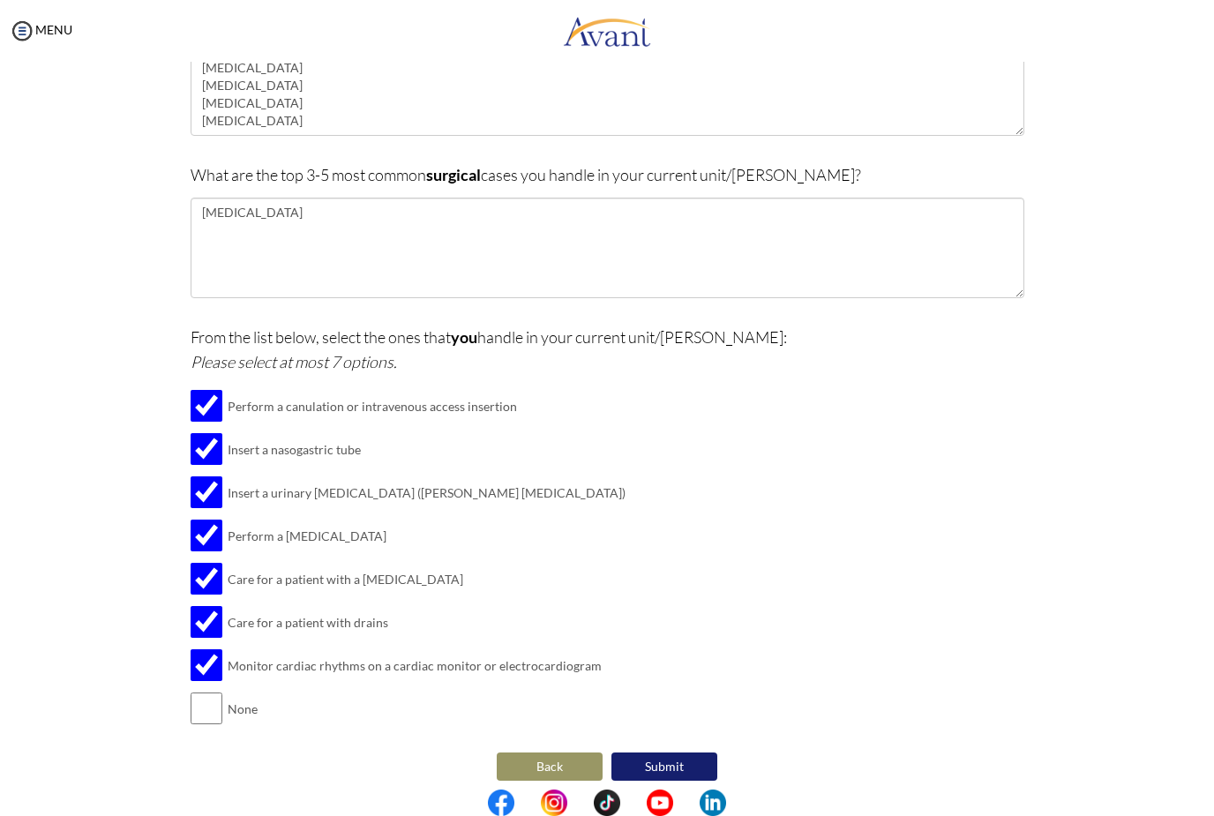
scroll to position [228, 0]
click at [534, 760] on button "Back" at bounding box center [550, 768] width 106 height 28
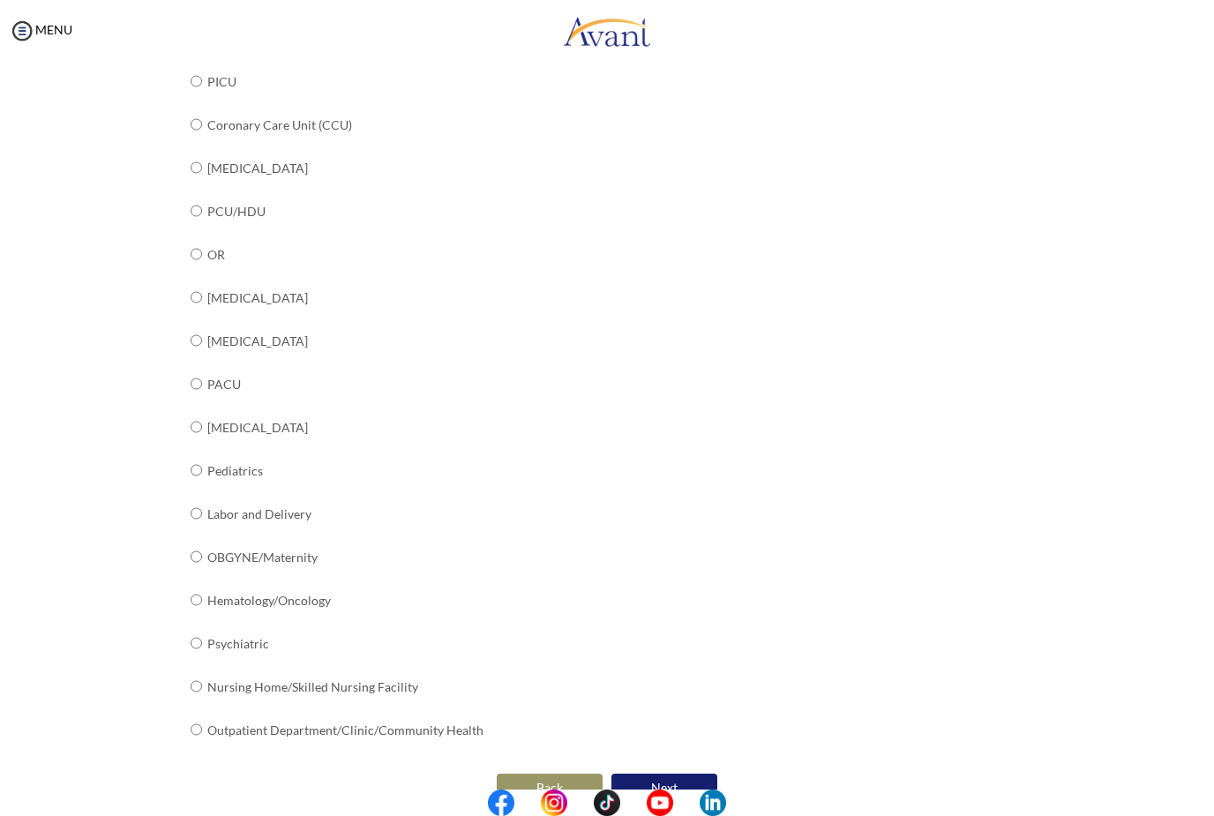
scroll to position [429, 0]
click at [651, 775] on button "Next" at bounding box center [664, 789] width 106 height 28
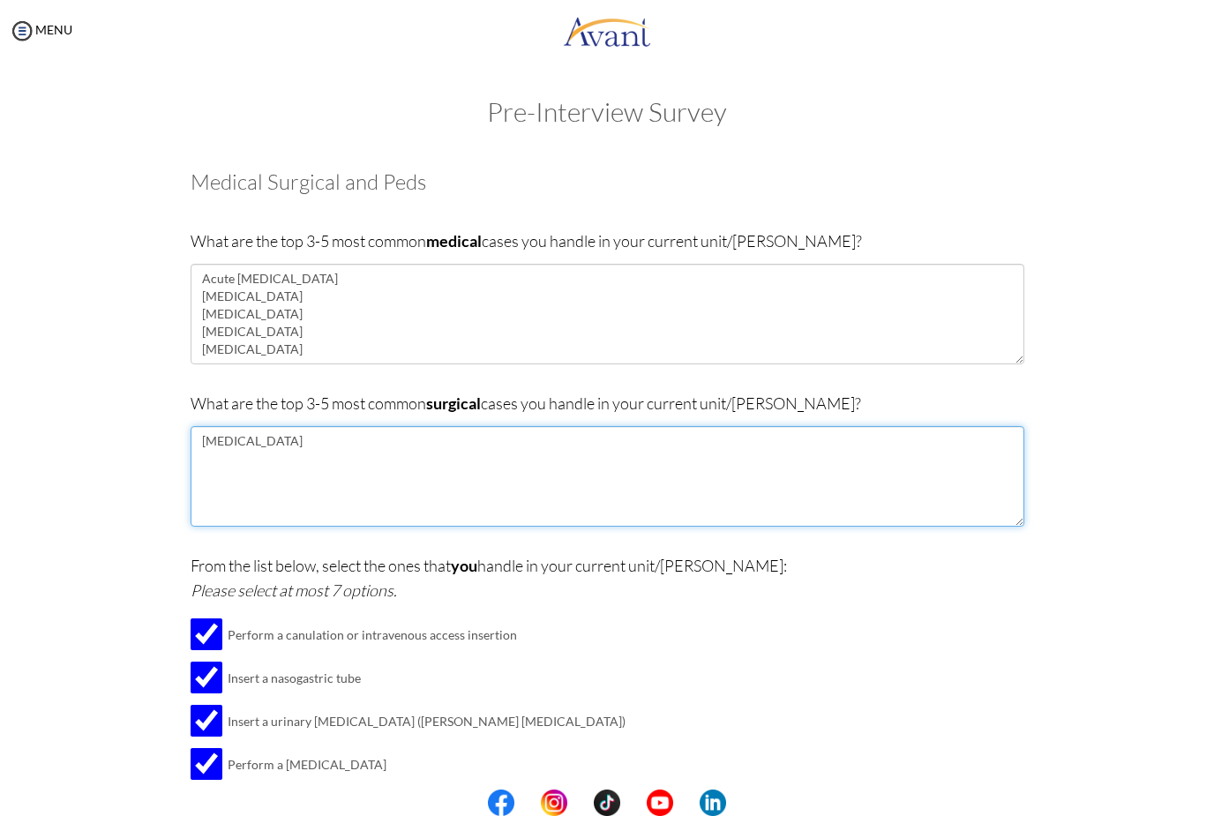
click at [251, 469] on textarea "Knee Replacement" at bounding box center [608, 476] width 834 height 101
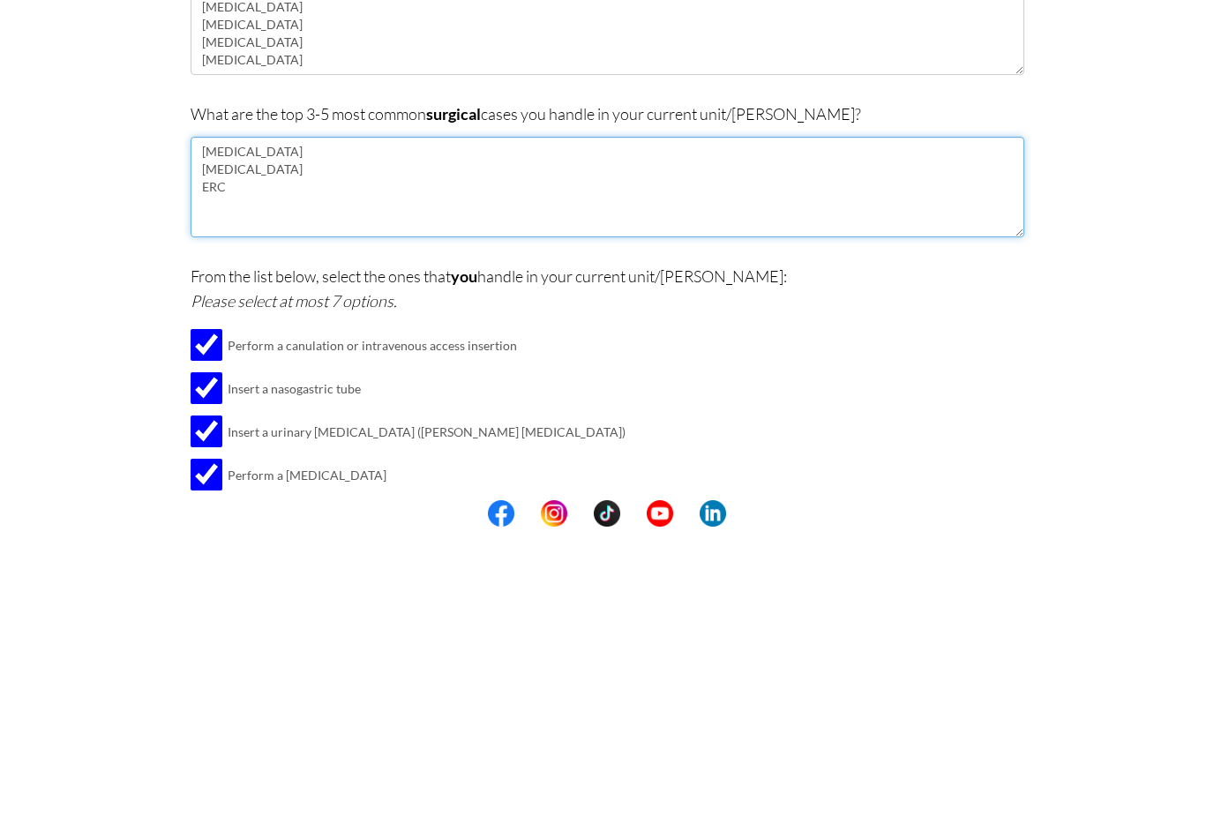
type textarea "Knee Replacement Cataract surgery ERCP"
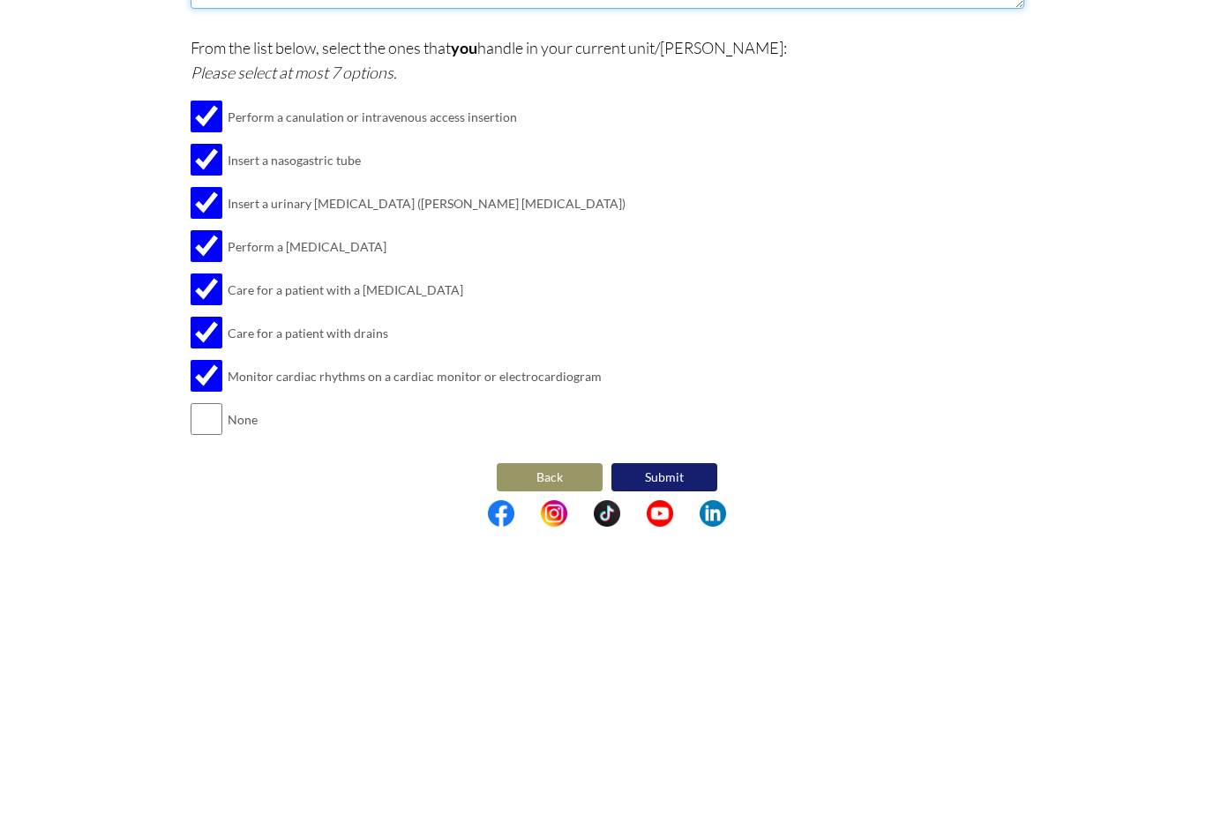
scroll to position [228, 0]
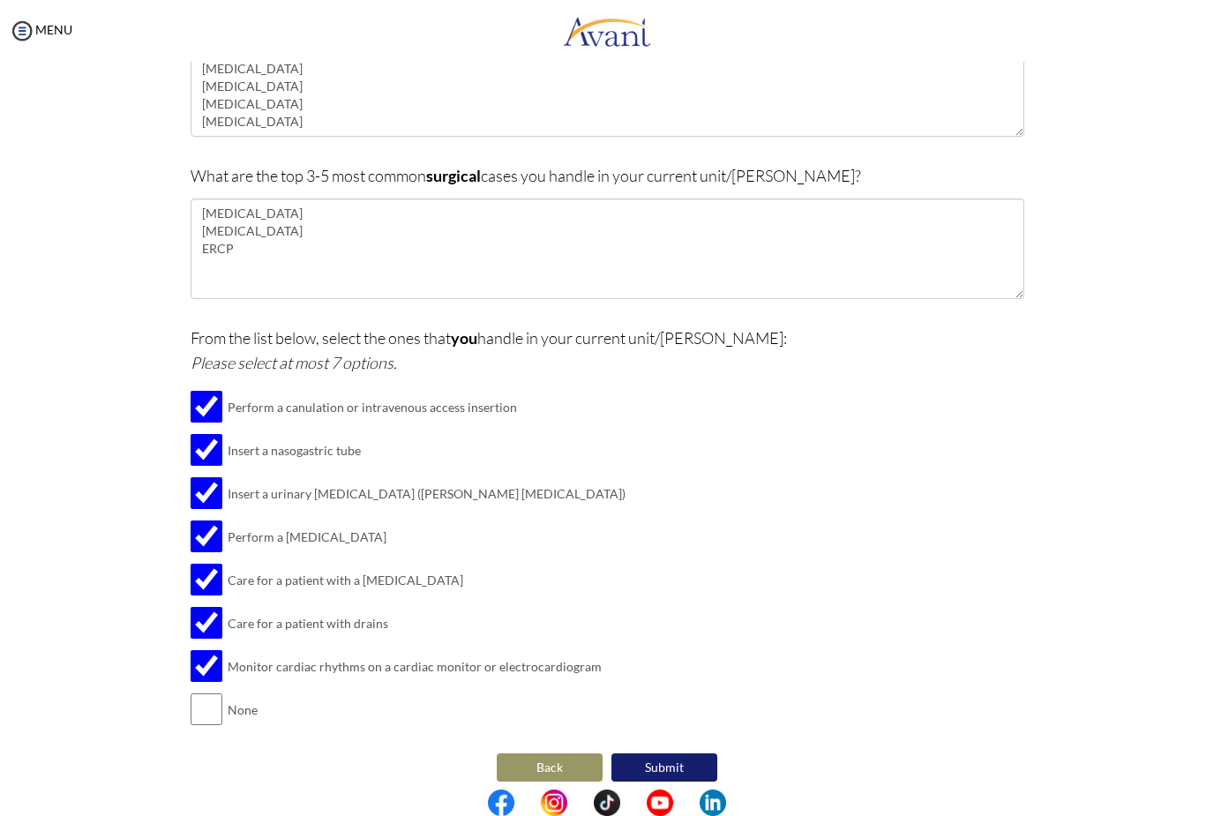
click at [672, 759] on button "Submit" at bounding box center [664, 768] width 106 height 28
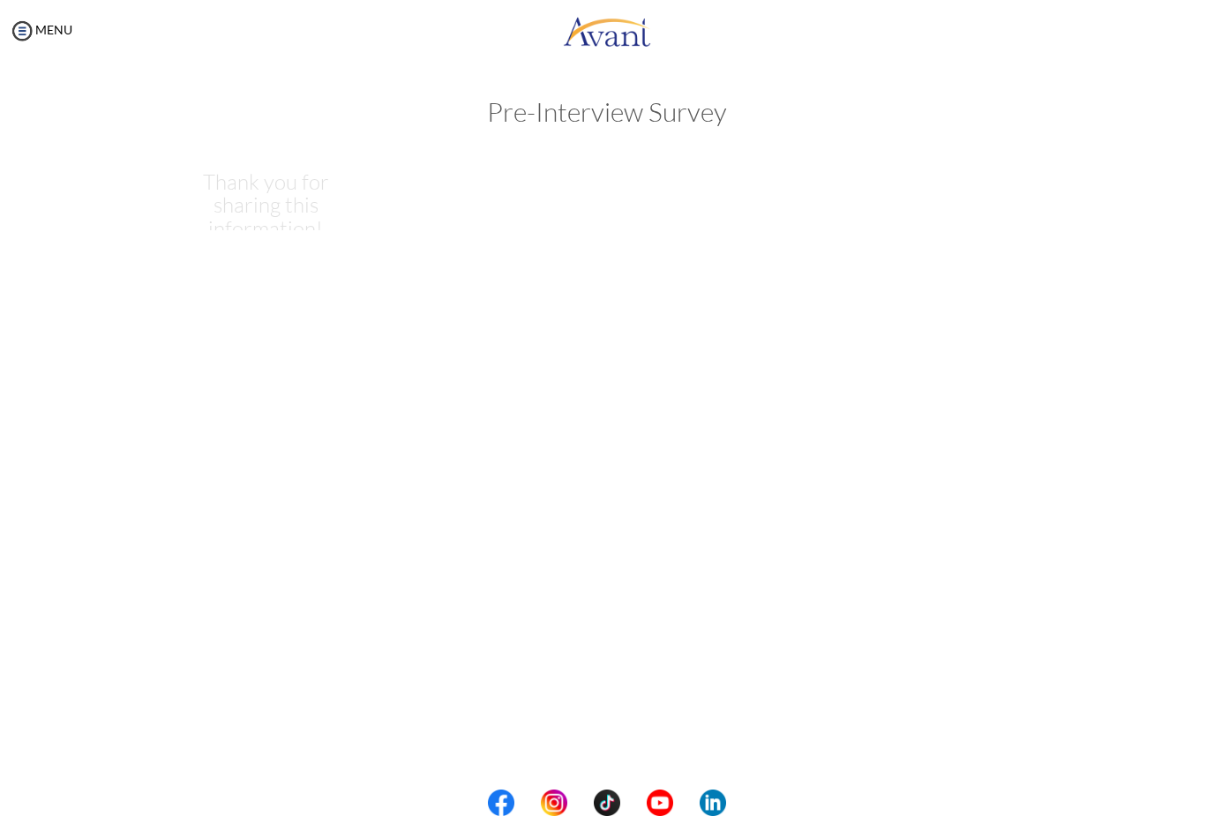
scroll to position [0, 0]
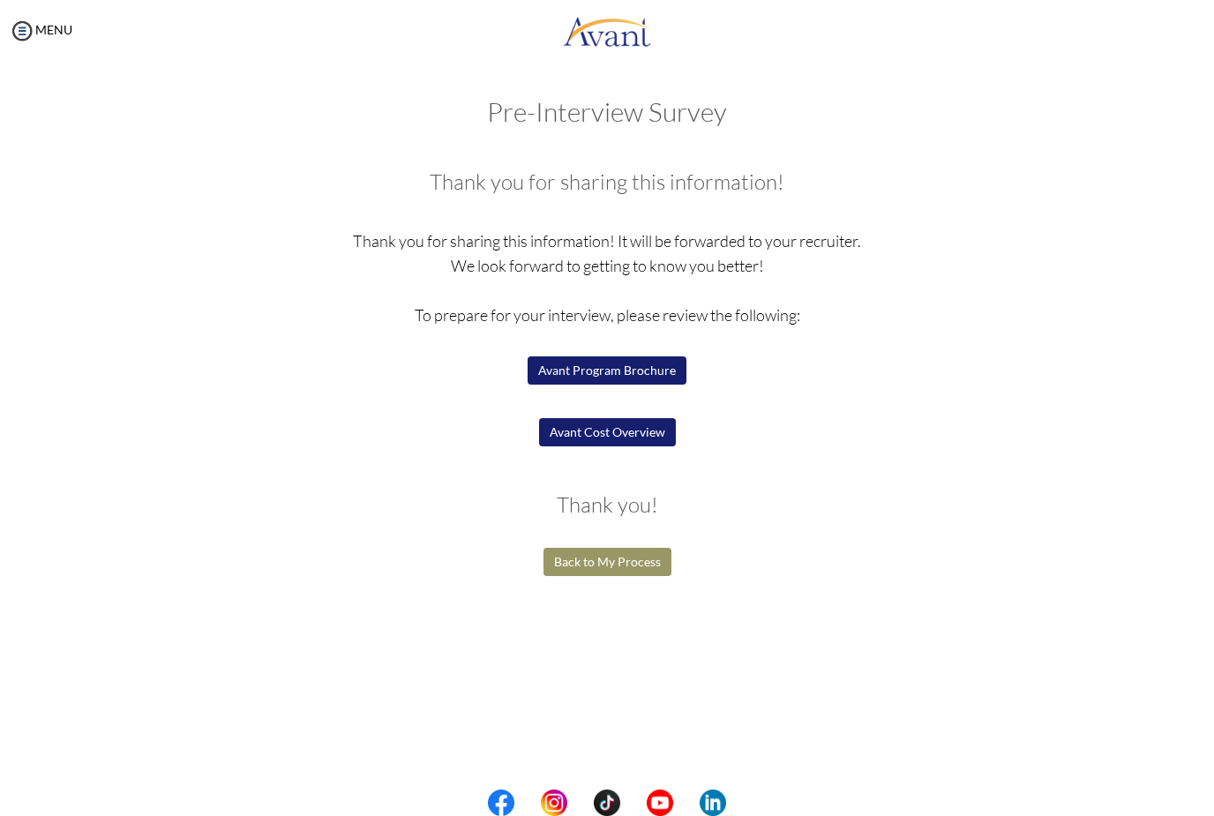
click at [656, 371] on button "Avant Program Brochure" at bounding box center [607, 370] width 159 height 28
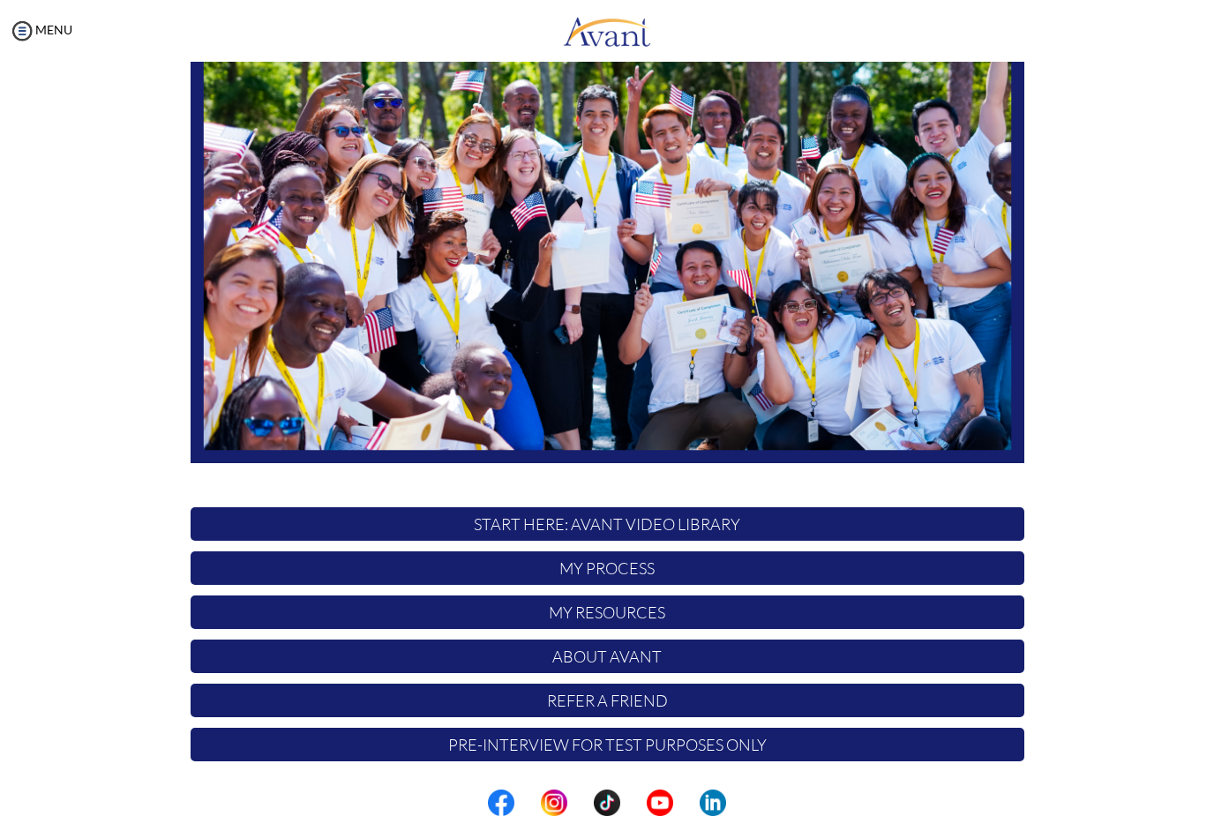
scroll to position [164, 0]
click at [912, 583] on p "My Process" at bounding box center [608, 568] width 834 height 34
